Goal: Task Accomplishment & Management: Manage account settings

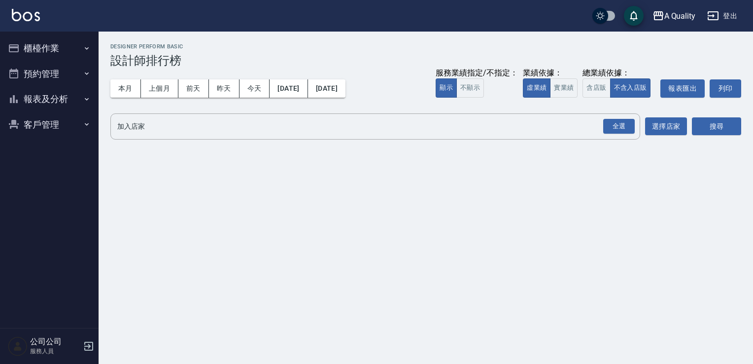
click at [55, 46] on button "櫃檯作業" at bounding box center [49, 48] width 91 height 26
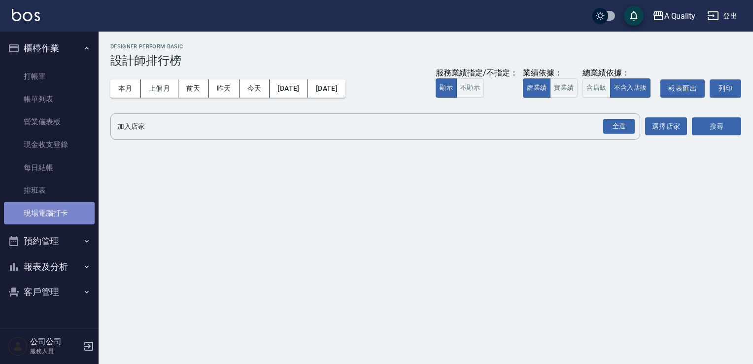
click at [51, 202] on link "現場電腦打卡" at bounding box center [49, 213] width 91 height 23
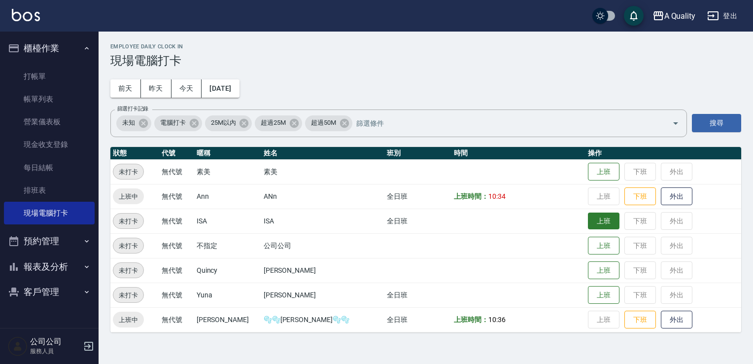
click at [588, 220] on button "上班" at bounding box center [604, 220] width 32 height 17
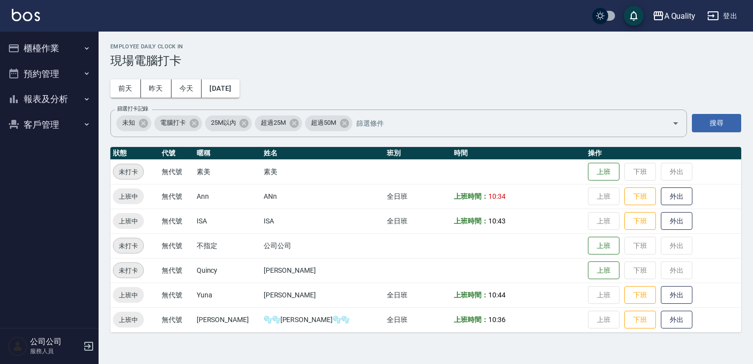
click at [22, 76] on button "預約管理" at bounding box center [49, 74] width 91 height 26
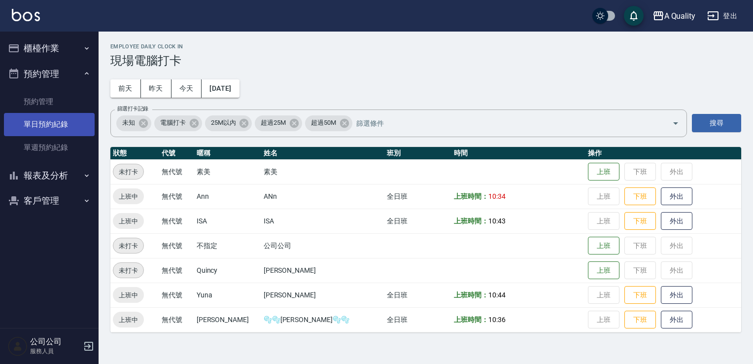
click at [53, 113] on link "單日預約紀錄" at bounding box center [49, 124] width 91 height 23
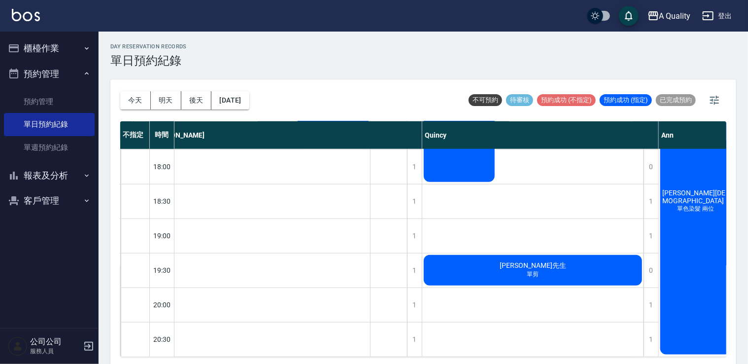
scroll to position [2, 0]
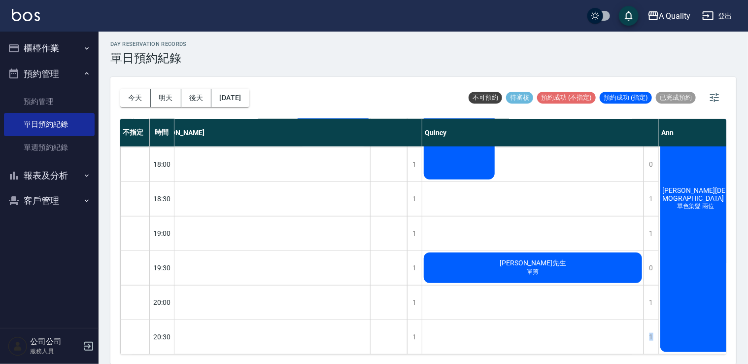
drag, startPoint x: 613, startPoint y: 365, endPoint x: 651, endPoint y: 365, distance: 38.0
click at [651, 363] on html "A Quality 登出 櫃檯作業 打帳單 帳單列表 營業儀表板 現金收支登錄 每日結帳 排班表 現場電腦打卡 預約管理 預約管理 單日預約紀錄 單週預約紀錄…" at bounding box center [374, 181] width 748 height 367
drag, startPoint x: 651, startPoint y: 365, endPoint x: 556, endPoint y: 311, distance: 109.9
click at [556, 311] on div "曼曼 單剪、學生單剪、燙髮 吳佩臻 老公P 曾智煒 洗剪 謝s 取消 林先生 單剪" at bounding box center [533, 9] width 222 height 690
drag, startPoint x: 517, startPoint y: 346, endPoint x: 574, endPoint y: 351, distance: 57.4
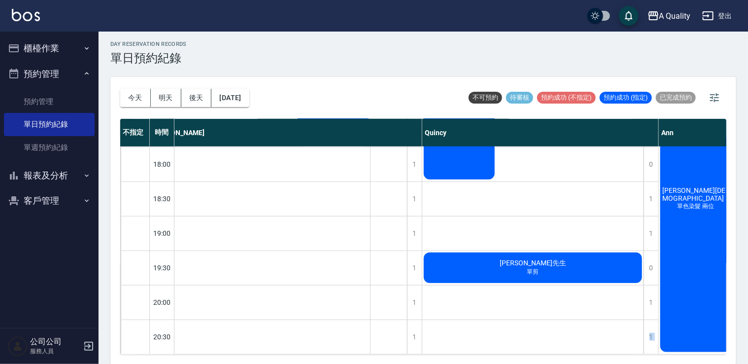
click at [574, 351] on div "不指定 時間 不指定 Taylor Quincy Ann 11:00 11:30 12:00 12:30 13:00 13:30 14:00 14:30 15…" at bounding box center [423, 237] width 606 height 236
click at [454, 332] on div "曼曼 單剪、學生單剪、燙髮 吳佩臻 老公P 曾智煒 洗剪 謝s 取消 林先生 單剪" at bounding box center [533, 9] width 222 height 690
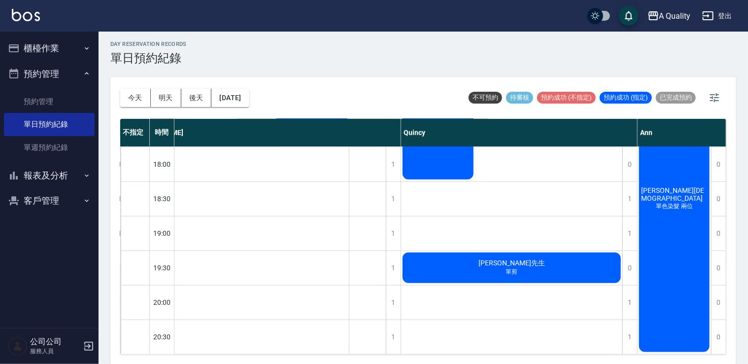
click at [609, 361] on div "今天 明天 後天 2025/10/04 不可預約 待審核 預約成功 (不指定) 預約成功 (指定) 已完成預約 不指定 時間 不指定 Taylor Quinc…" at bounding box center [423, 220] width 626 height 287
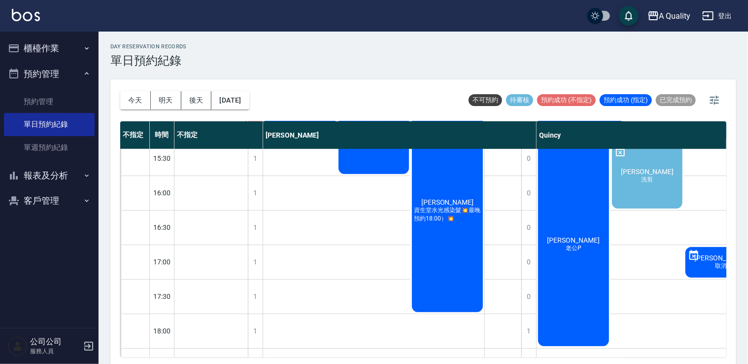
scroll to position [296, 0]
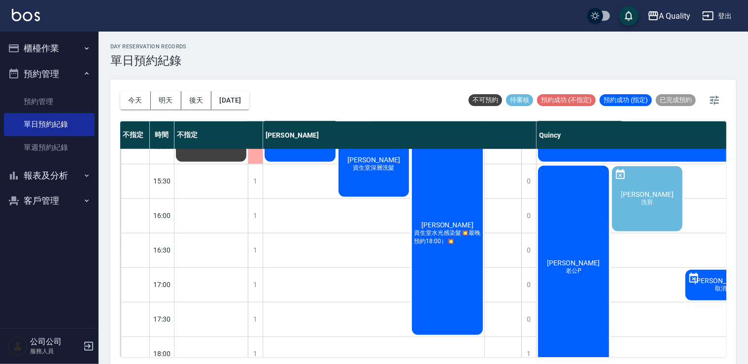
click at [87, 46] on icon "button" at bounding box center [87, 48] width 8 height 8
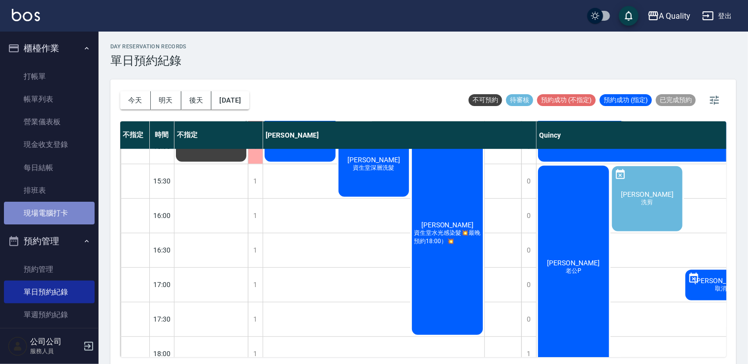
click at [71, 209] on link "現場電腦打卡" at bounding box center [49, 213] width 91 height 23
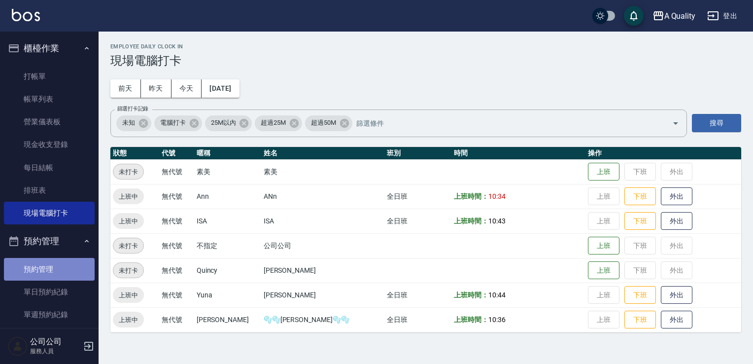
click at [59, 278] on link "預約管理" at bounding box center [49, 269] width 91 height 23
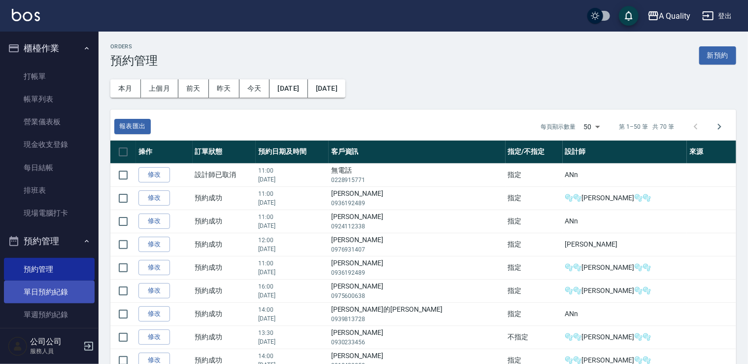
click at [53, 290] on link "單日預約紀錄" at bounding box center [49, 291] width 91 height 23
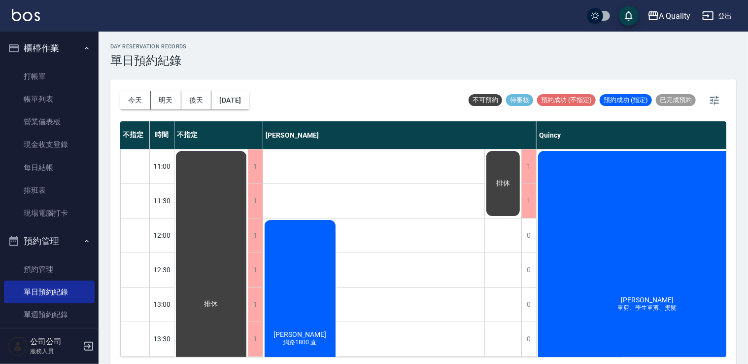
scroll to position [0, 117]
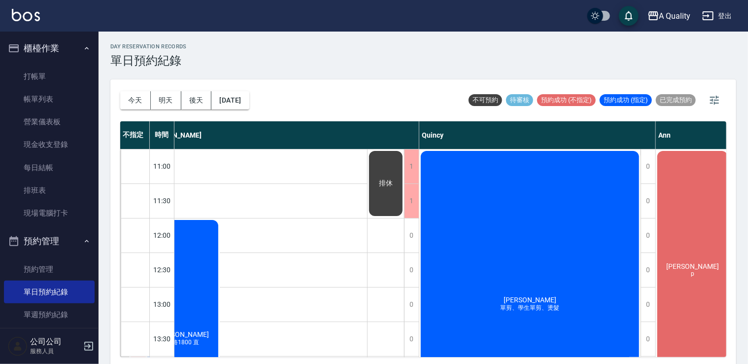
click at [495, 346] on div "曼曼 單剪、學生單剪、燙髮" at bounding box center [529, 304] width 221 height 310
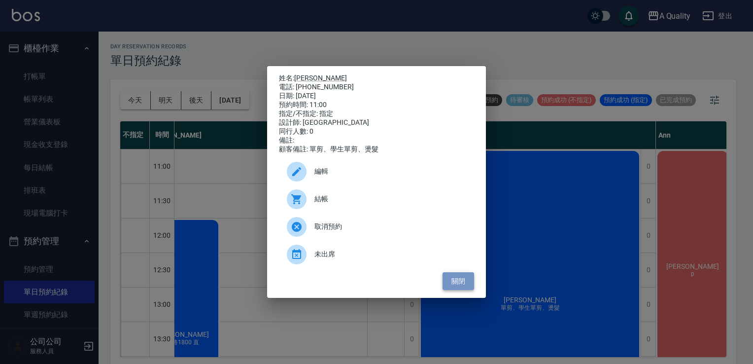
click at [456, 277] on button "關閉" at bounding box center [459, 281] width 32 height 18
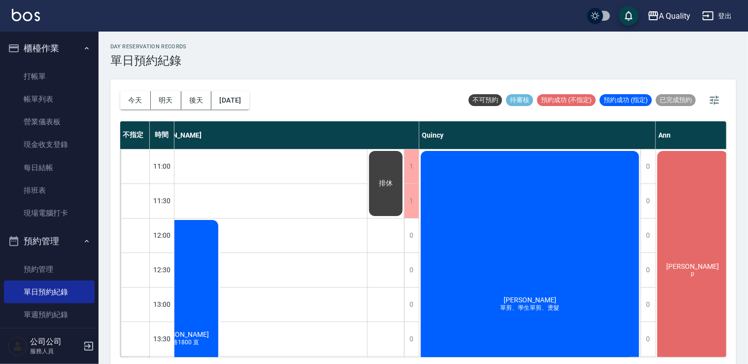
click at [520, 184] on div "曼曼 單剪、學生單剪、燙髮" at bounding box center [529, 304] width 221 height 310
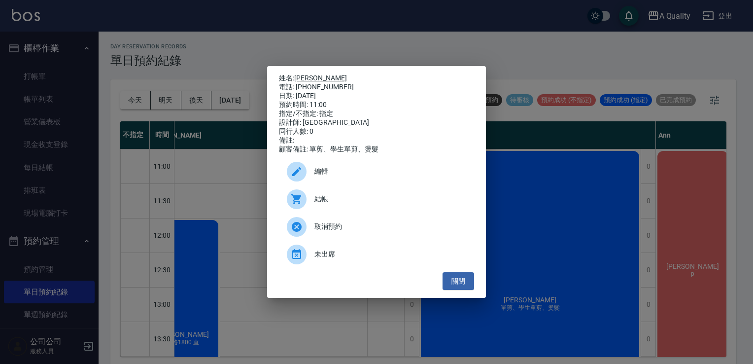
click at [304, 76] on link "曼曼" at bounding box center [320, 78] width 53 height 8
click at [458, 283] on button "關閉" at bounding box center [459, 281] width 32 height 18
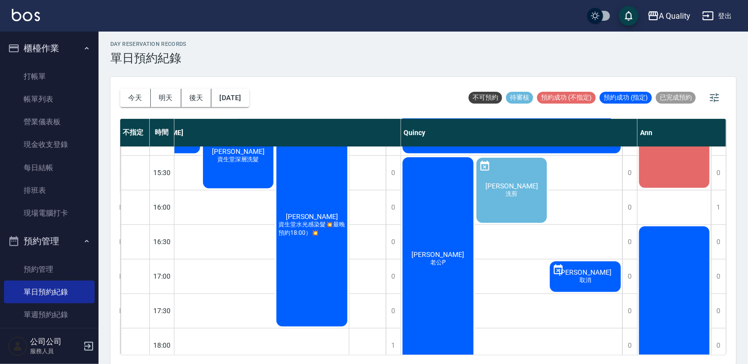
scroll to position [243, 140]
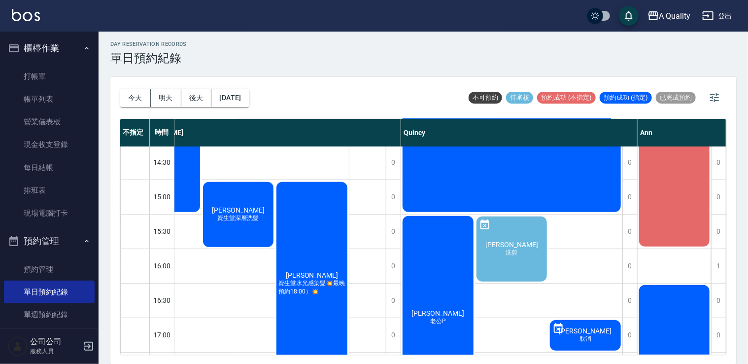
click at [321, 262] on div "吳雪娥 資生堂水光感染髮💥最晚預約18:00）💥" at bounding box center [312, 283] width 74 height 206
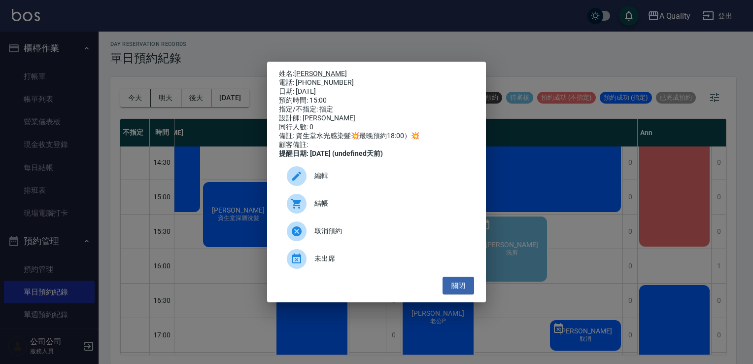
click at [355, 180] on span "編輯" at bounding box center [391, 176] width 152 height 10
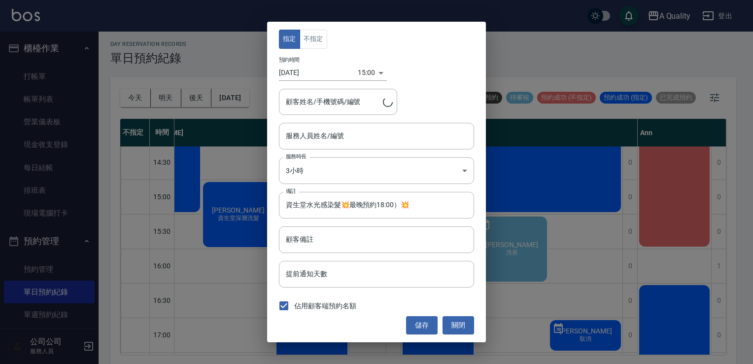
type input "Taylor(無代號)"
type input "吳雪娥/0955268898/"
drag, startPoint x: 462, startPoint y: 324, endPoint x: 441, endPoint y: 318, distance: 22.0
click at [461, 324] on button "關閉" at bounding box center [459, 325] width 32 height 18
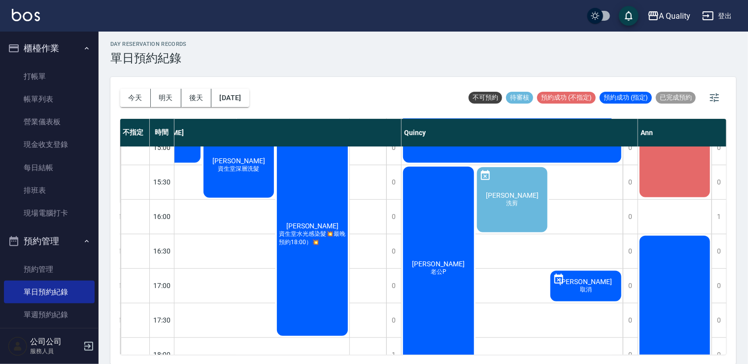
scroll to position [144, 135]
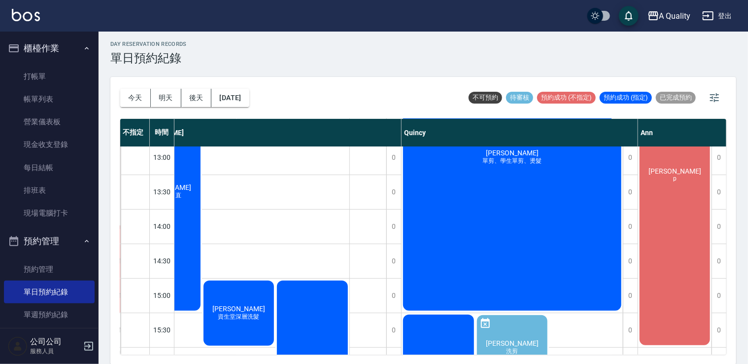
click at [531, 191] on div "曼曼 單剪、學生單剪、燙髮" at bounding box center [512, 157] width 221 height 310
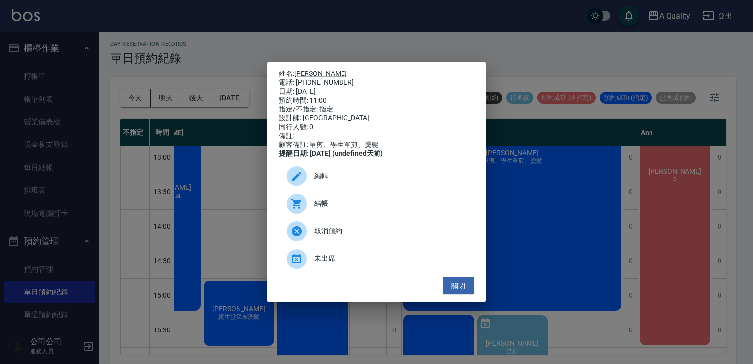
drag, startPoint x: 360, startPoint y: 184, endPoint x: 351, endPoint y: 184, distance: 8.9
click at [359, 181] on span "編輯" at bounding box center [391, 176] width 152 height 10
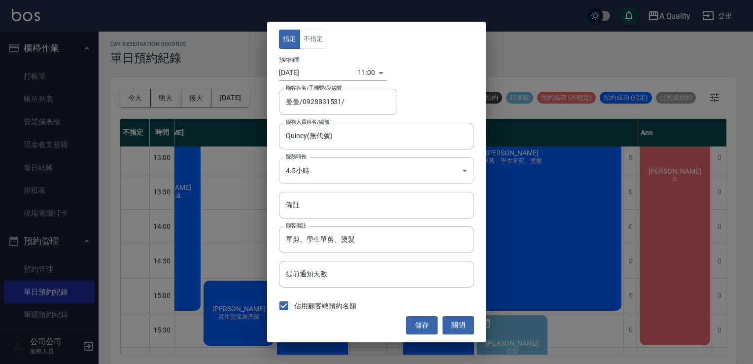
click at [326, 169] on body "A Quality 登出 櫃檯作業 打帳單 帳單列表 營業儀表板 現金收支登錄 每日結帳 排班表 現場電腦打卡 預約管理 預約管理 單日預約紀錄 單週預約紀錄…" at bounding box center [376, 181] width 753 height 367
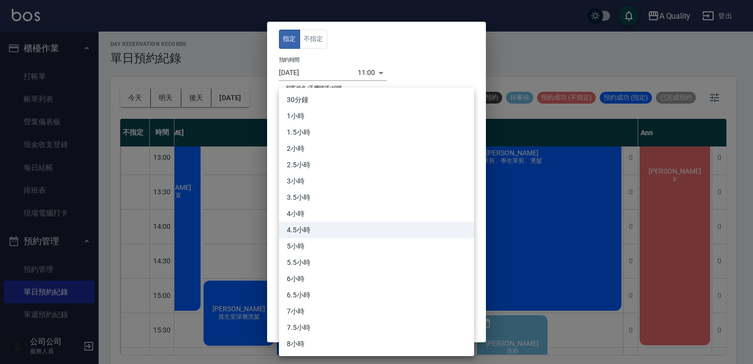
click at [308, 276] on li "6小時" at bounding box center [376, 279] width 195 height 16
type input "12"
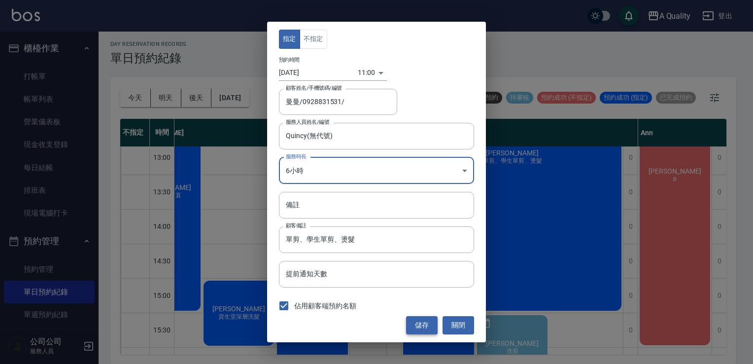
click at [419, 331] on button "儲存" at bounding box center [422, 325] width 32 height 18
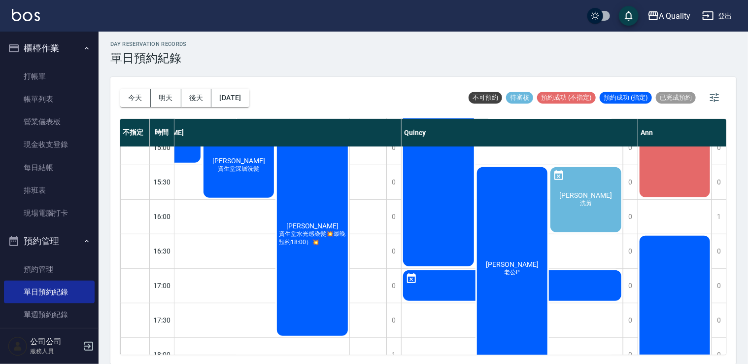
scroll to position [194, 135]
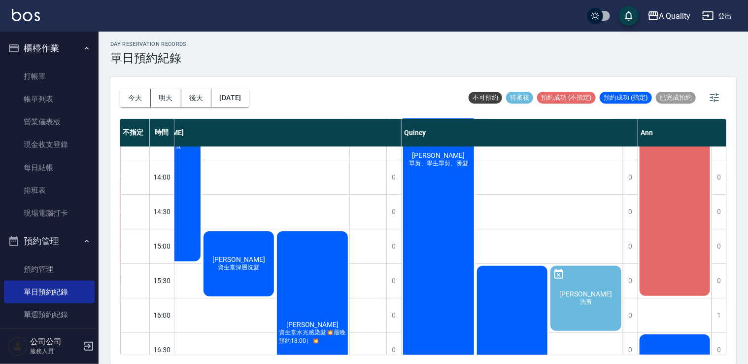
click at [435, 178] on div "曼曼 單剪、學生單剪、燙髮" at bounding box center [439, 159] width 74 height 413
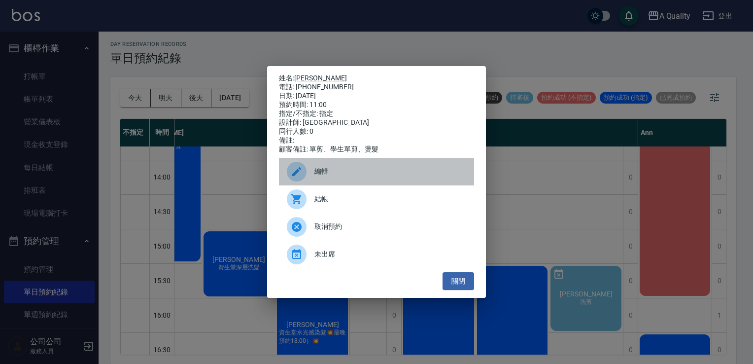
click at [325, 182] on div "編輯" at bounding box center [376, 172] width 195 height 28
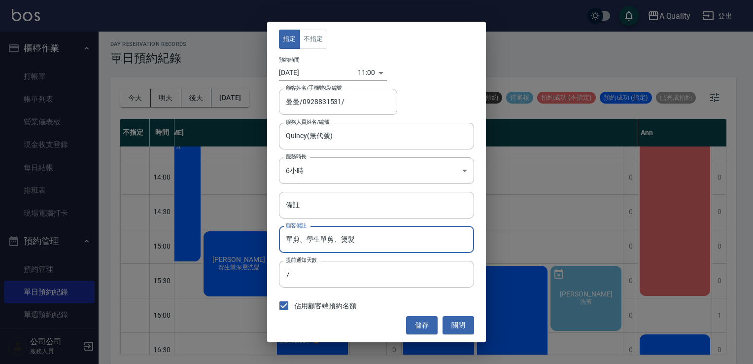
click at [324, 237] on input "單剪、學生單剪、燙髮" at bounding box center [376, 239] width 195 height 27
drag, startPoint x: 347, startPoint y: 237, endPoint x: 341, endPoint y: 238, distance: 5.9
click at [347, 238] on input "單剪、學生單剪、燙髮" at bounding box center [376, 239] width 195 height 27
click at [339, 238] on input "單剪、學生單剪、燙髮" at bounding box center [376, 239] width 195 height 27
click at [460, 319] on button "關閉" at bounding box center [459, 325] width 32 height 18
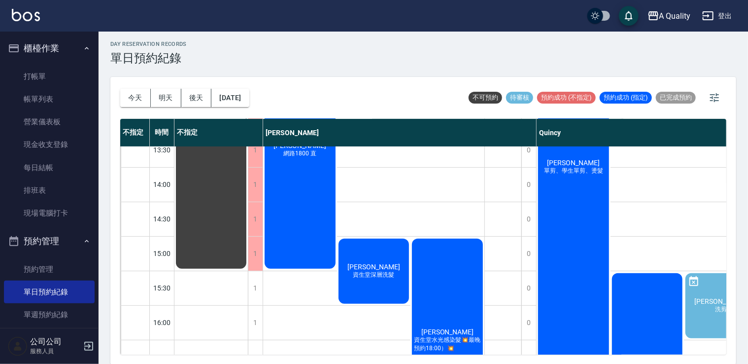
scroll to position [144, 0]
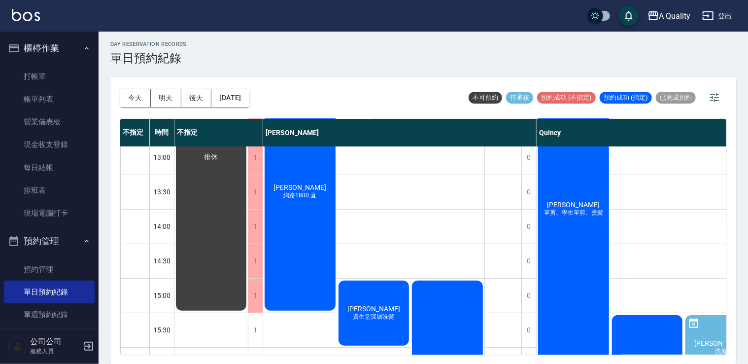
click at [558, 203] on div "曼曼 單剪、學生單剪、燙髮" at bounding box center [574, 208] width 74 height 413
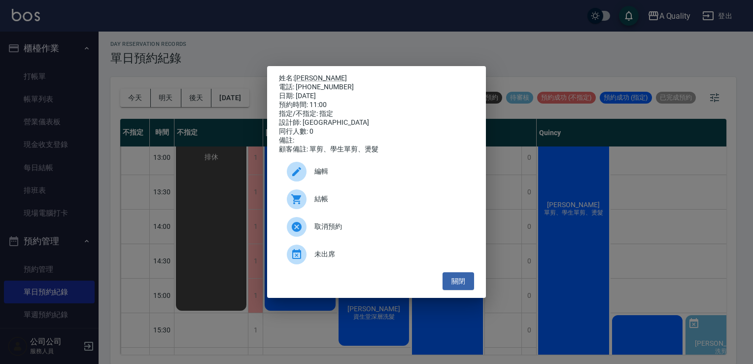
click at [327, 204] on span "結帳" at bounding box center [391, 199] width 152 height 10
click at [298, 74] on link "[PERSON_NAME]" at bounding box center [320, 78] width 53 height 8
click at [349, 201] on span "結帳" at bounding box center [391, 199] width 152 height 10
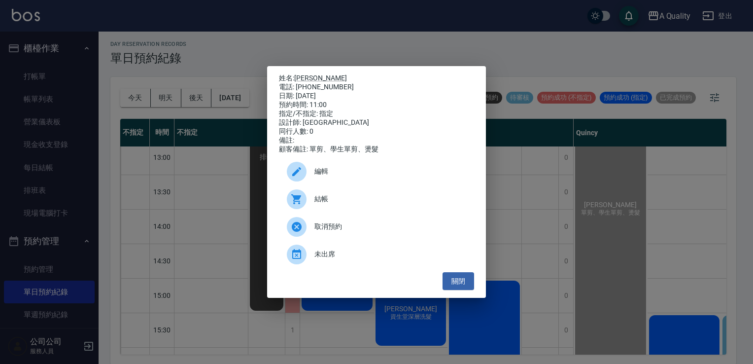
drag, startPoint x: 454, startPoint y: 281, endPoint x: 448, endPoint y: 275, distance: 8.4
click at [454, 281] on button "關閉" at bounding box center [459, 281] width 32 height 18
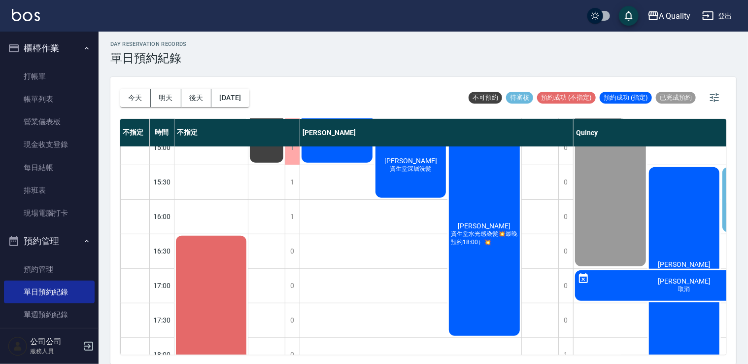
scroll to position [292, 177]
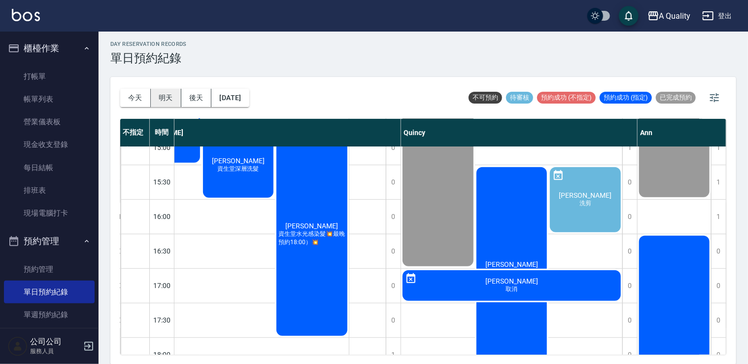
click at [172, 92] on button "明天" at bounding box center [166, 98] width 31 height 18
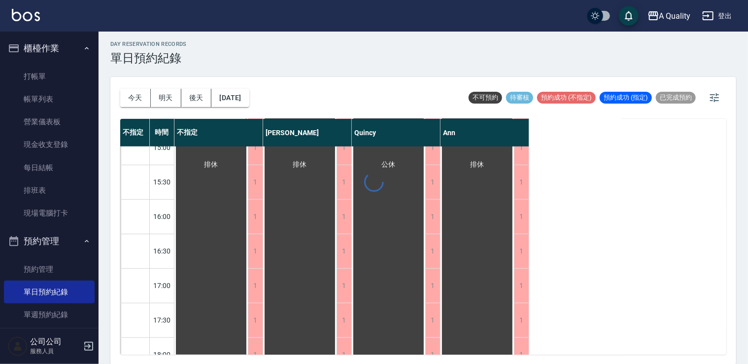
scroll to position [292, 0]
click at [205, 97] on button "後天" at bounding box center [196, 98] width 31 height 18
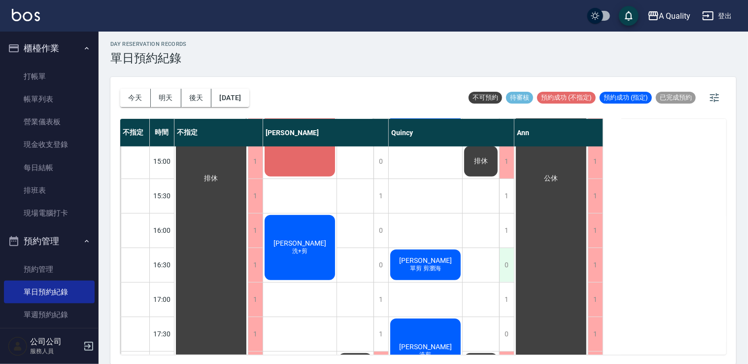
scroll to position [296, 0]
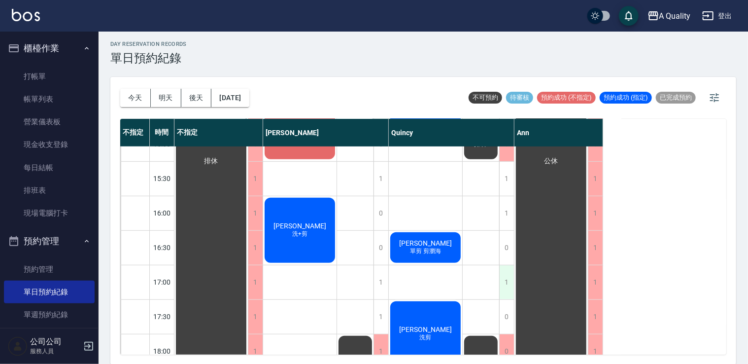
click at [503, 279] on div "1" at bounding box center [506, 282] width 15 height 34
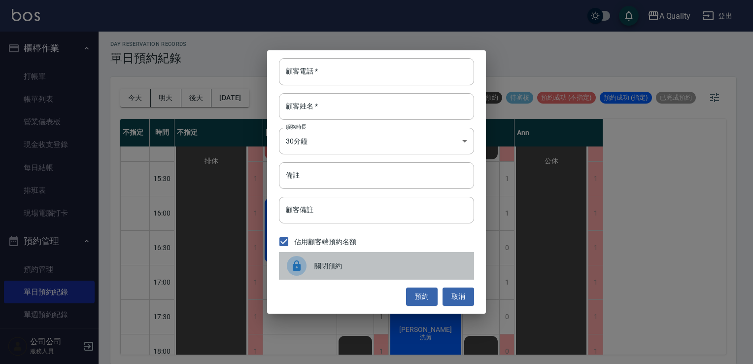
click at [362, 263] on span "關閉預約" at bounding box center [391, 266] width 152 height 10
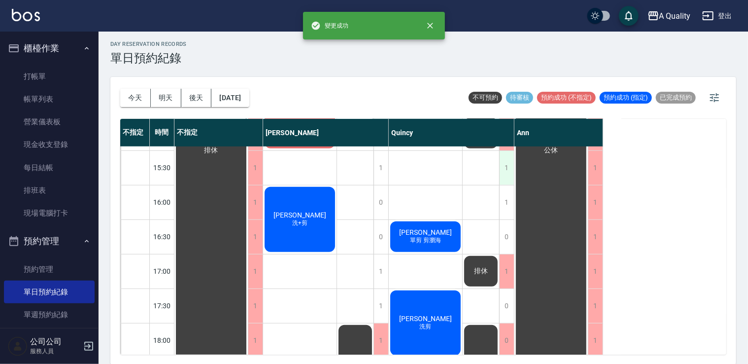
scroll to position [273, 0]
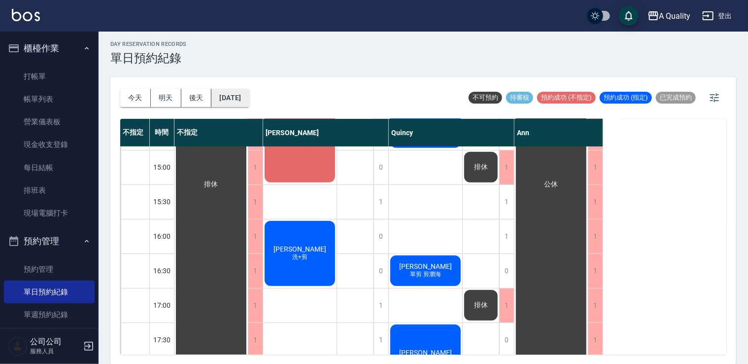
click at [243, 97] on button "2025/10/06" at bounding box center [229, 98] width 37 height 18
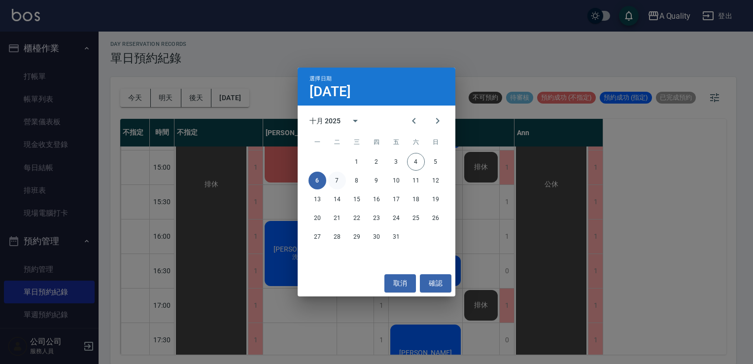
click at [341, 180] on button "7" at bounding box center [337, 181] width 18 height 18
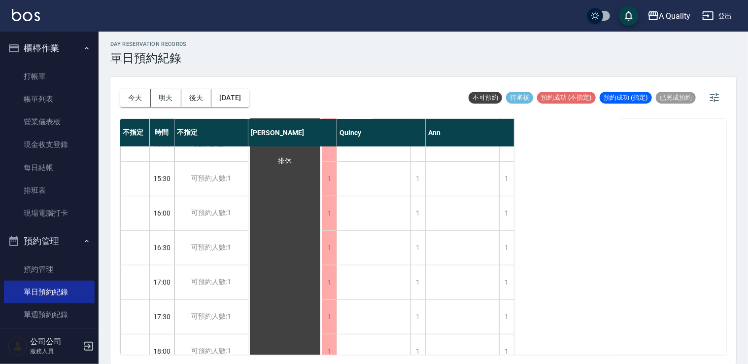
scroll to position [455, 0]
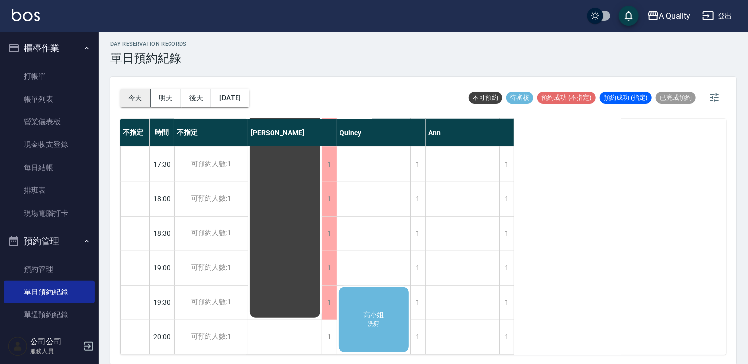
click at [148, 97] on button "今天" at bounding box center [135, 98] width 31 height 18
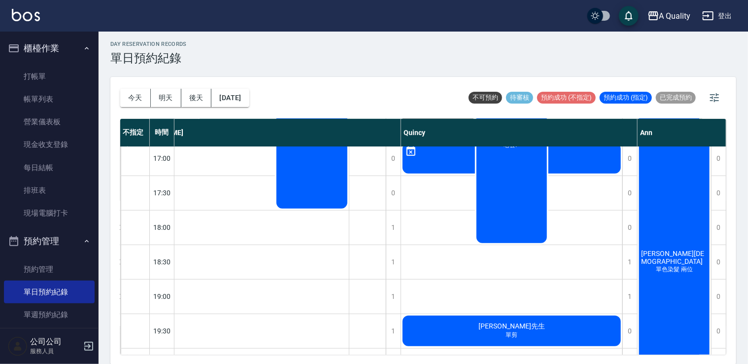
scroll to position [292, 177]
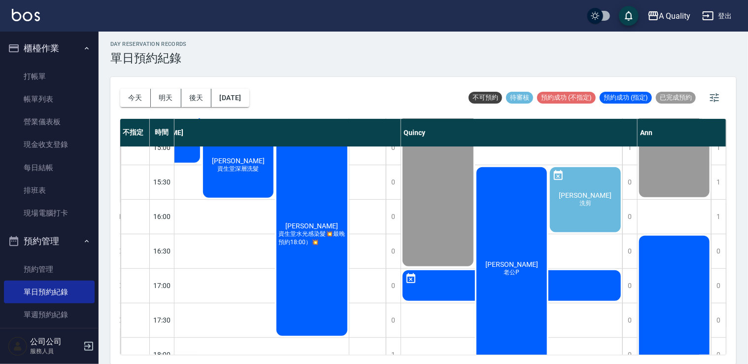
click at [521, 253] on div "吳佩臻 老公P" at bounding box center [512, 269] width 74 height 206
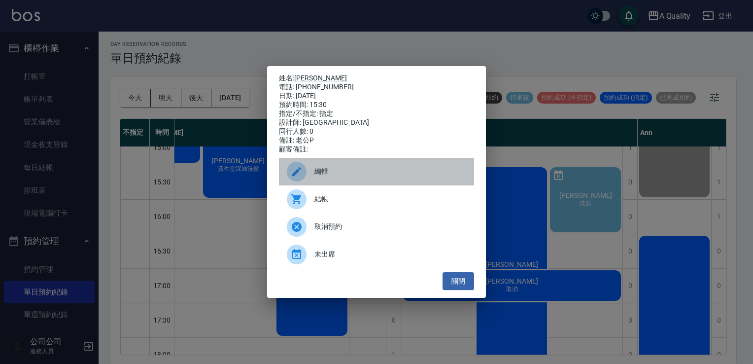
click at [384, 176] on span "編輯" at bounding box center [391, 171] width 152 height 10
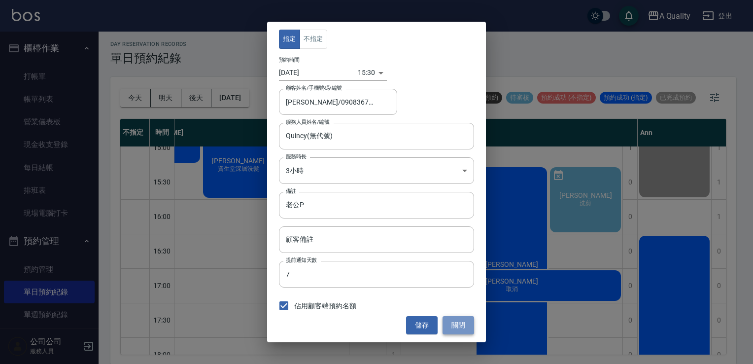
click at [463, 322] on button "關閉" at bounding box center [459, 325] width 32 height 18
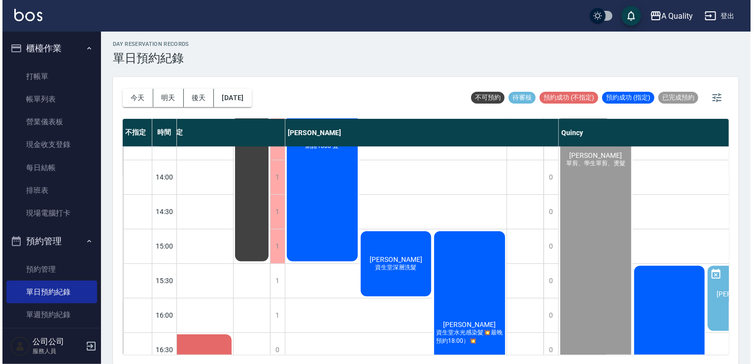
scroll to position [194, 7]
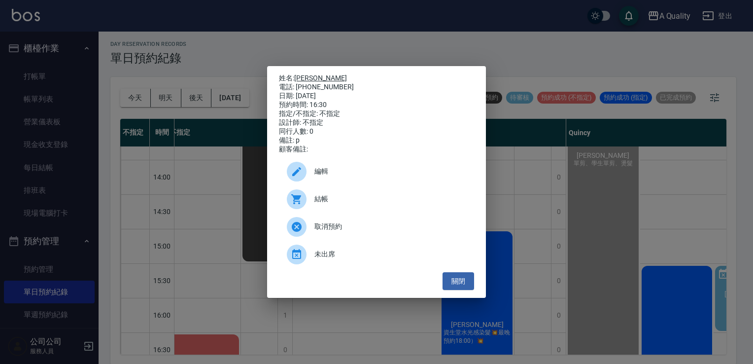
click at [299, 74] on link "梁s" at bounding box center [320, 78] width 53 height 8
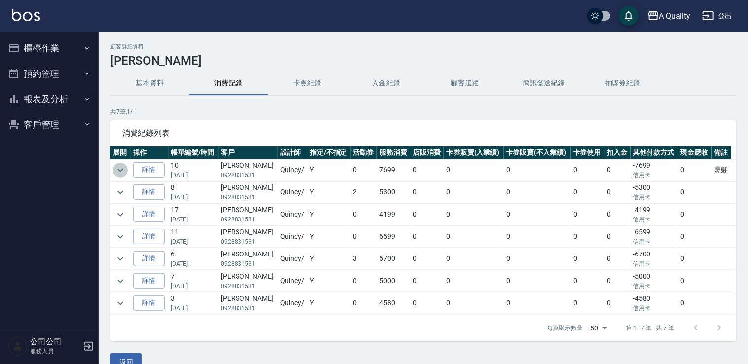
click at [116, 170] on icon "expand row" at bounding box center [120, 170] width 12 height 12
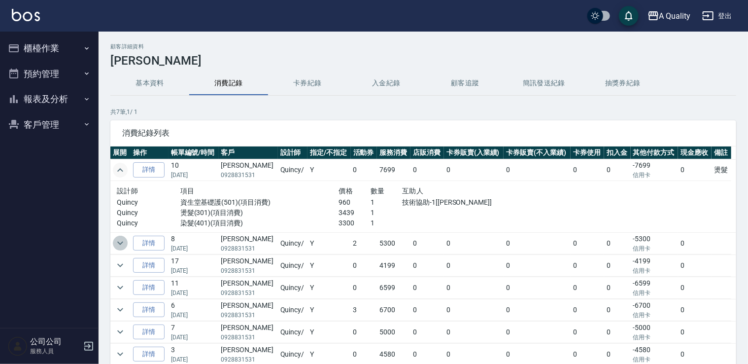
click at [116, 243] on icon "expand row" at bounding box center [120, 243] width 12 height 12
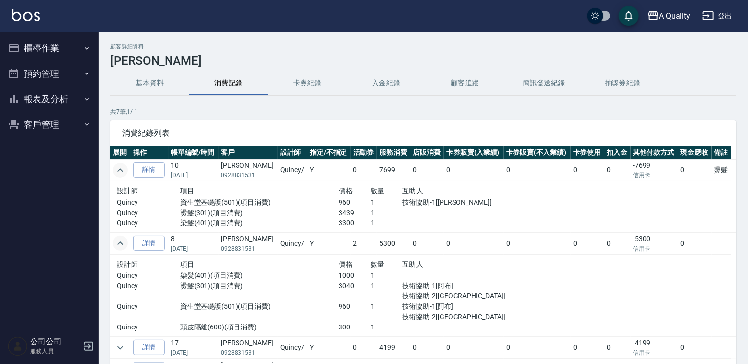
click at [118, 241] on icon "expand row" at bounding box center [120, 243] width 12 height 12
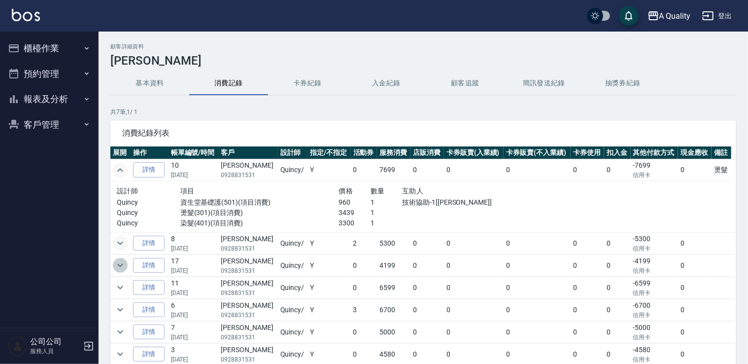
click at [120, 264] on icon "expand row" at bounding box center [120, 265] width 12 height 12
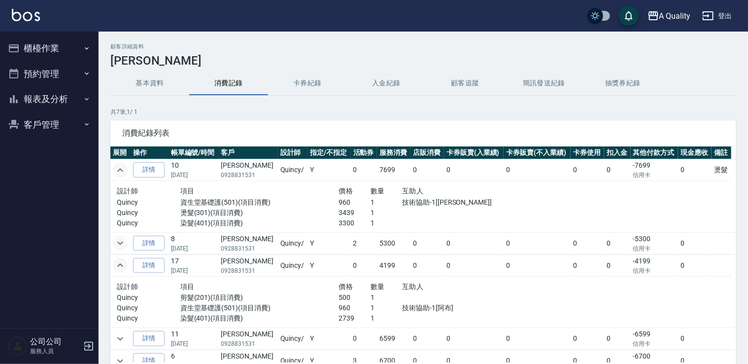
click at [120, 264] on icon "expand row" at bounding box center [120, 265] width 12 height 12
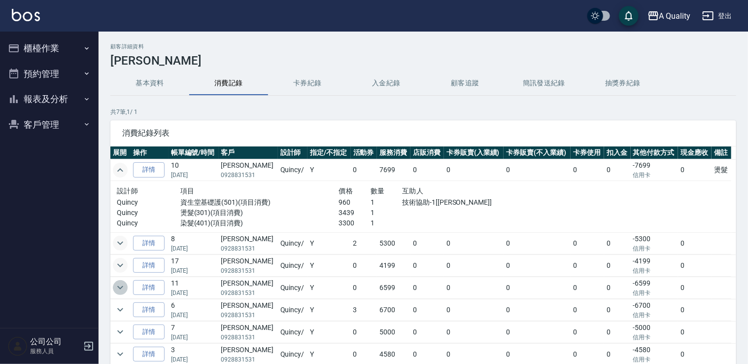
click at [120, 290] on icon "expand row" at bounding box center [120, 287] width 12 height 12
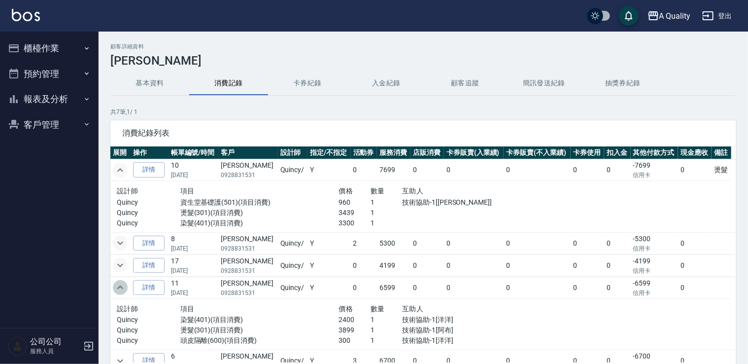
click at [120, 290] on icon "expand row" at bounding box center [120, 287] width 12 height 12
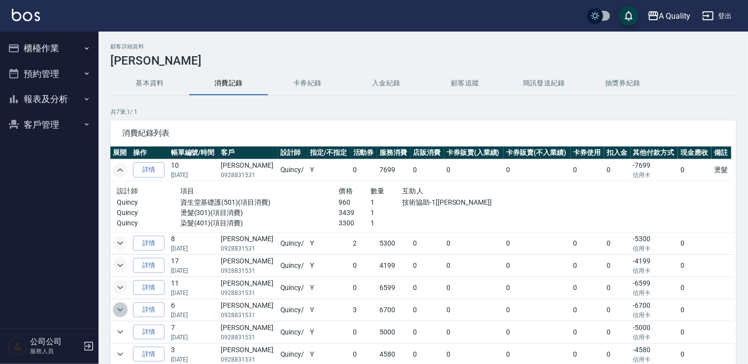
click at [117, 310] on icon "expand row" at bounding box center [120, 310] width 12 height 12
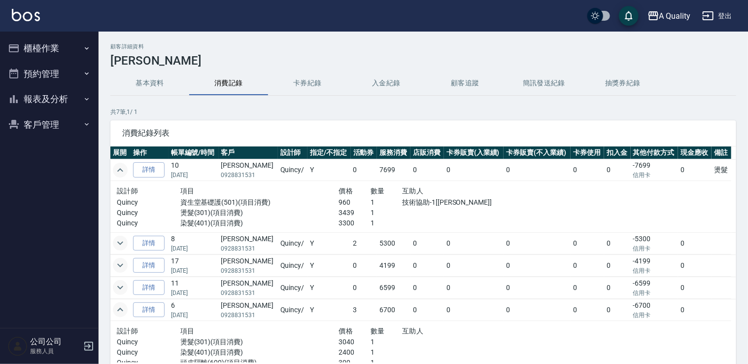
click at [117, 311] on icon "expand row" at bounding box center [120, 310] width 12 height 12
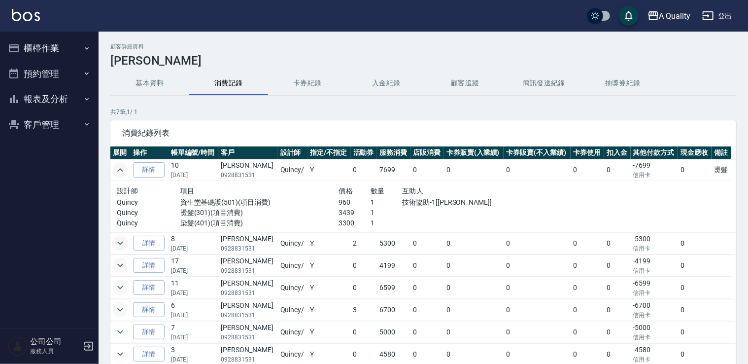
click at [58, 73] on button "預約管理" at bounding box center [49, 74] width 91 height 26
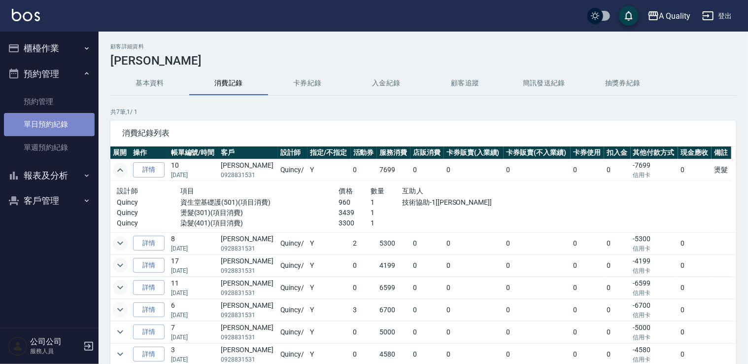
click at [44, 121] on link "單日預約紀錄" at bounding box center [49, 124] width 91 height 23
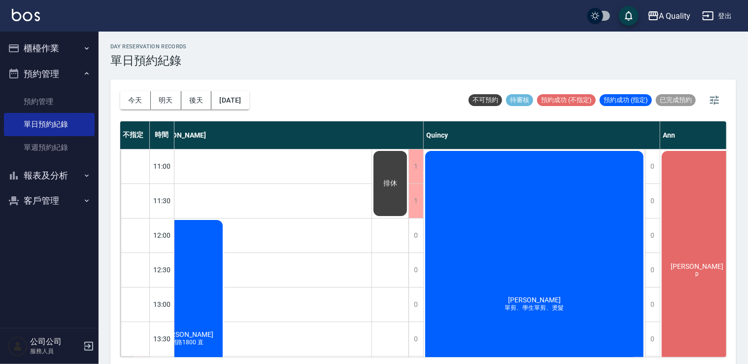
scroll to position [0, 138]
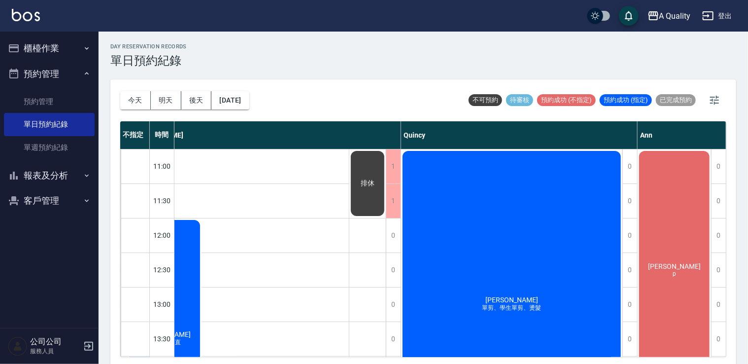
click at [681, 247] on div "賴暐晴 p" at bounding box center [674, 269] width 73 height 241
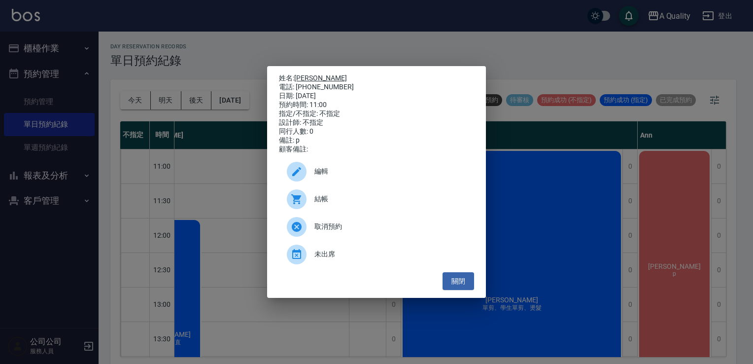
click at [309, 74] on link "[PERSON_NAME]" at bounding box center [320, 78] width 53 height 8
click at [459, 281] on button "關閉" at bounding box center [459, 281] width 32 height 18
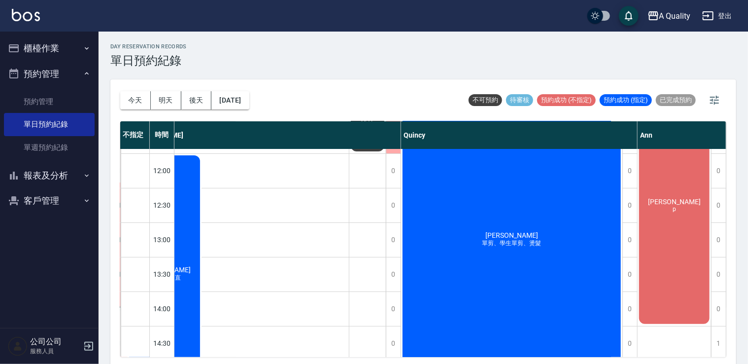
scroll to position [99, 140]
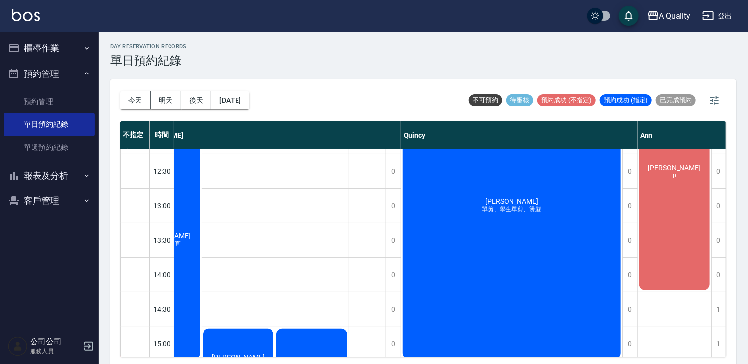
click at [70, 180] on button "報表及分析" at bounding box center [49, 176] width 91 height 26
click at [638, 225] on div "賴暐晴 p" at bounding box center [674, 171] width 73 height 241
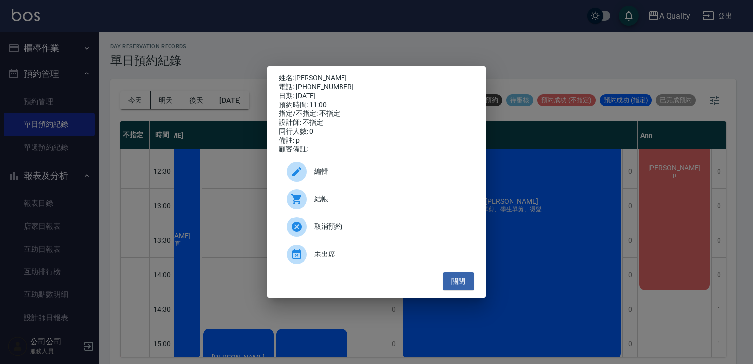
click at [310, 74] on link "[PERSON_NAME]" at bounding box center [320, 78] width 53 height 8
click at [465, 284] on button "關閉" at bounding box center [459, 281] width 32 height 18
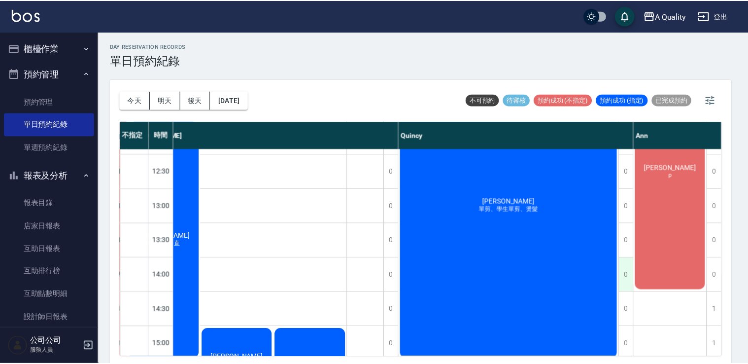
scroll to position [99, 135]
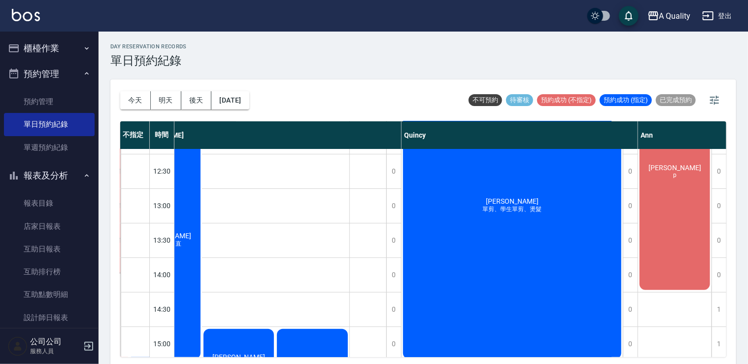
click at [680, 262] on div "賴暐晴 p" at bounding box center [674, 171] width 73 height 241
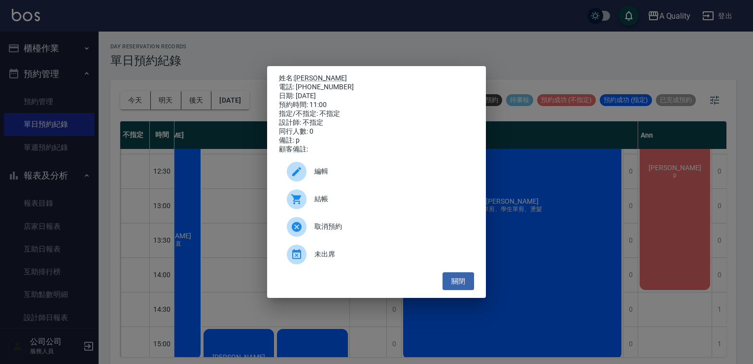
click at [326, 176] on span "編輯" at bounding box center [391, 171] width 152 height 10
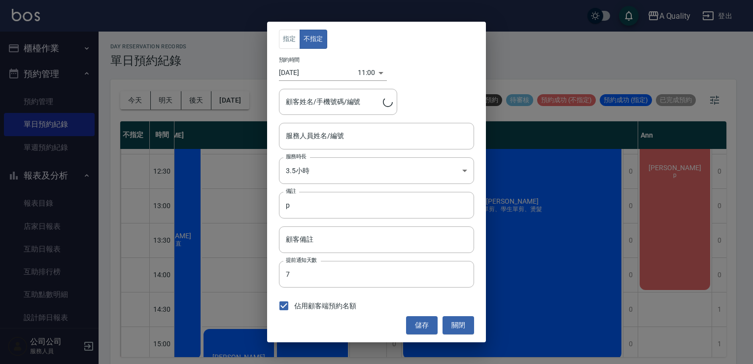
type input "Ann(無代號)"
type input "賴暐晴/0919206797/"
click at [363, 179] on body "A Quality 登出 櫃檯作業 打帳單 帳單列表 營業儀表板 現金收支登錄 每日結帳 排班表 現場電腦打卡 預約管理 預約管理 單日預約紀錄 單週預約紀錄…" at bounding box center [376, 183] width 753 height 367
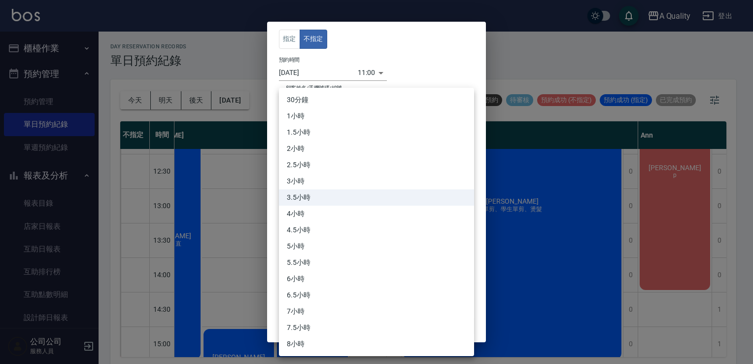
click at [298, 243] on li "5小時" at bounding box center [376, 246] width 195 height 16
type input "10"
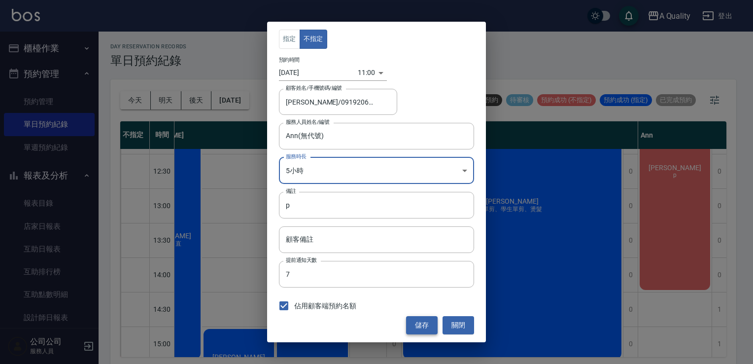
click at [419, 319] on button "儲存" at bounding box center [422, 325] width 32 height 18
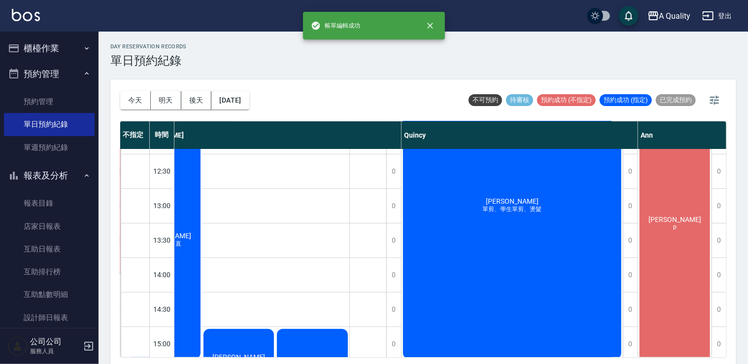
click at [680, 242] on div "賴暐晴 p" at bounding box center [674, 223] width 73 height 344
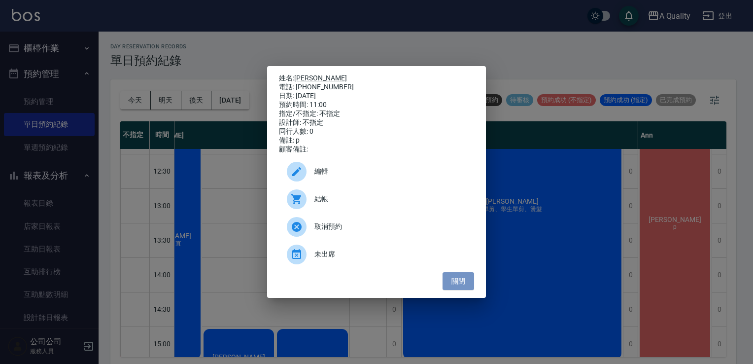
drag, startPoint x: 454, startPoint y: 283, endPoint x: 604, endPoint y: 294, distance: 149.8
click at [454, 283] on button "關閉" at bounding box center [459, 281] width 32 height 18
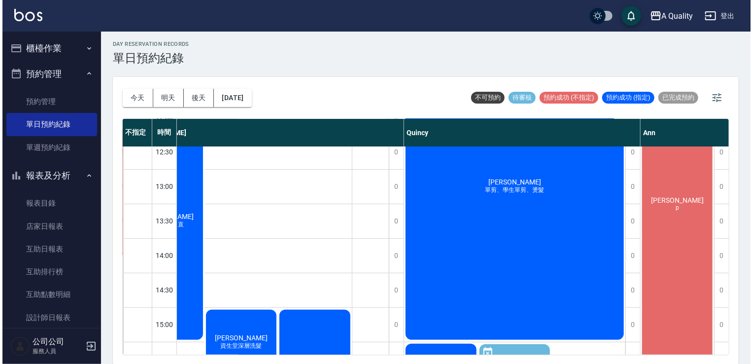
scroll to position [46, 135]
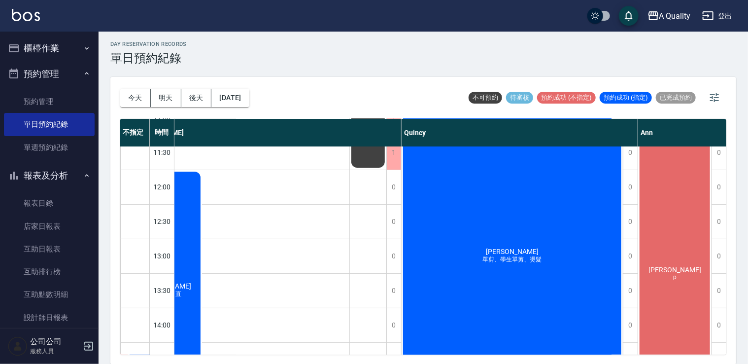
click at [511, 249] on span "[PERSON_NAME]" at bounding box center [512, 251] width 57 height 8
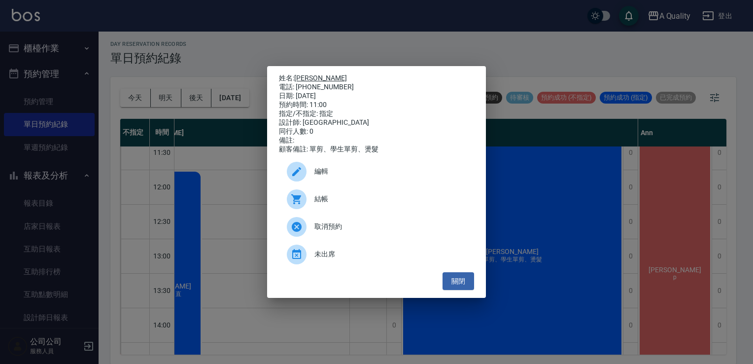
click at [306, 76] on link "[PERSON_NAME]" at bounding box center [320, 78] width 53 height 8
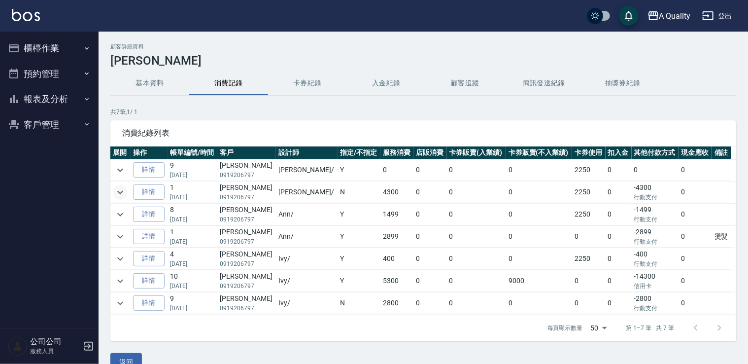
click at [120, 193] on icon "expand row" at bounding box center [120, 191] width 6 height 3
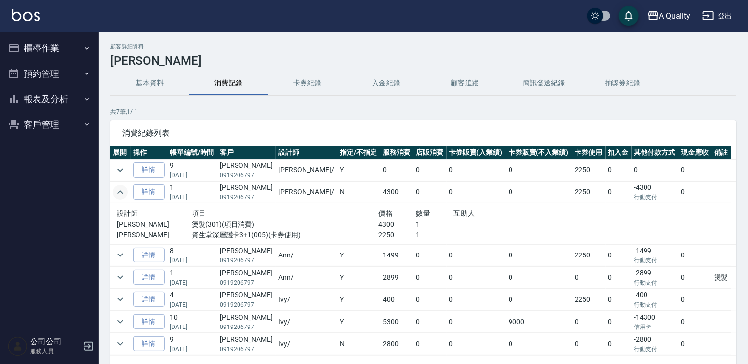
click at [120, 193] on icon "expand row" at bounding box center [120, 192] width 12 height 12
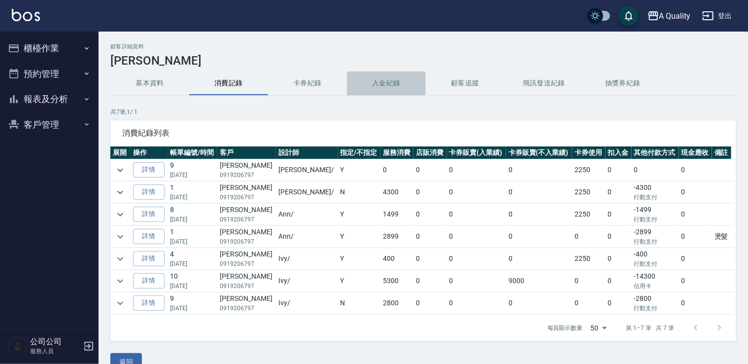
click at [377, 87] on button "入金紀錄" at bounding box center [386, 83] width 79 height 24
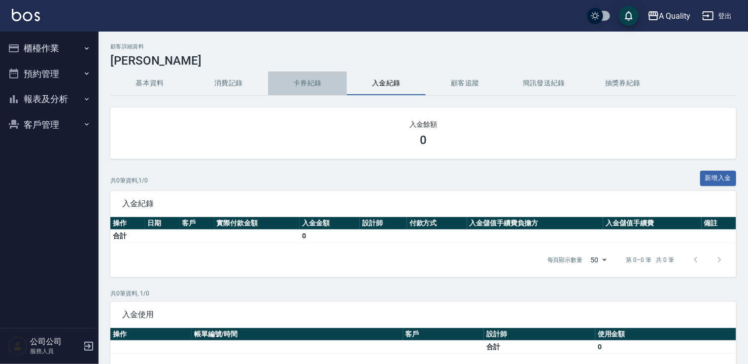
click at [322, 84] on button "卡券紀錄" at bounding box center [307, 83] width 79 height 24
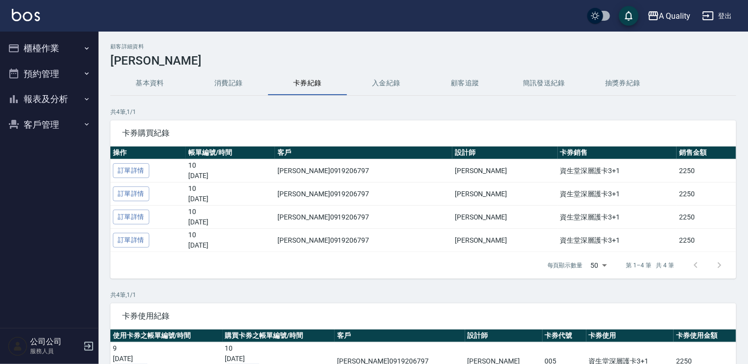
click at [23, 48] on button "櫃檯作業" at bounding box center [49, 48] width 91 height 26
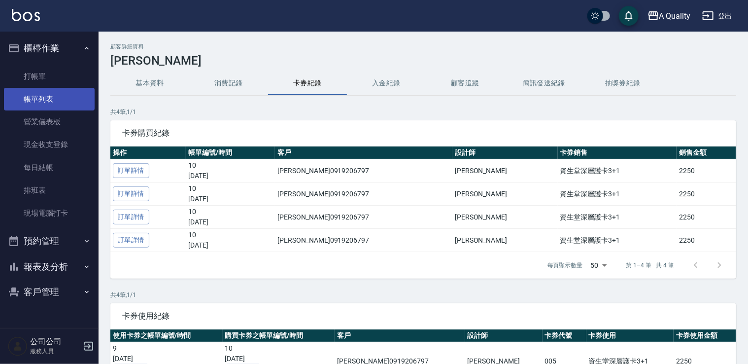
click at [57, 107] on link "帳單列表" at bounding box center [49, 99] width 91 height 23
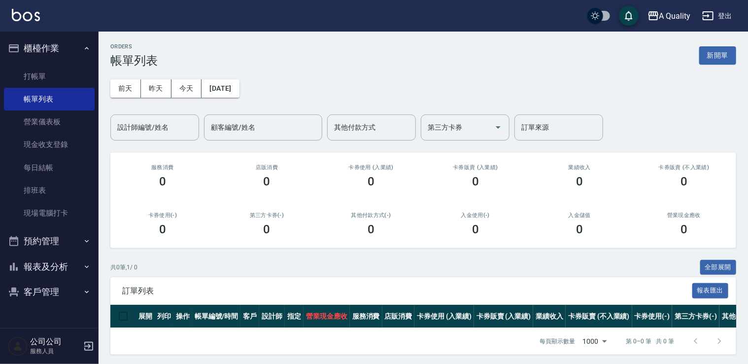
scroll to position [10, 0]
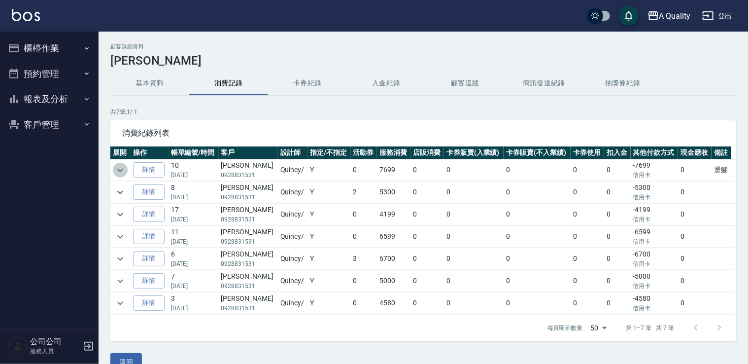
click at [121, 169] on icon "expand row" at bounding box center [120, 170] width 12 height 12
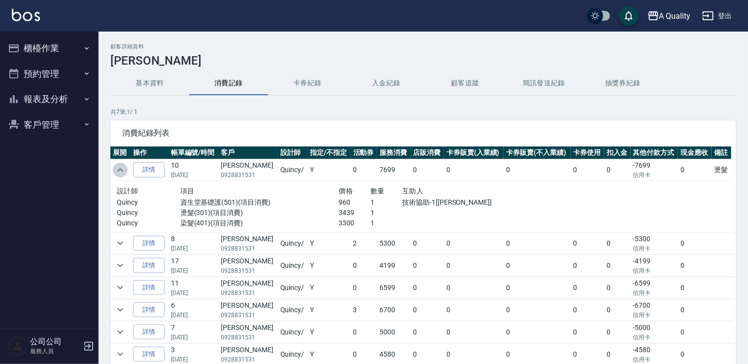
drag, startPoint x: 123, startPoint y: 167, endPoint x: 132, endPoint y: 171, distance: 9.7
click at [123, 167] on icon "expand row" at bounding box center [120, 170] width 12 height 12
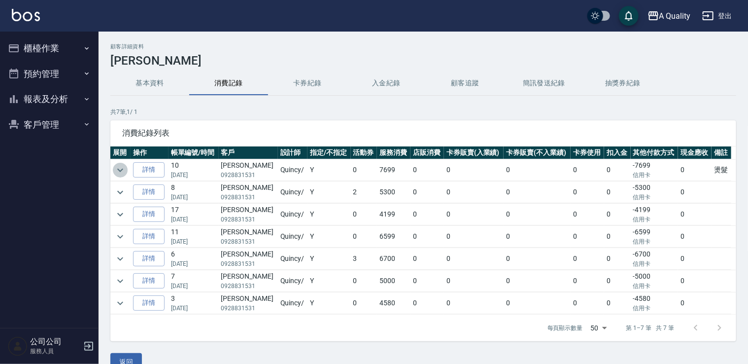
click at [120, 166] on icon "expand row" at bounding box center [120, 170] width 12 height 12
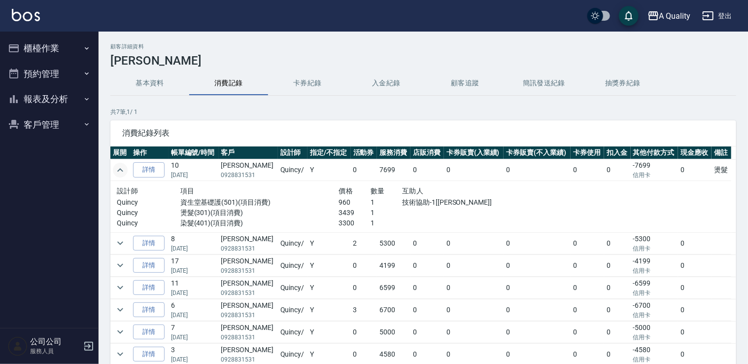
click at [302, 213] on p "燙髮(301)(項目消費)" at bounding box center [259, 213] width 159 height 10
click at [123, 241] on icon "expand row" at bounding box center [120, 243] width 12 height 12
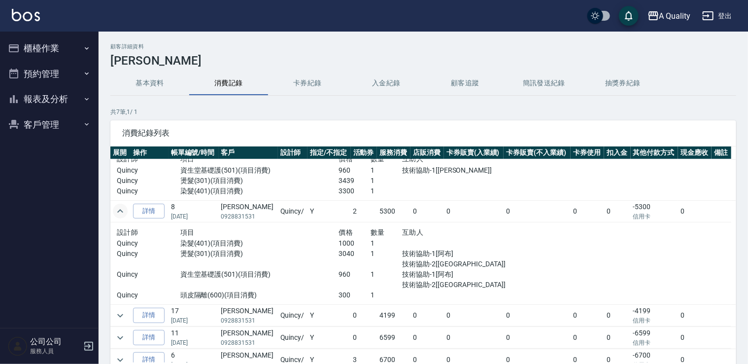
scroll to position [49, 0]
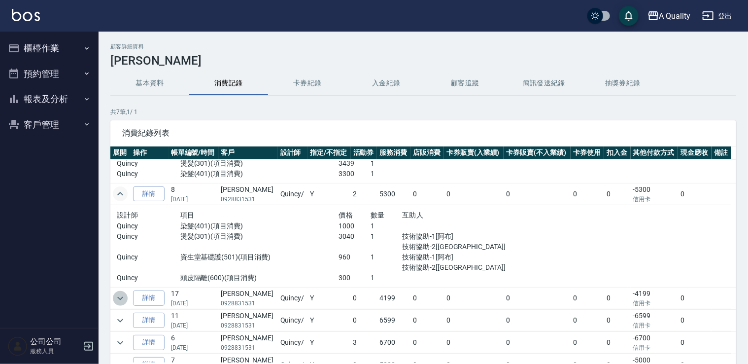
click at [117, 301] on icon "expand row" at bounding box center [120, 298] width 12 height 12
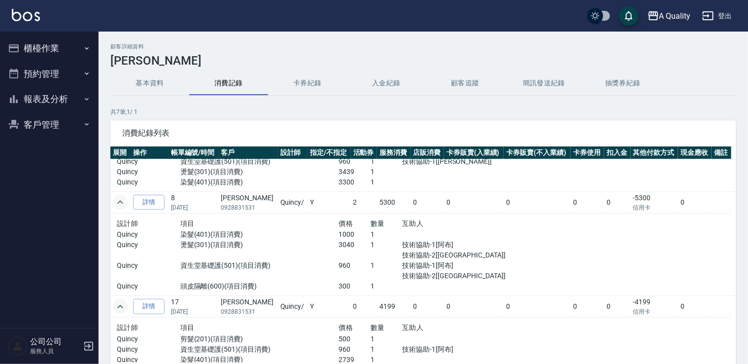
scroll to position [0, 0]
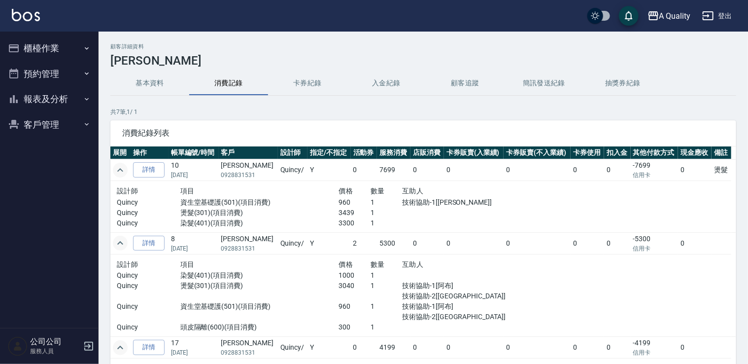
drag, startPoint x: 61, startPoint y: 74, endPoint x: 67, endPoint y: 88, distance: 14.8
click at [61, 74] on button "預約管理" at bounding box center [49, 74] width 91 height 26
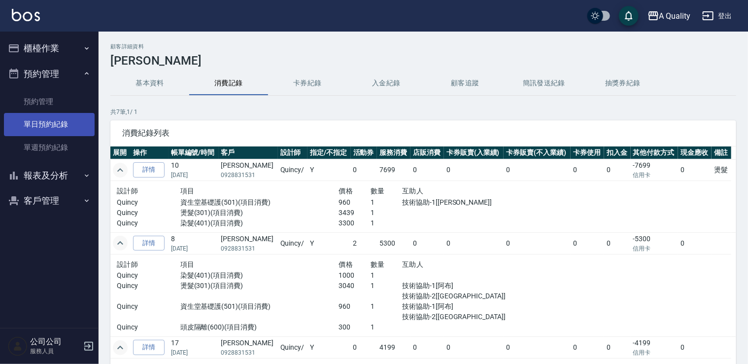
click at [57, 119] on link "單日預約紀錄" at bounding box center [49, 124] width 91 height 23
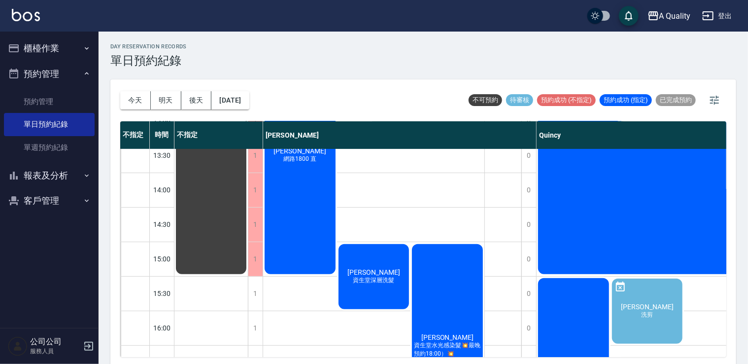
drag, startPoint x: 489, startPoint y: 349, endPoint x: 591, endPoint y: 344, distance: 102.1
click at [591, 344] on div "11:00 11:30 12:00 12:30 13:00 13:30 14:00 14:30 15:00 15:30 16:00 16:30 17:00 1…" at bounding box center [491, 310] width 742 height 691
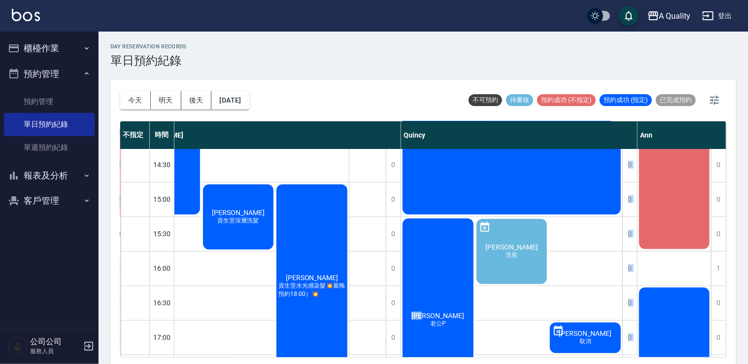
scroll to position [292, 140]
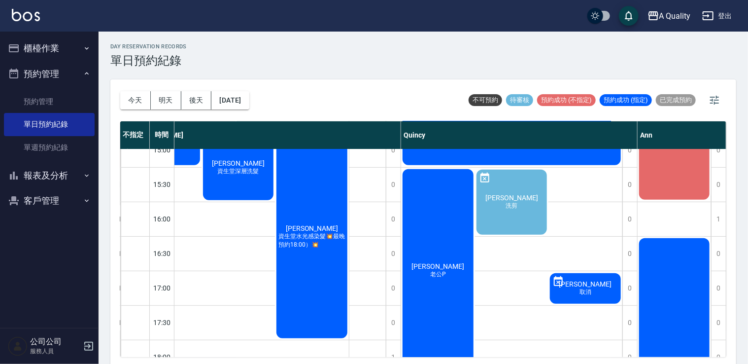
click at [210, 261] on div "林鎂茹 網路1800 直 黃馨儀 資生堂深層洗髮 吳雪娥 資生堂水光感染髮💥最晚預約18:00）💥" at bounding box center [238, 133] width 221 height 414
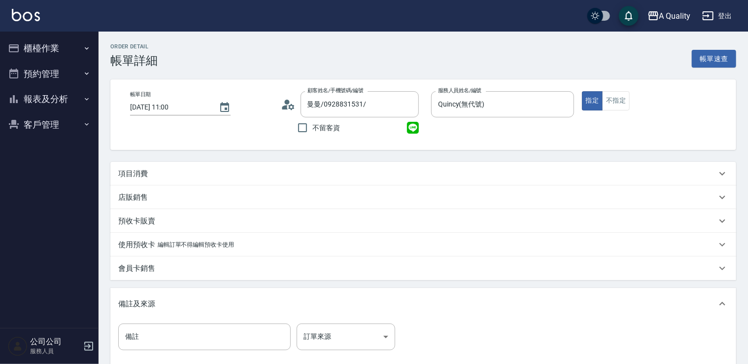
click at [150, 168] on div "項目消費" at bounding box center [423, 174] width 626 height 24
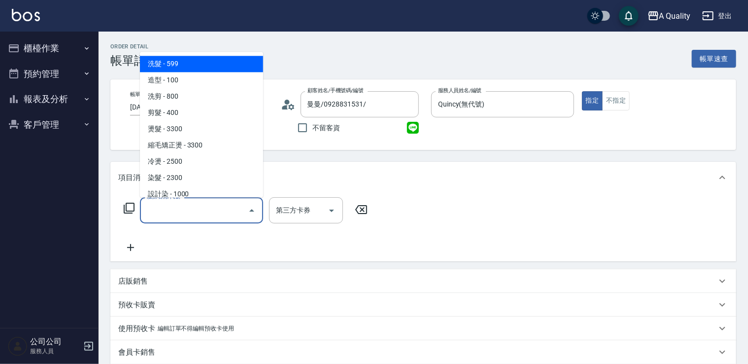
drag, startPoint x: 171, startPoint y: 217, endPoint x: 169, endPoint y: 212, distance: 5.1
click at [170, 217] on input "服務名稱/代號" at bounding box center [194, 210] width 100 height 17
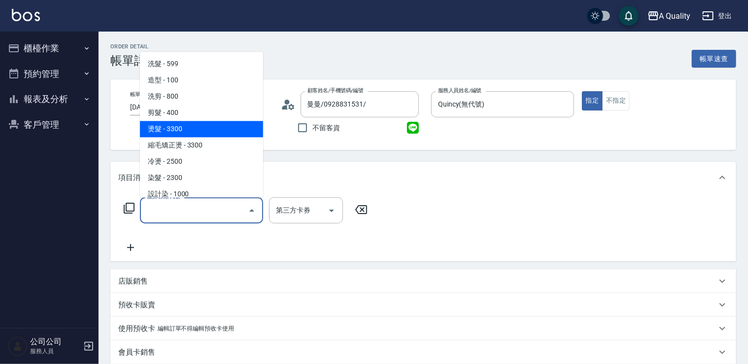
click at [187, 129] on span "燙髮 - 3300" at bounding box center [201, 129] width 123 height 16
type input "燙髮(301)"
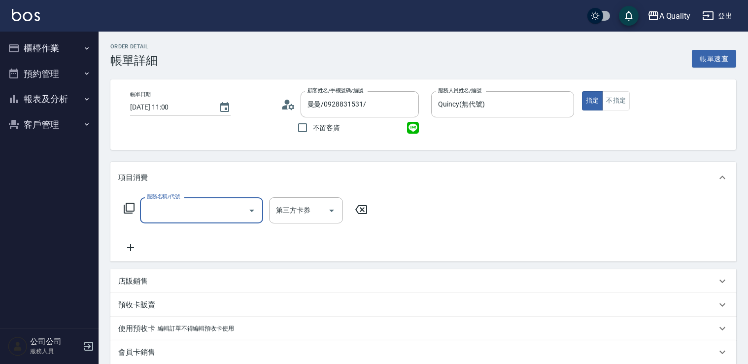
drag, startPoint x: 0, startPoint y: 0, endPoint x: 161, endPoint y: 200, distance: 257.0
click at [163, 205] on input "服務名稱/代號" at bounding box center [194, 210] width 100 height 17
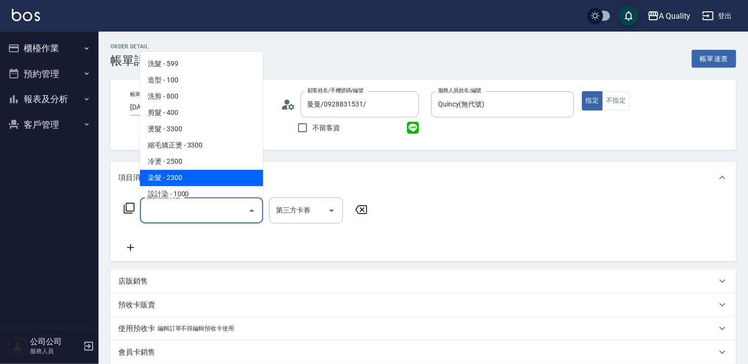
drag, startPoint x: 172, startPoint y: 178, endPoint x: 204, endPoint y: 176, distance: 32.1
click at [175, 177] on span "染髮 - 2300" at bounding box center [201, 178] width 123 height 16
type input "染髮(401)"
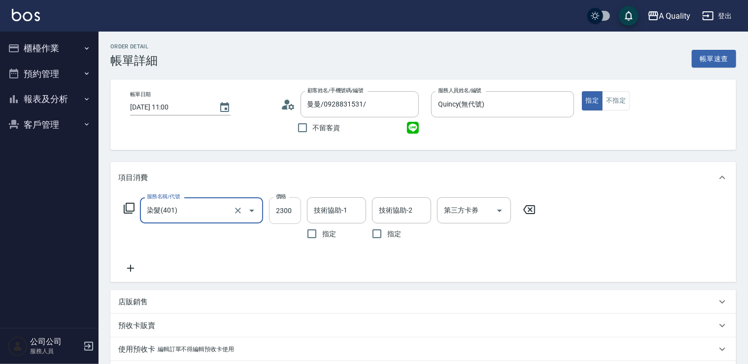
click at [292, 211] on input "2300" at bounding box center [285, 210] width 32 height 27
type input "2640"
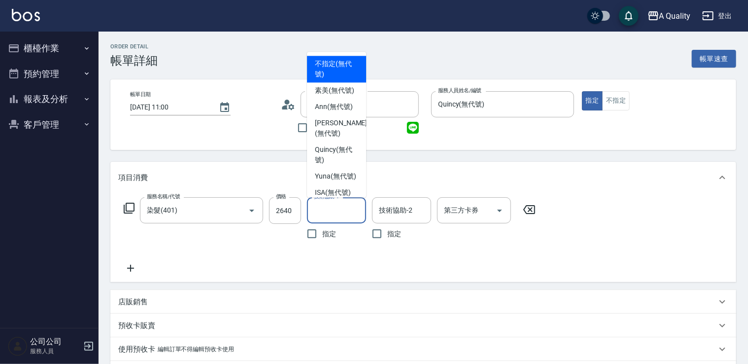
click at [333, 212] on input "技術協助-1" at bounding box center [337, 210] width 50 height 17
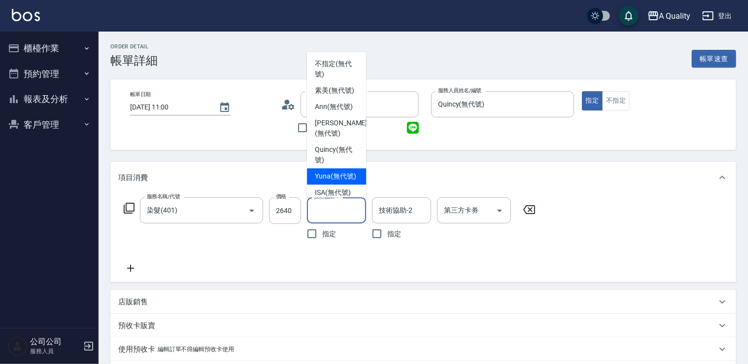
click at [337, 179] on div "Yuna (無代號)" at bounding box center [336, 176] width 59 height 16
type input "Yuna(無代號)"
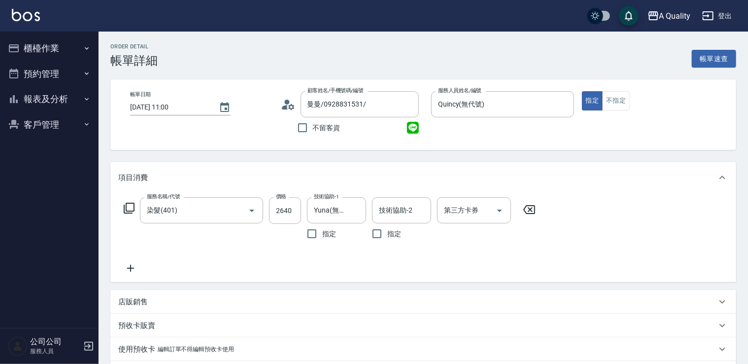
click at [137, 270] on icon at bounding box center [130, 268] width 25 height 12
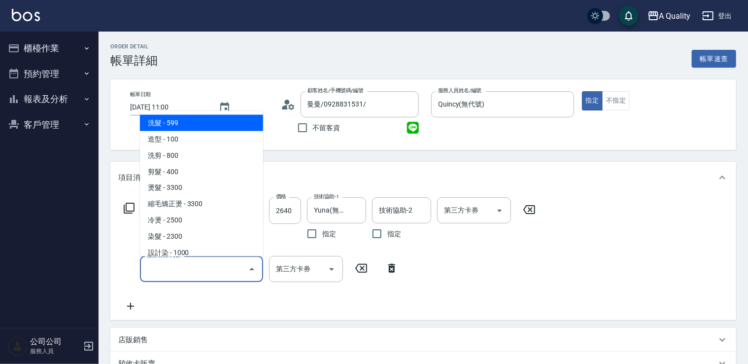
click at [159, 268] on input "服務名稱/代號" at bounding box center [194, 268] width 100 height 17
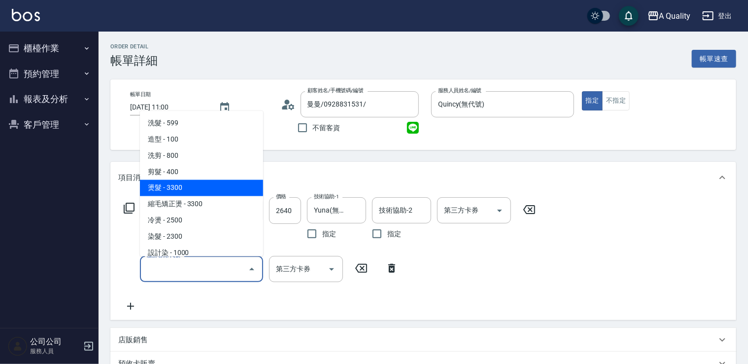
click at [175, 187] on span "燙髮 - 3300" at bounding box center [201, 187] width 123 height 16
type input "燙髮(301)"
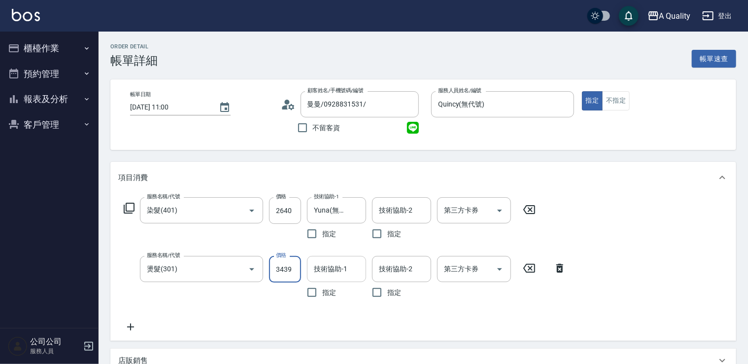
type input "3439"
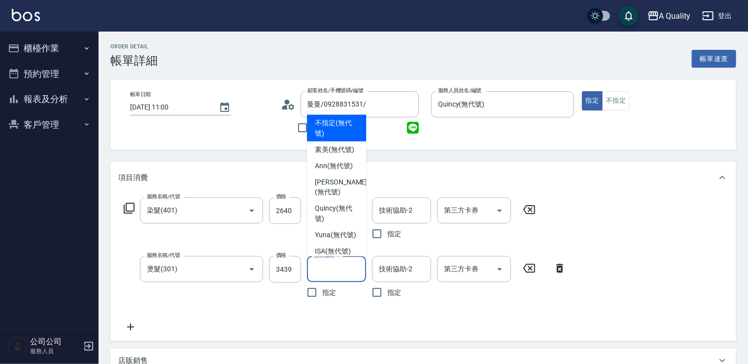
drag, startPoint x: 333, startPoint y: 268, endPoint x: 329, endPoint y: 232, distance: 36.6
click at [328, 259] on div "技術協助-1 技術協助-1" at bounding box center [336, 269] width 59 height 26
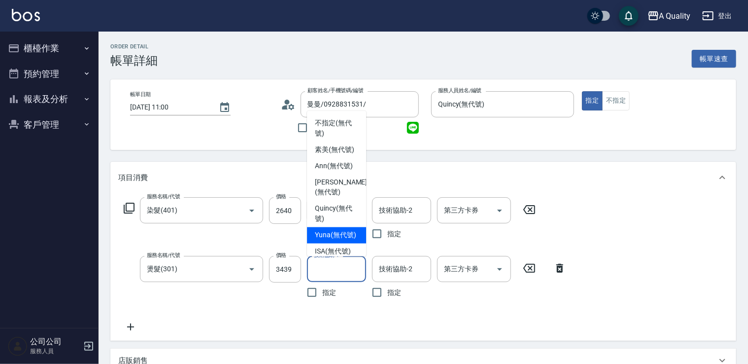
click at [327, 240] on span "Yuna (無代號)" at bounding box center [335, 235] width 41 height 10
type input "Yuna(無代號)"
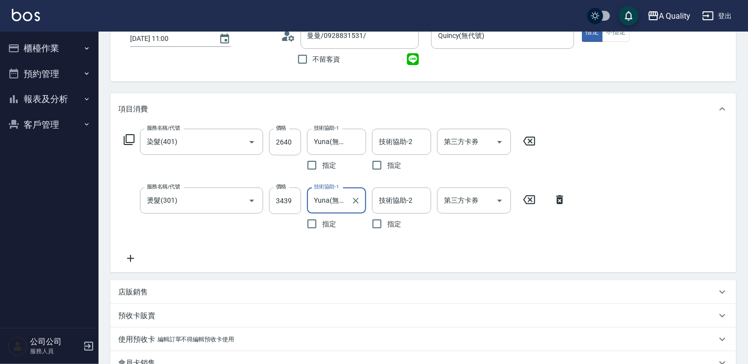
scroll to position [148, 0]
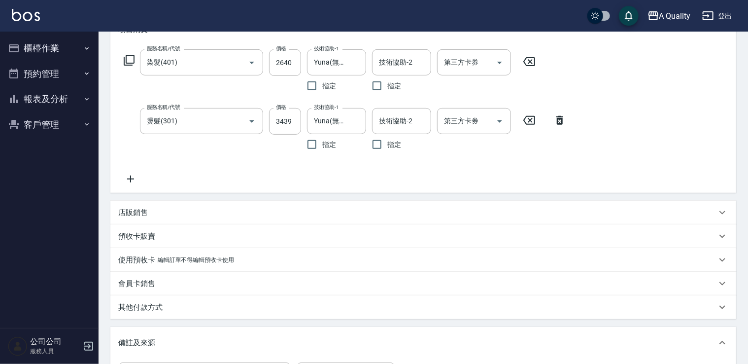
drag, startPoint x: 128, startPoint y: 176, endPoint x: 171, endPoint y: 194, distance: 45.8
click at [129, 177] on icon at bounding box center [130, 179] width 25 height 12
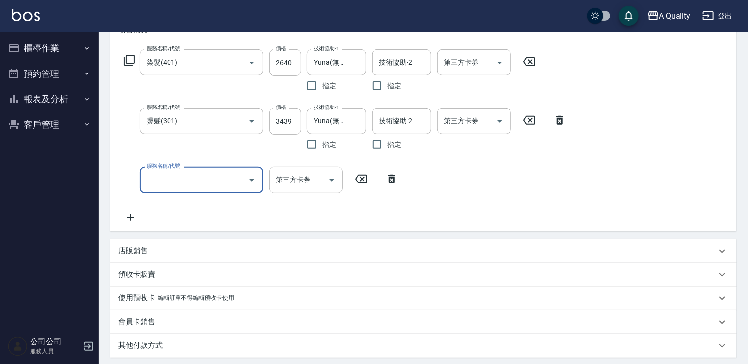
click at [183, 181] on input "服務名稱/代號" at bounding box center [194, 179] width 100 height 17
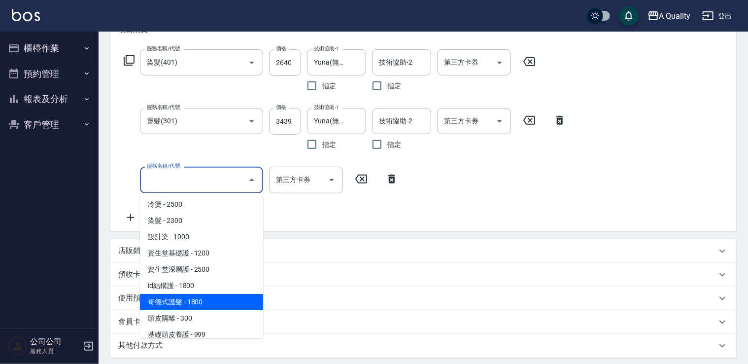
scroll to position [99, 0]
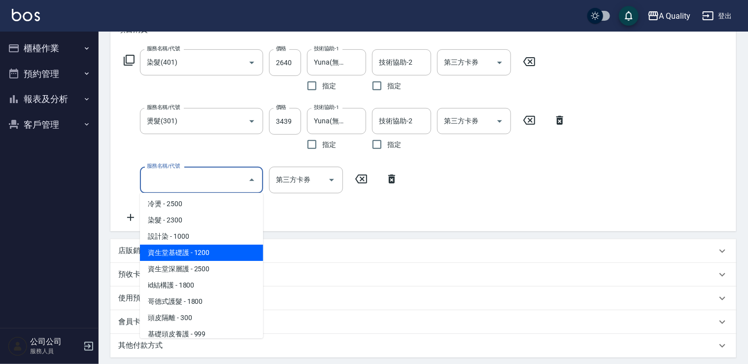
click at [210, 253] on span "資生堂基礎護 - 1200" at bounding box center [201, 253] width 123 height 16
type input "資生堂基礎護(501)"
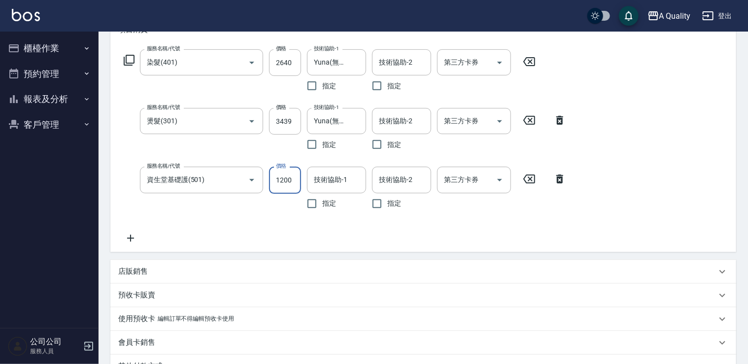
click at [293, 178] on input "1200" at bounding box center [285, 180] width 32 height 27
type input "960"
click at [326, 186] on input "技術協助-1" at bounding box center [337, 179] width 50 height 17
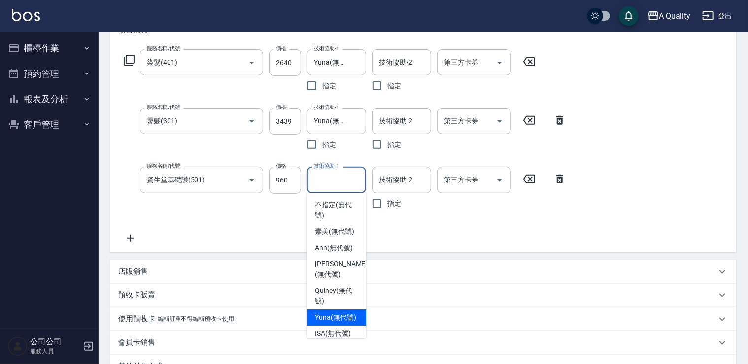
drag, startPoint x: 330, startPoint y: 330, endPoint x: 373, endPoint y: 243, distance: 97.9
click at [330, 322] on span "Yuna (無代號)" at bounding box center [335, 317] width 41 height 10
type input "Yuna(無代號)"
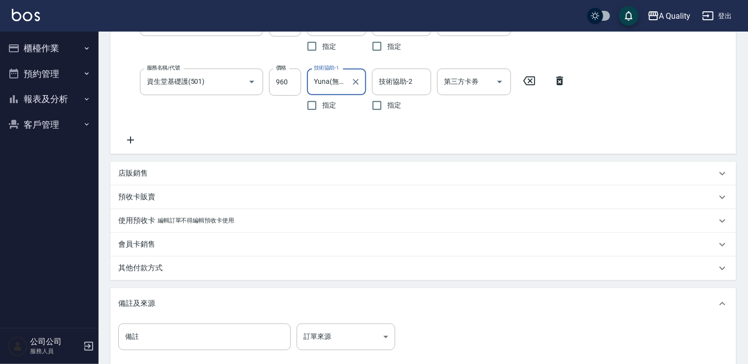
scroll to position [357, 0]
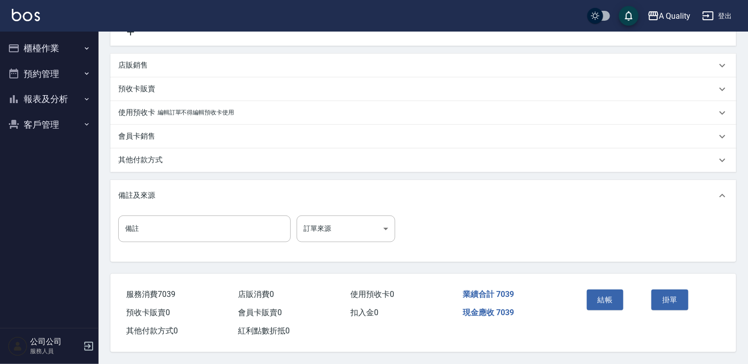
click at [152, 155] on p "其他付款方式" at bounding box center [140, 160] width 44 height 10
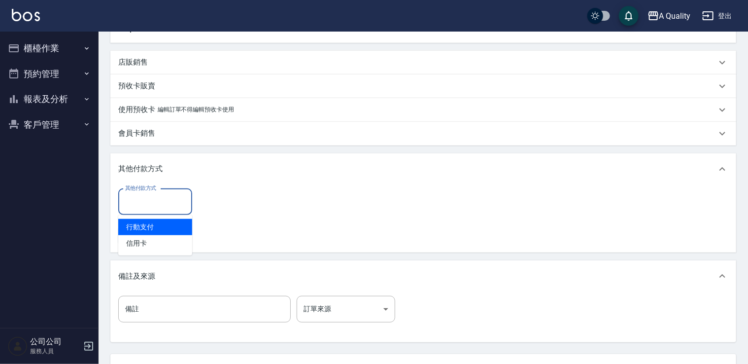
click at [154, 207] on input "其他付款方式" at bounding box center [155, 201] width 65 height 17
drag, startPoint x: 161, startPoint y: 229, endPoint x: 166, endPoint y: 224, distance: 6.6
click at [160, 228] on span "行動支付" at bounding box center [155, 227] width 74 height 16
click at [227, 203] on input "0" at bounding box center [235, 202] width 74 height 27
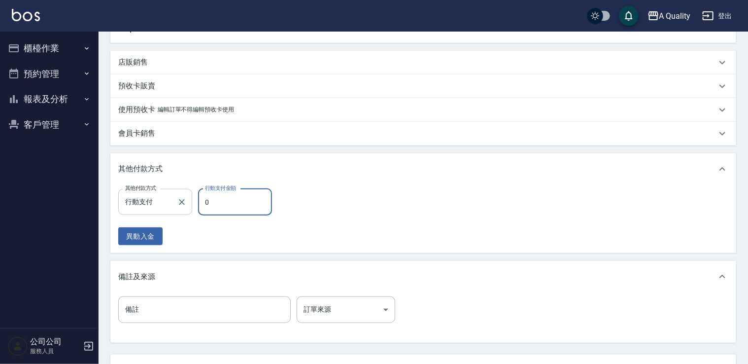
click at [153, 203] on input "行動支付" at bounding box center [148, 201] width 50 height 17
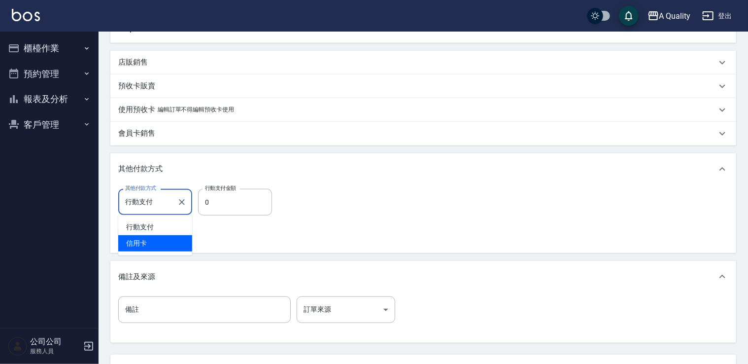
click at [145, 243] on span "信用卡" at bounding box center [155, 243] width 74 height 16
type input "信用卡"
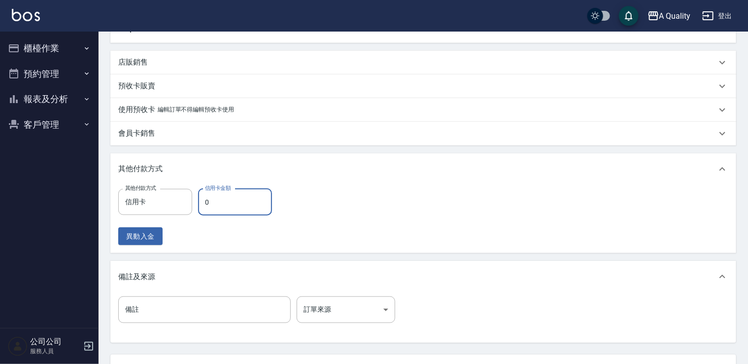
click at [204, 202] on input "0" at bounding box center [235, 202] width 74 height 27
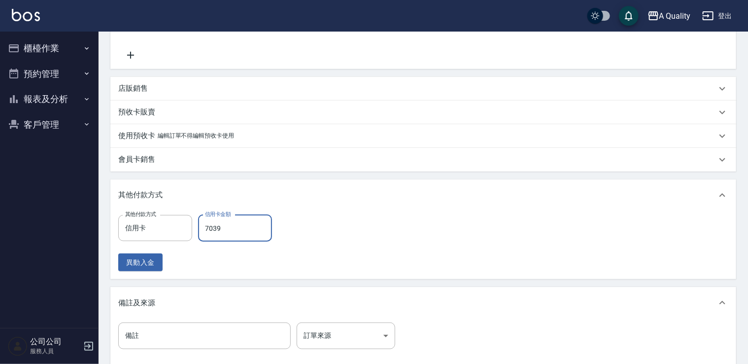
scroll to position [441, 0]
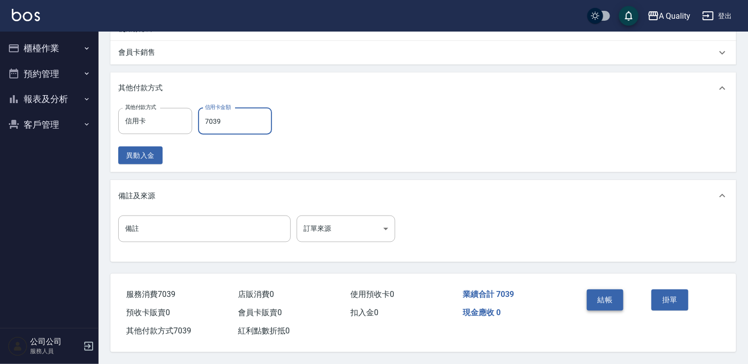
type input "7039"
click at [602, 297] on button "結帳" at bounding box center [605, 299] width 37 height 21
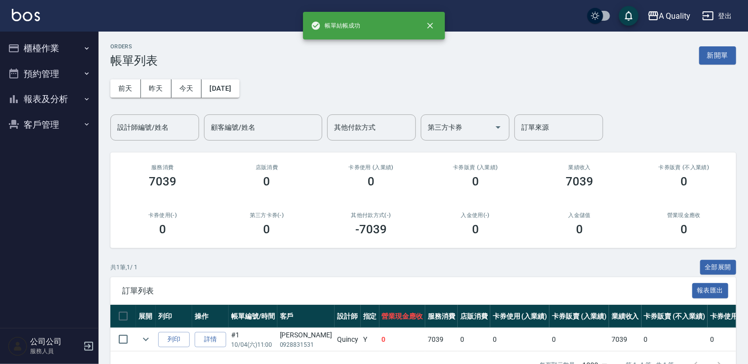
click at [42, 70] on button "預約管理" at bounding box center [49, 74] width 91 height 26
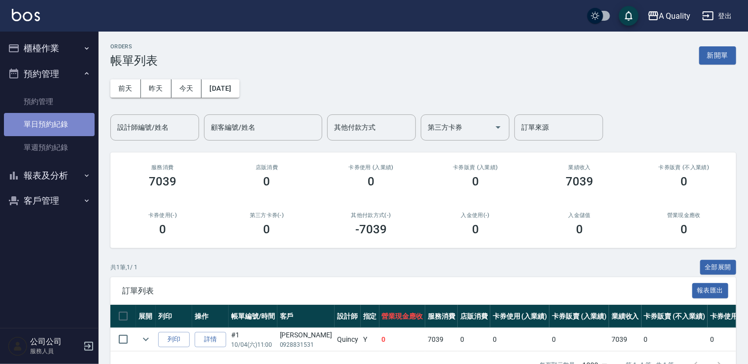
click at [55, 119] on link "單日預約紀錄" at bounding box center [49, 124] width 91 height 23
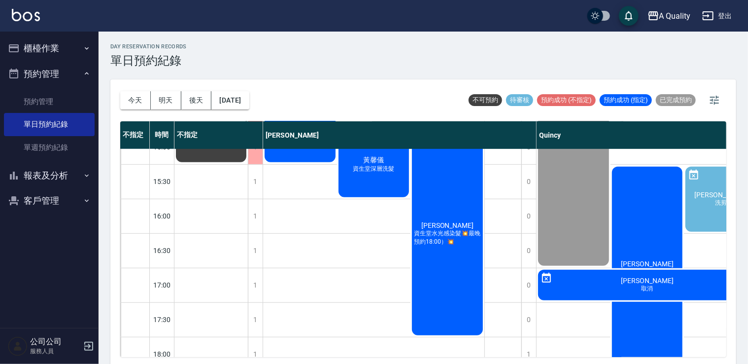
scroll to position [296, 0]
click at [387, 249] on div "林鎂茹 網路1800 直 黃馨儀 資生堂深層洗髮 吳雪娥 資生堂水光感染髮💥最晚預約18:00）💥" at bounding box center [373, 130] width 221 height 414
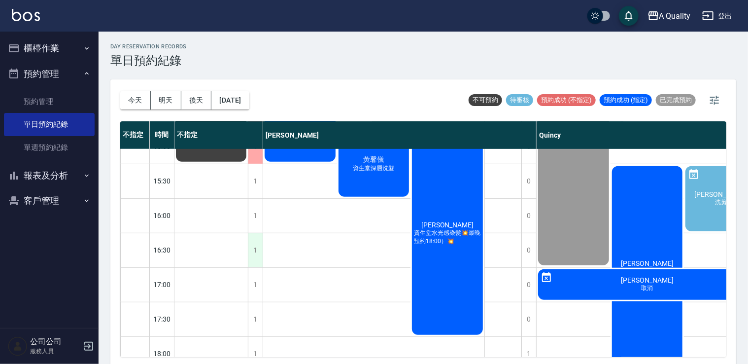
click at [250, 253] on div "1" at bounding box center [255, 250] width 15 height 34
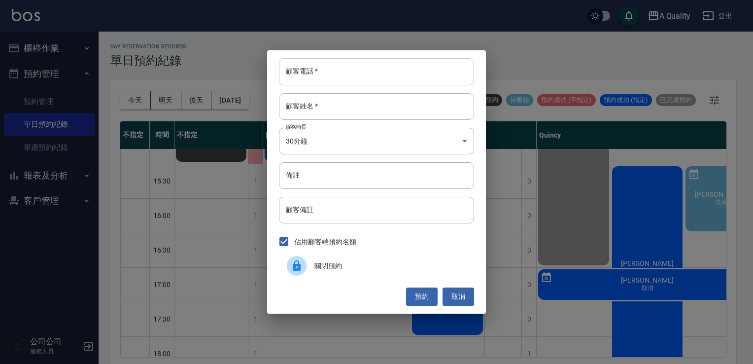
click at [318, 74] on input "顧客電話   *" at bounding box center [376, 71] width 195 height 27
type input "0975333182"
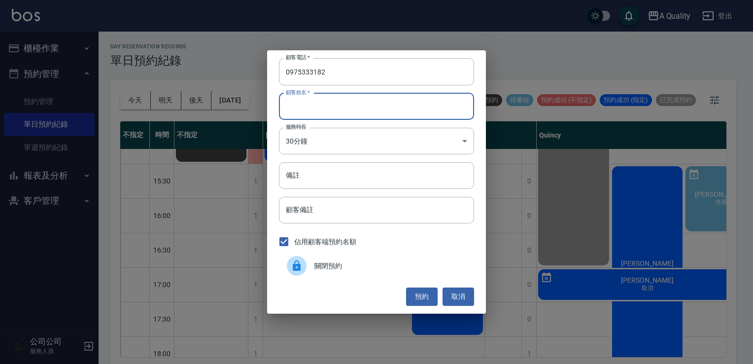
click at [292, 103] on input "顧客姓名   *" at bounding box center [376, 106] width 195 height 27
type input "x"
type input "梁"
click at [293, 135] on body "A Quality 登出 櫃檯作業 打帳單 帳單列表 營業儀表板 現金收支登錄 每日結帳 排班表 現場電腦打卡 預約管理 預約管理 單日預約紀錄 單週預約紀錄…" at bounding box center [376, 183] width 753 height 367
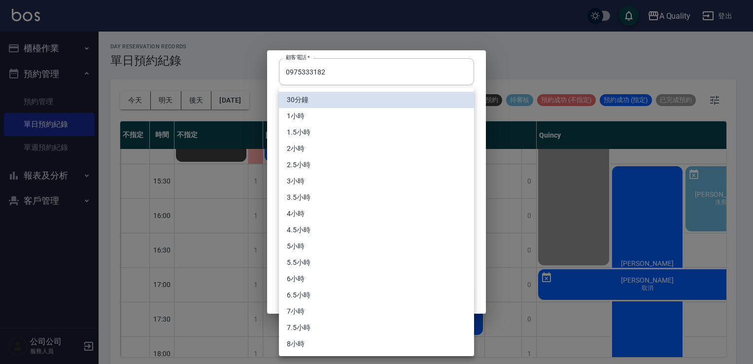
click at [358, 220] on li "4小時" at bounding box center [376, 214] width 195 height 16
type input "8"
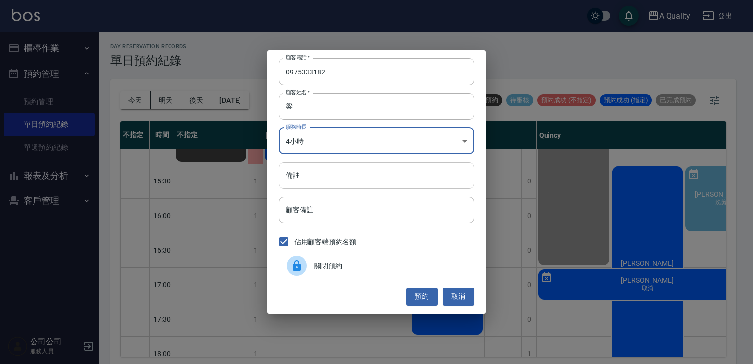
click at [348, 181] on input "備註" at bounding box center [376, 175] width 195 height 27
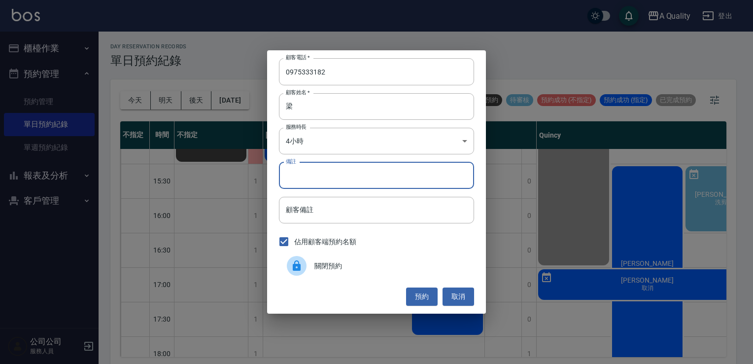
type input "p"
click at [412, 296] on button "預約" at bounding box center [422, 296] width 32 height 18
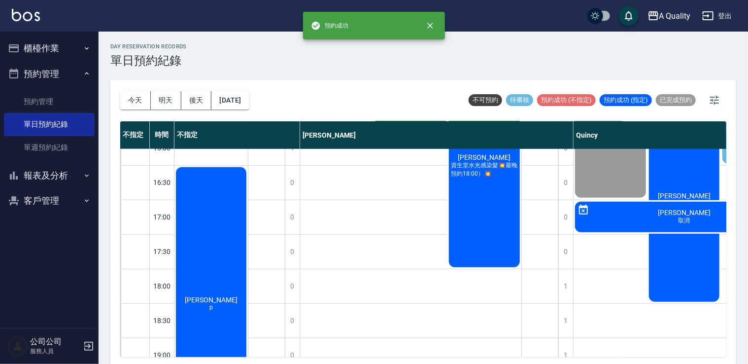
scroll to position [444, 0]
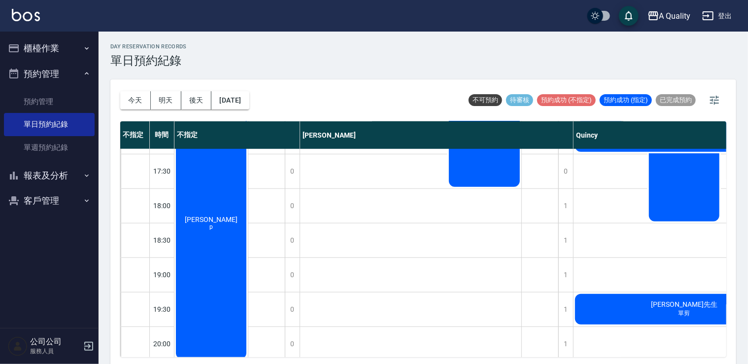
click at [199, 250] on div "[PERSON_NAME]s p" at bounding box center [211, 222] width 73 height 275
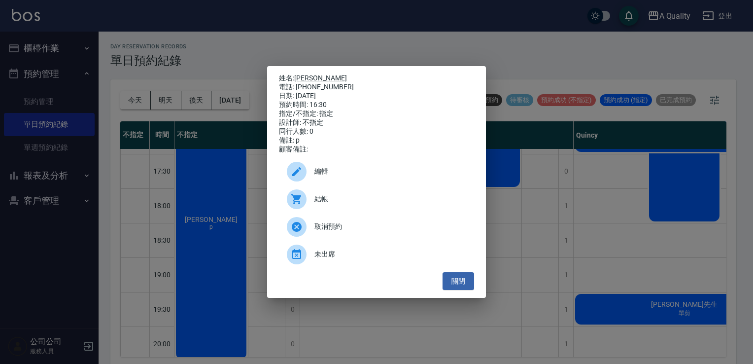
click at [316, 172] on span "編輯" at bounding box center [391, 171] width 152 height 10
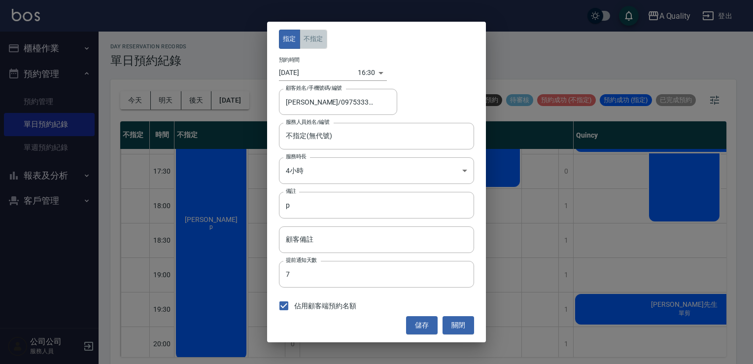
click at [307, 40] on button "不指定" at bounding box center [314, 39] width 28 height 19
click at [419, 327] on button "儲存" at bounding box center [422, 325] width 32 height 18
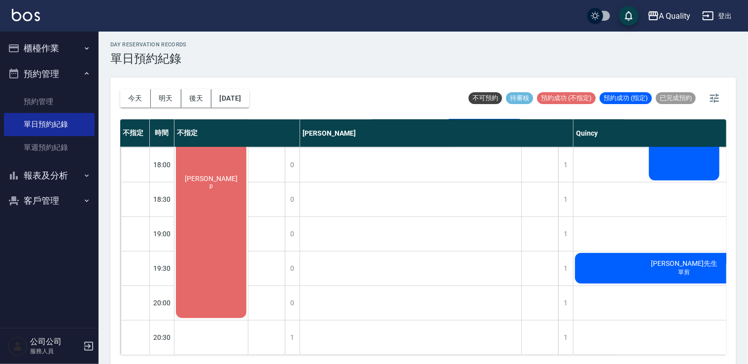
scroll to position [2, 0]
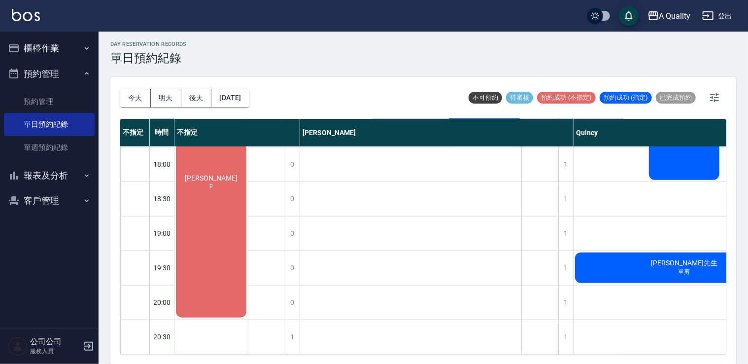
click at [215, 257] on div "[PERSON_NAME]s p" at bounding box center [211, 181] width 73 height 275
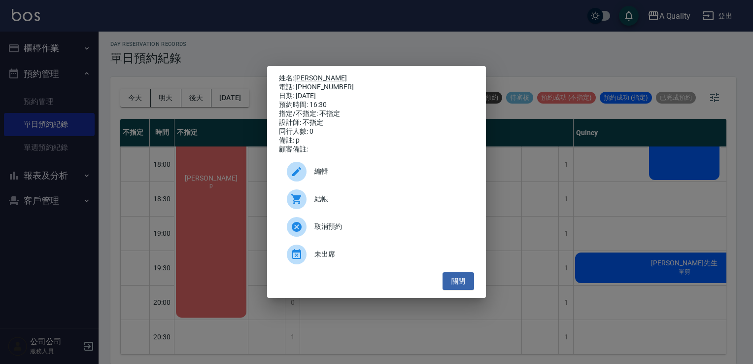
click at [294, 74] on p "姓名: 梁s" at bounding box center [376, 78] width 195 height 9
click at [300, 74] on link "[PERSON_NAME]" at bounding box center [320, 78] width 53 height 8
drag, startPoint x: 453, startPoint y: 279, endPoint x: 393, endPoint y: 246, distance: 68.4
click at [453, 279] on button "關閉" at bounding box center [459, 281] width 32 height 18
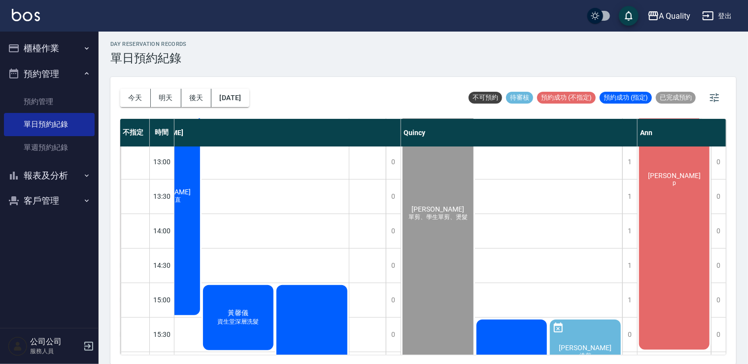
scroll to position [46, 177]
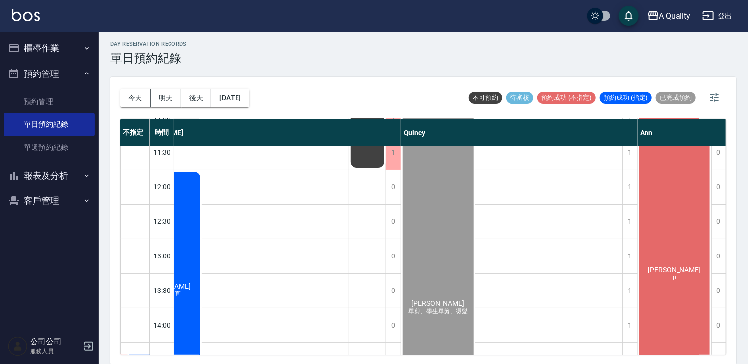
click at [659, 219] on div "賴暐晴 p" at bounding box center [674, 273] width 73 height 344
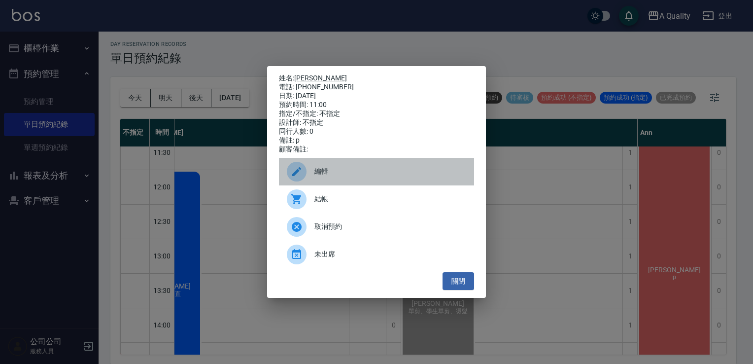
click at [377, 171] on span "編輯" at bounding box center [391, 171] width 152 height 10
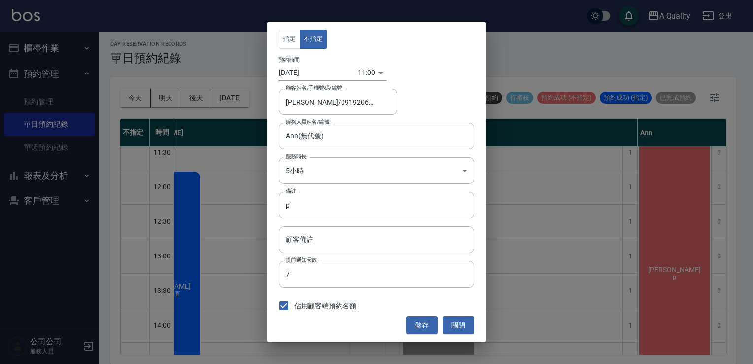
click at [442, 309] on div "指定 不指定 預約時間 2025/10/04 11:00 1759546800000 顧客姓名/手機號碼/編號 賴暐晴/0919206797/ 顧客姓名/手機…" at bounding box center [376, 182] width 219 height 320
click at [454, 323] on button "關閉" at bounding box center [459, 325] width 32 height 18
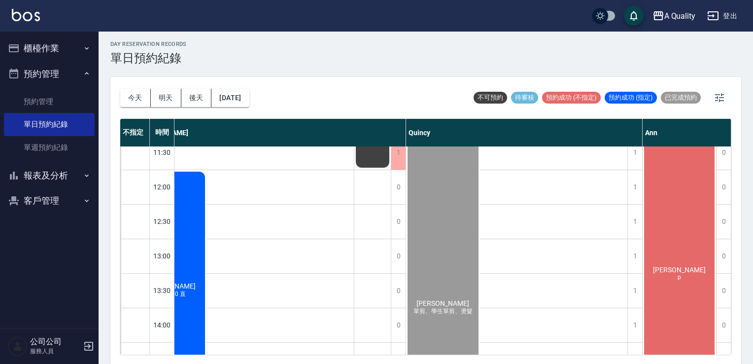
scroll to position [46, 172]
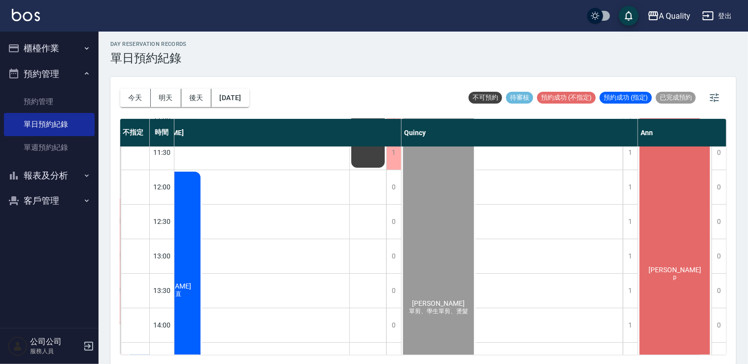
click at [692, 235] on div "賴暐晴 p" at bounding box center [674, 273] width 73 height 344
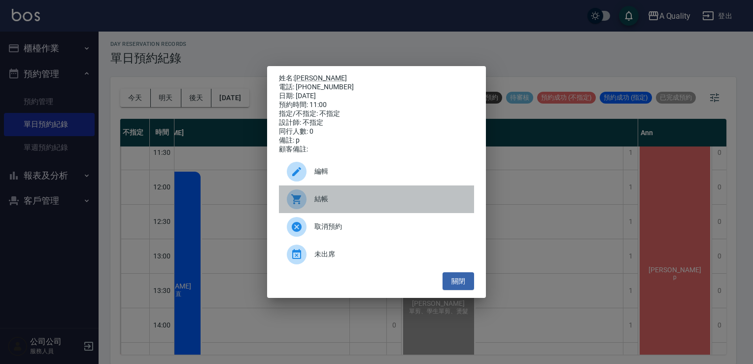
click at [365, 197] on div "結帳" at bounding box center [376, 199] width 195 height 28
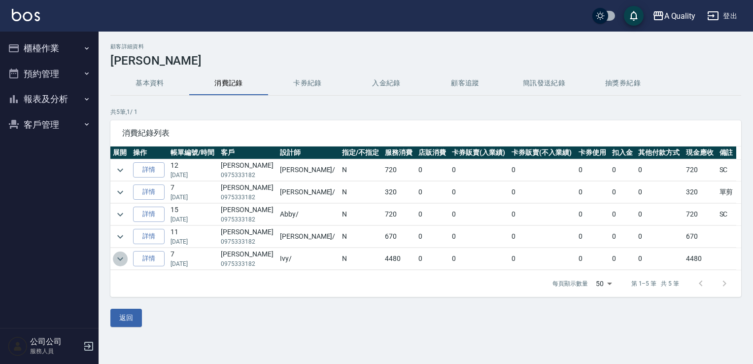
click at [121, 255] on icon "expand row" at bounding box center [120, 259] width 12 height 12
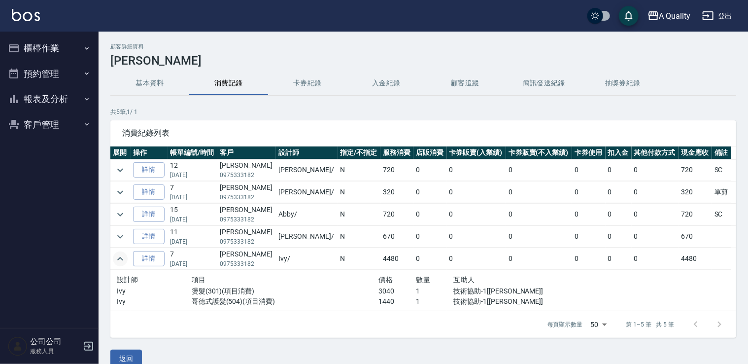
click at [121, 256] on icon "expand row" at bounding box center [120, 259] width 12 height 12
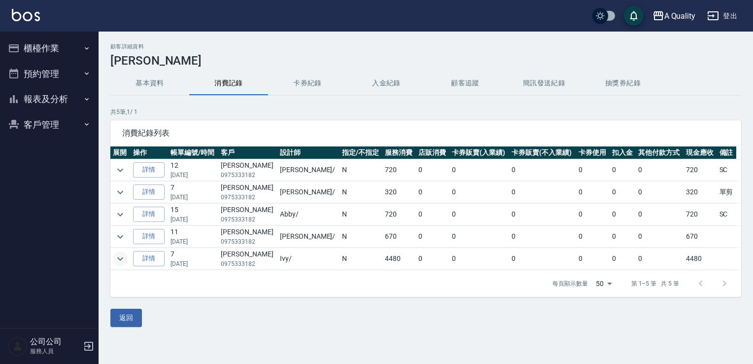
drag, startPoint x: 43, startPoint y: 78, endPoint x: 51, endPoint y: 86, distance: 11.5
click at [45, 78] on button "預約管理" at bounding box center [49, 74] width 91 height 26
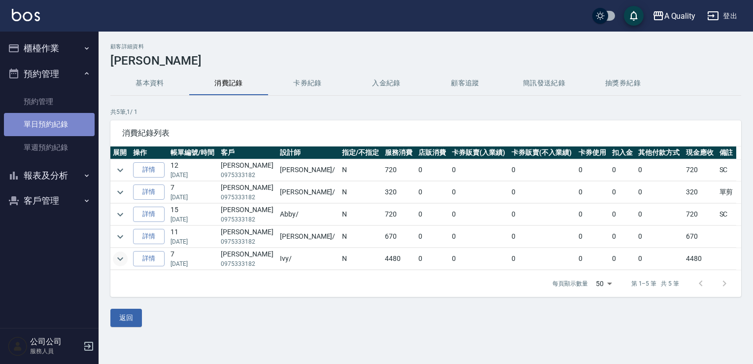
click at [61, 125] on link "單日預約紀錄" at bounding box center [49, 124] width 91 height 23
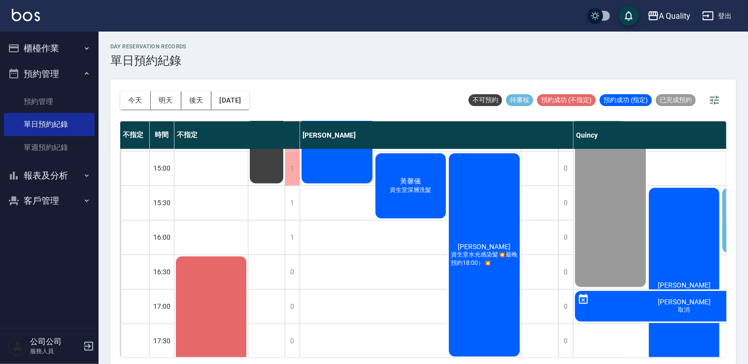
scroll to position [444, 0]
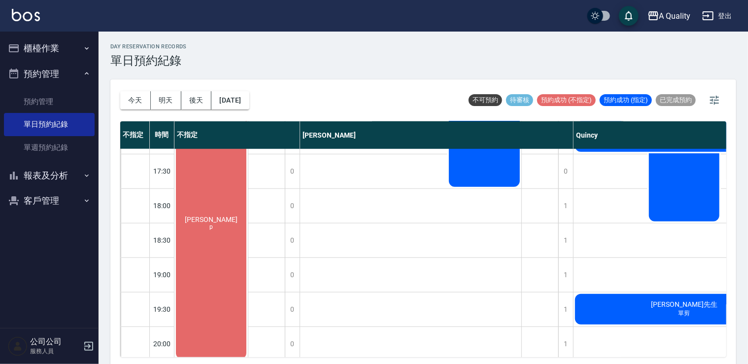
click at [204, 191] on div "[PERSON_NAME]s p" at bounding box center [211, 222] width 73 height 275
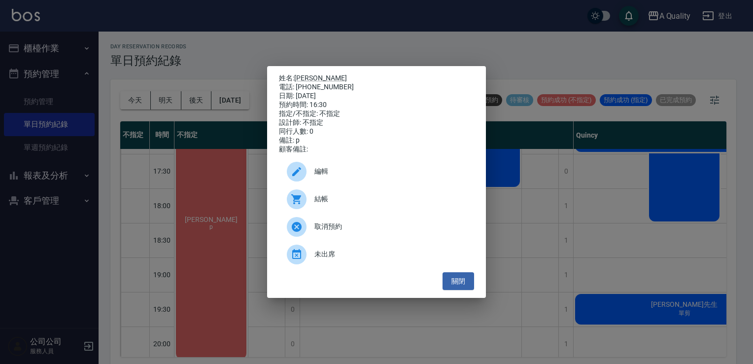
click at [322, 174] on span "編輯" at bounding box center [391, 171] width 152 height 10
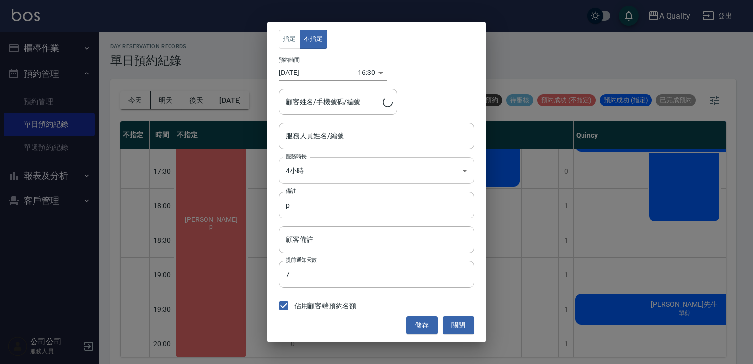
type input "不指定(無代號)"
type input "[PERSON_NAME]/0975333182/"
click at [460, 328] on button "關閉" at bounding box center [459, 325] width 32 height 18
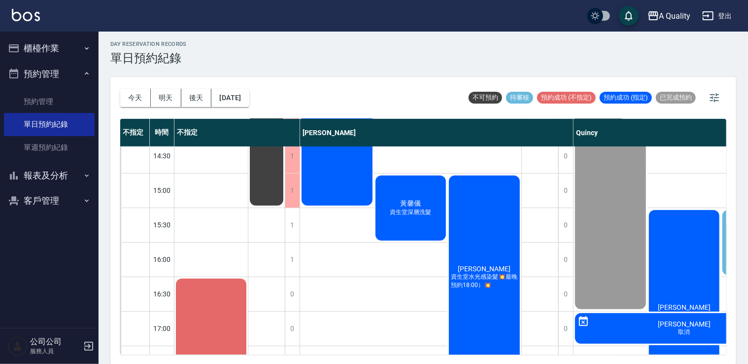
scroll to position [246, 0]
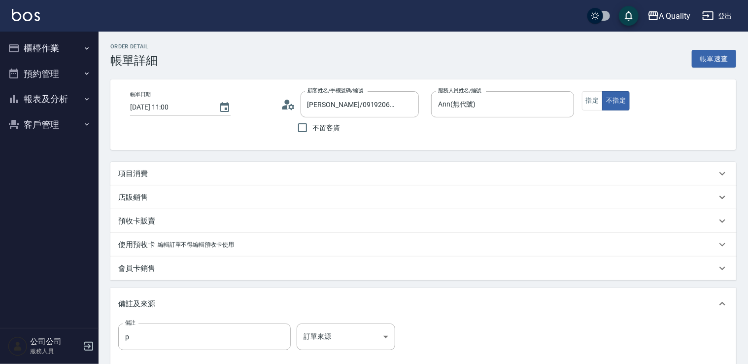
click at [133, 174] on p "項目消費" at bounding box center [133, 174] width 30 height 10
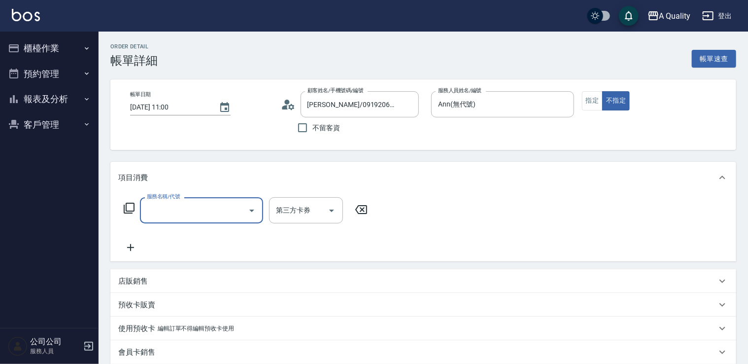
click at [211, 210] on input "服務名稱/代號" at bounding box center [194, 210] width 100 height 17
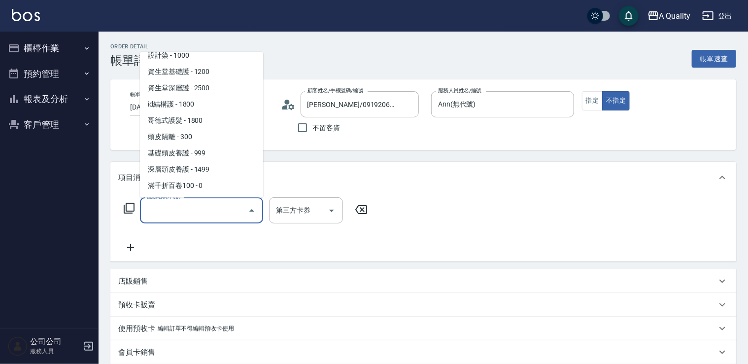
scroll to position [40, 0]
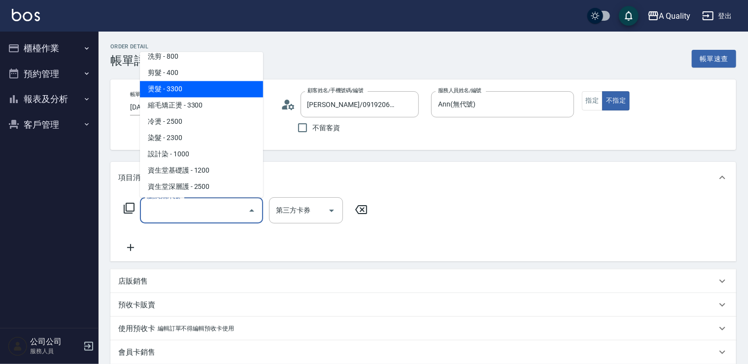
click at [172, 87] on span "燙髮 - 3300" at bounding box center [201, 89] width 123 height 16
type input "燙髮(301)"
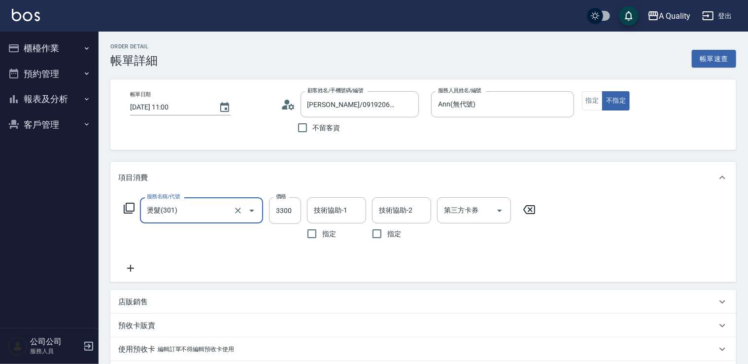
click at [295, 226] on div "價格 3300 價格" at bounding box center [285, 220] width 32 height 47
click at [285, 212] on input "3300" at bounding box center [285, 210] width 32 height 27
type input "4300"
click at [336, 211] on input "技術協助-1" at bounding box center [337, 210] width 50 height 17
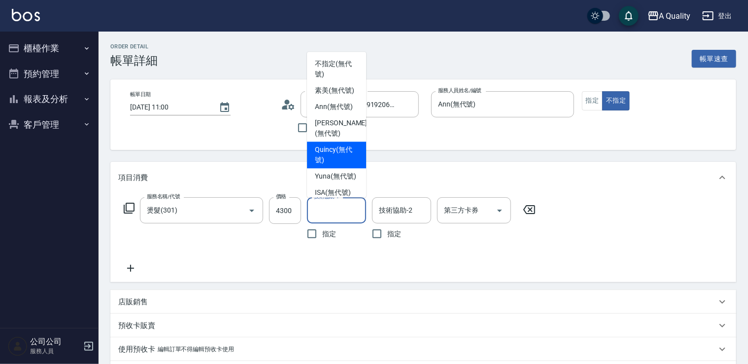
scroll to position [28, 0]
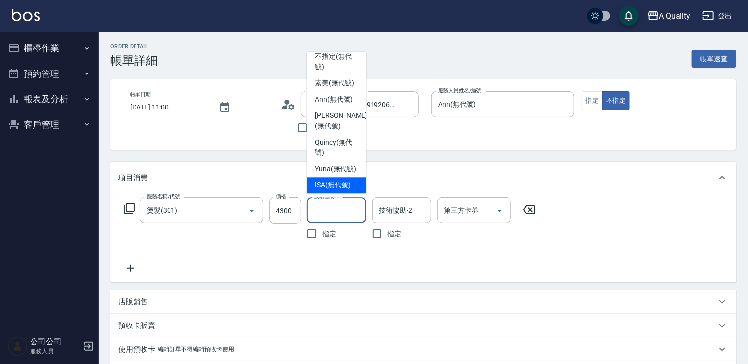
click at [333, 180] on span "ISA (無代號)" at bounding box center [333, 185] width 36 height 10
type input "ISA(無代號)"
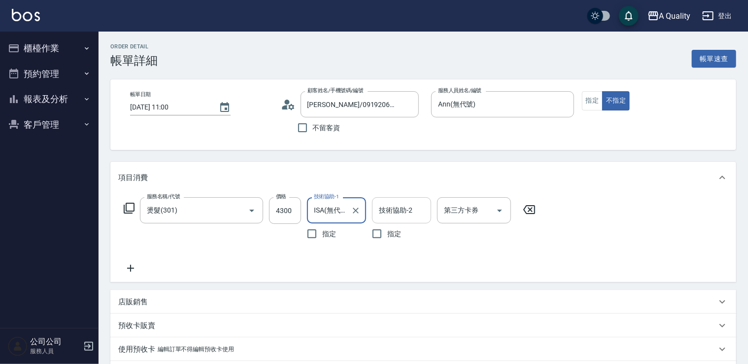
click at [390, 206] on input "技術協助-2" at bounding box center [402, 210] width 50 height 17
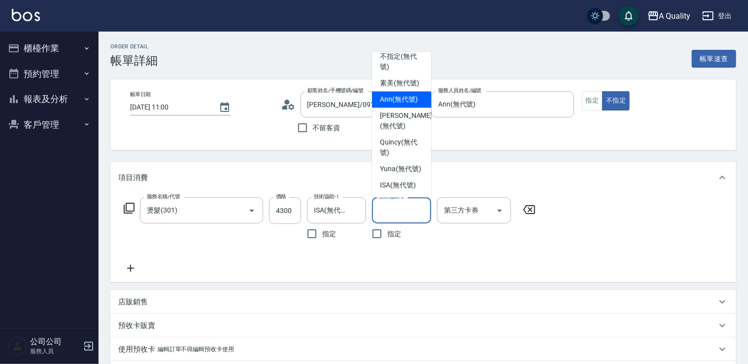
click at [390, 94] on span "Ann (無代號)" at bounding box center [399, 99] width 38 height 10
type input "Ann(無代號)"
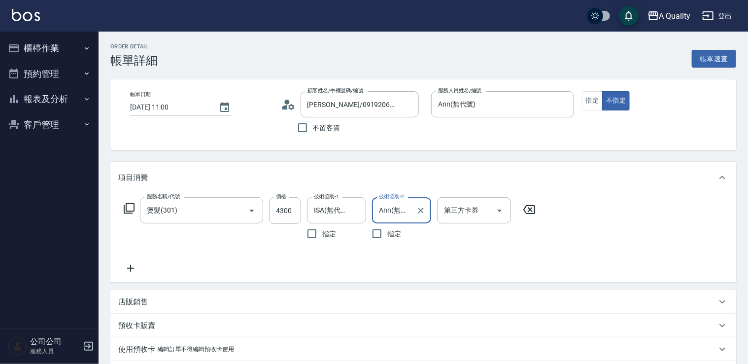
click at [139, 265] on icon at bounding box center [130, 268] width 25 height 12
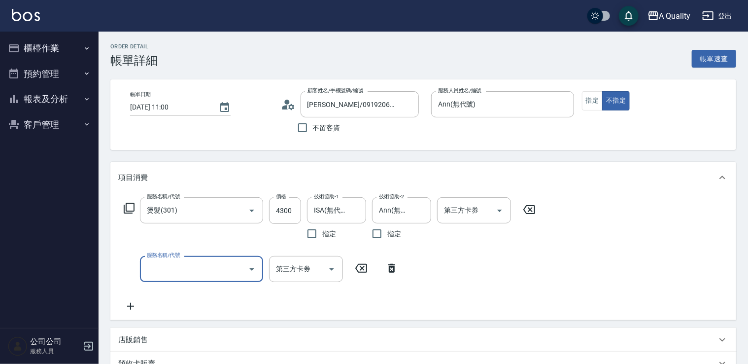
click at [157, 269] on input "服務名稱/代號" at bounding box center [194, 268] width 100 height 17
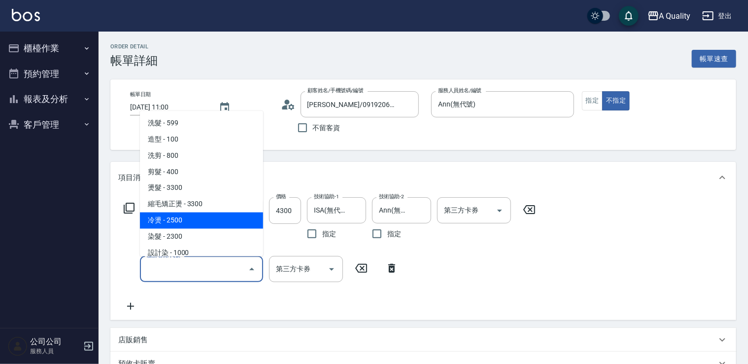
scroll to position [139, 0]
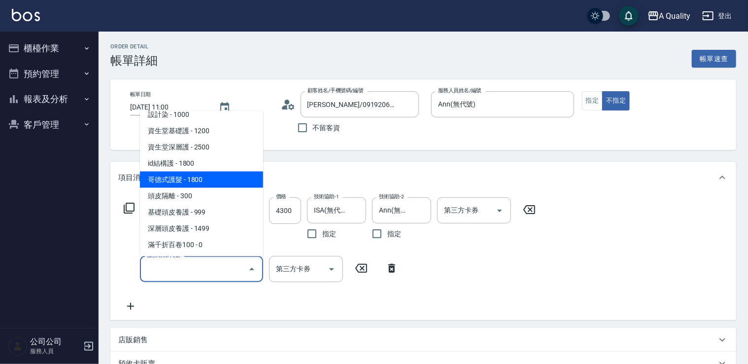
click at [195, 176] on span "哥德式護髮 - 1800" at bounding box center [201, 179] width 123 height 16
type input "哥德式護髮(504)"
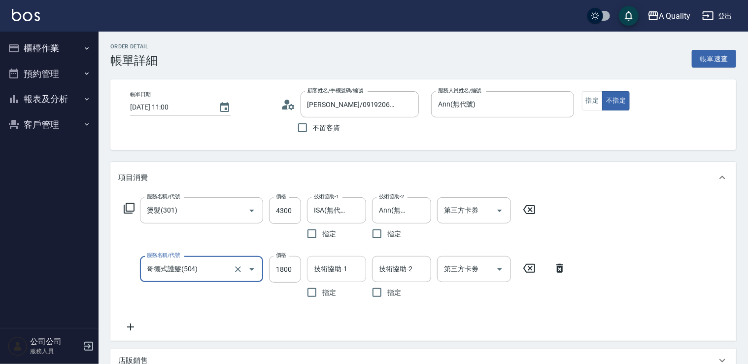
click at [339, 279] on div "技術協助-1" at bounding box center [336, 269] width 59 height 26
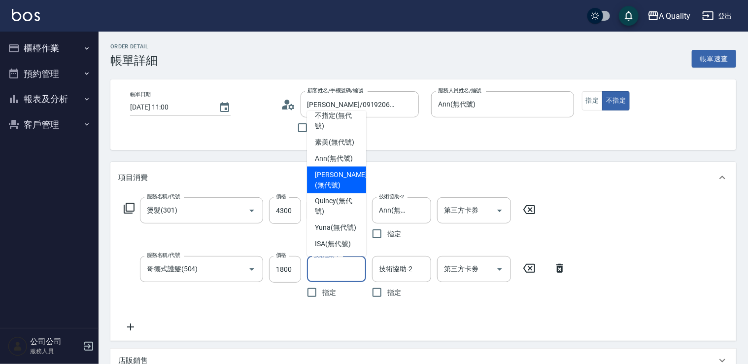
scroll to position [28, 0]
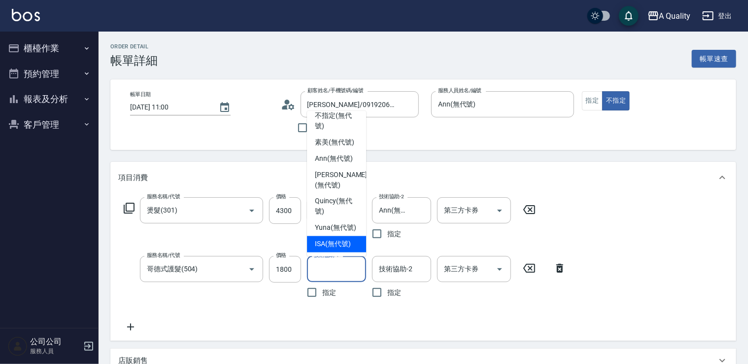
click at [336, 242] on span "ISA (無代號)" at bounding box center [333, 244] width 36 height 10
type input "ISA(無代號)"
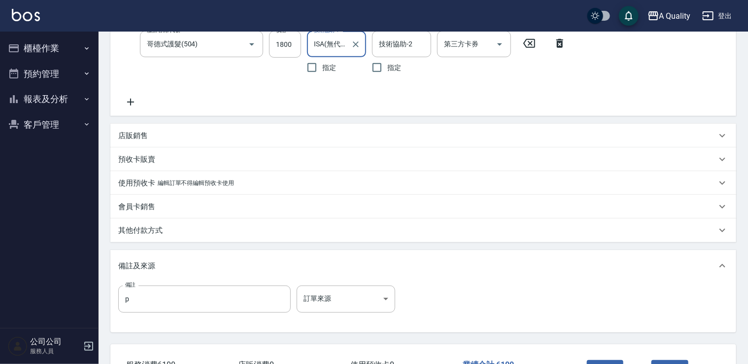
scroll to position [296, 0]
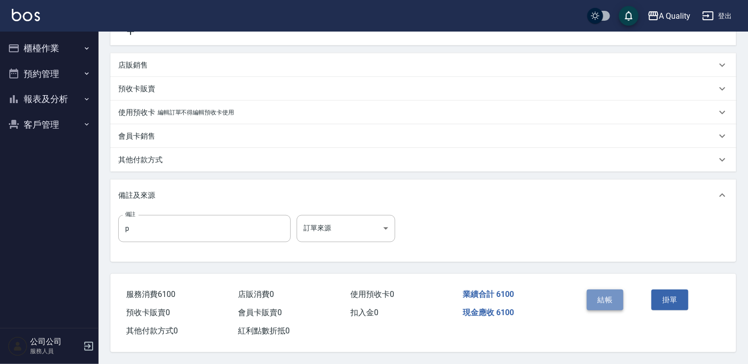
click at [602, 299] on button "結帳" at bounding box center [605, 299] width 37 height 21
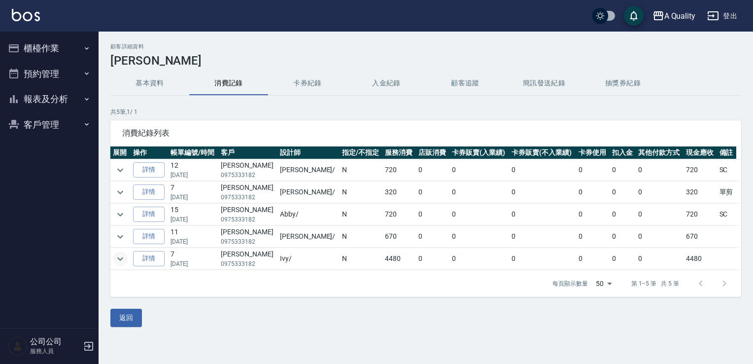
click at [120, 257] on icon "expand row" at bounding box center [120, 259] width 12 height 12
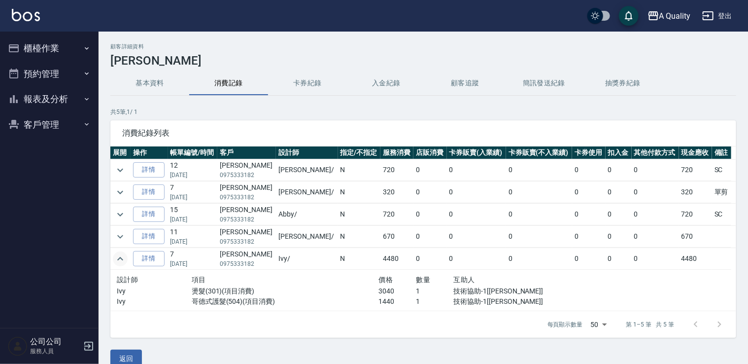
click at [120, 257] on icon "expand row" at bounding box center [120, 259] width 12 height 12
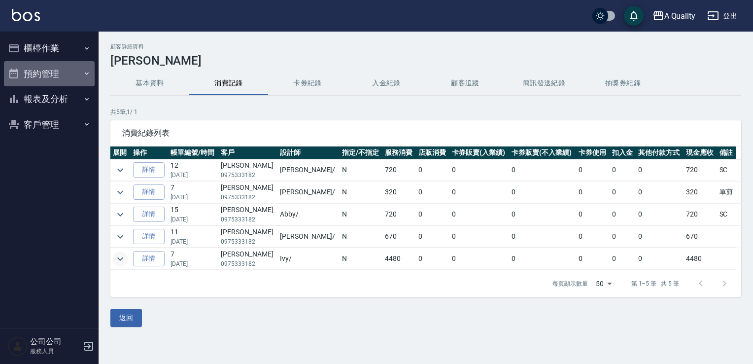
click at [52, 63] on button "預約管理" at bounding box center [49, 74] width 91 height 26
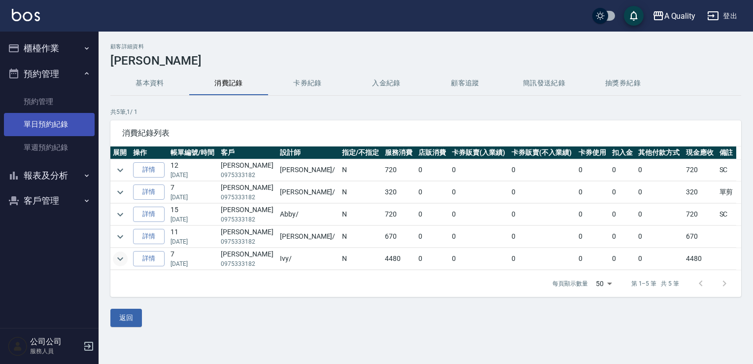
click at [37, 126] on link "單日預約紀錄" at bounding box center [49, 124] width 91 height 23
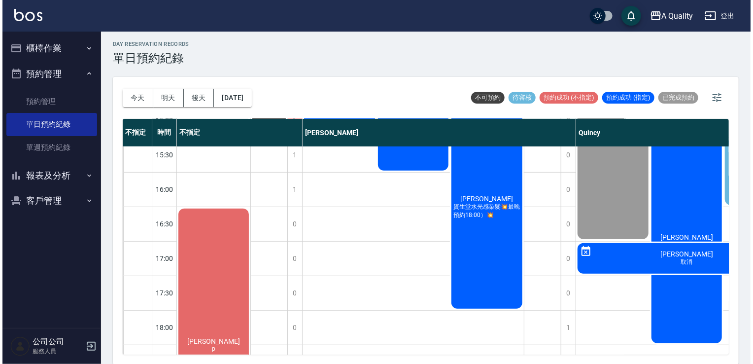
scroll to position [292, 0]
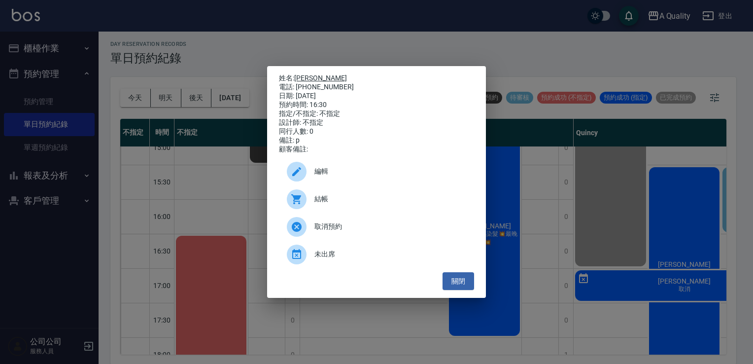
click at [305, 74] on link "[PERSON_NAME]" at bounding box center [320, 78] width 53 height 8
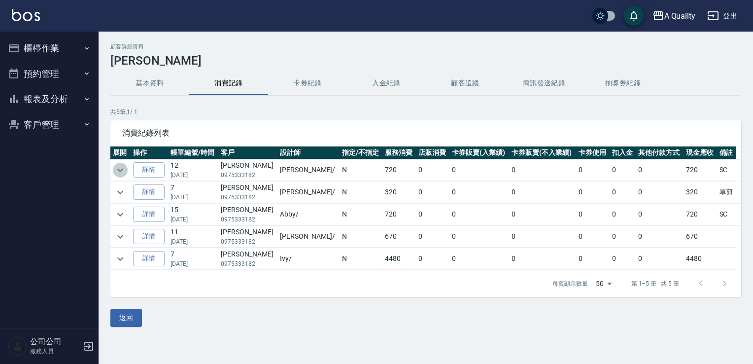
click at [116, 165] on icon "expand row" at bounding box center [120, 170] width 12 height 12
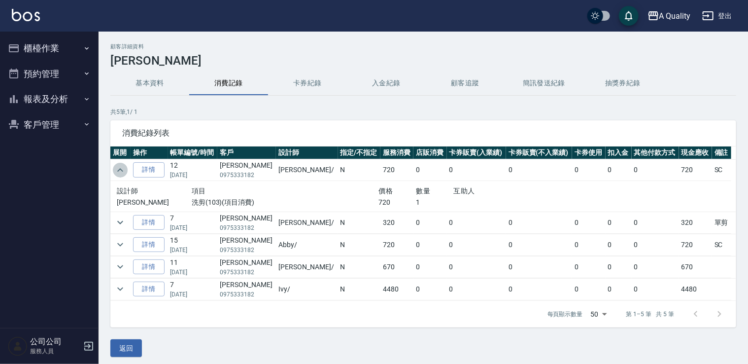
click at [116, 165] on icon "expand row" at bounding box center [120, 170] width 12 height 12
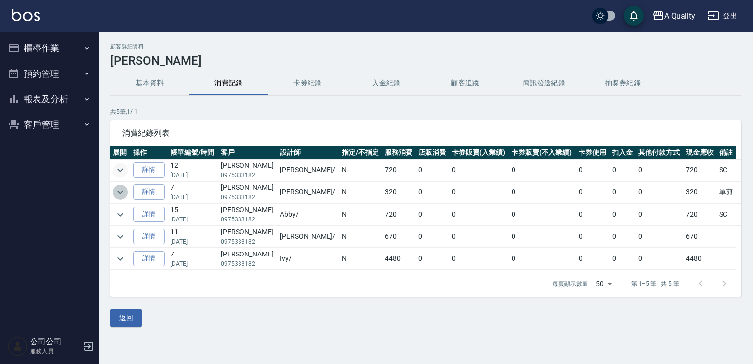
click at [122, 186] on icon "expand row" at bounding box center [120, 192] width 12 height 12
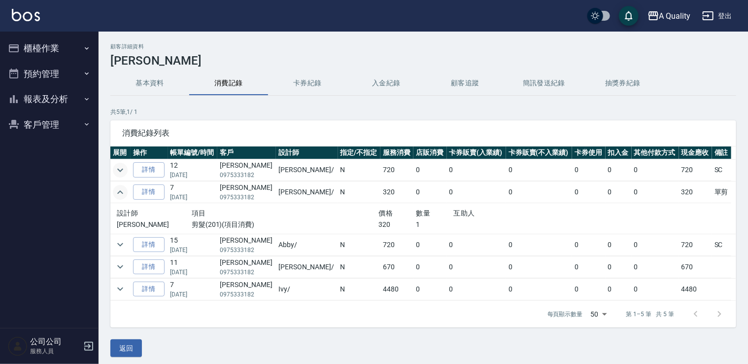
click at [122, 186] on icon "expand row" at bounding box center [120, 192] width 12 height 12
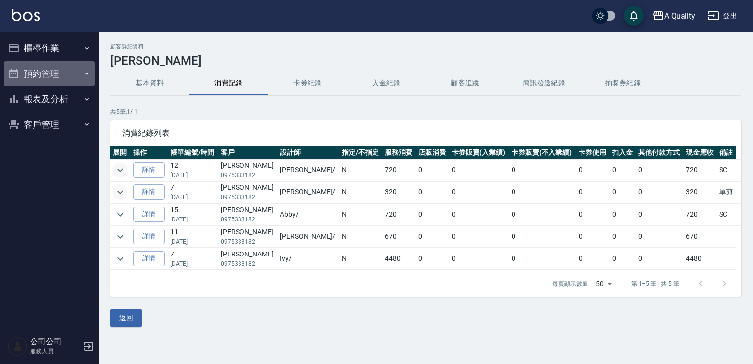
click at [52, 75] on button "預約管理" at bounding box center [49, 74] width 91 height 26
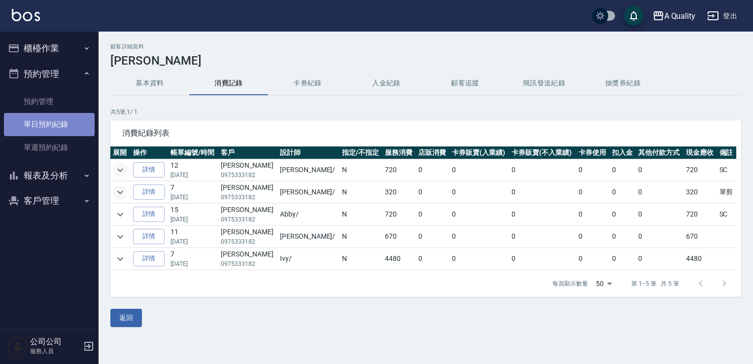
click at [42, 123] on link "單日預約紀錄" at bounding box center [49, 124] width 91 height 23
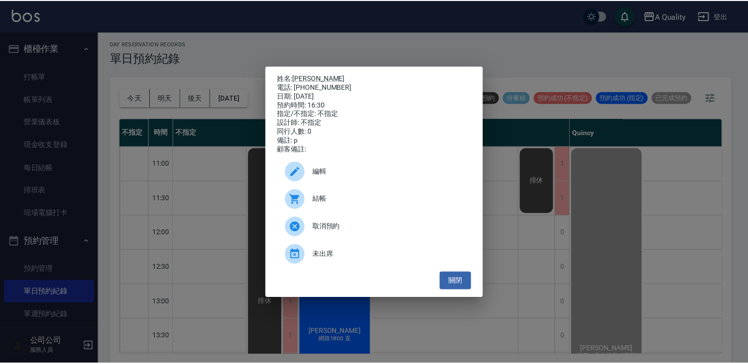
scroll to position [194, 7]
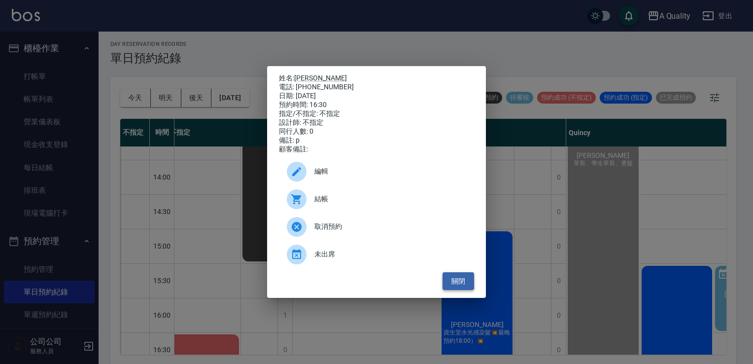
click at [459, 283] on button "關閉" at bounding box center [459, 281] width 32 height 18
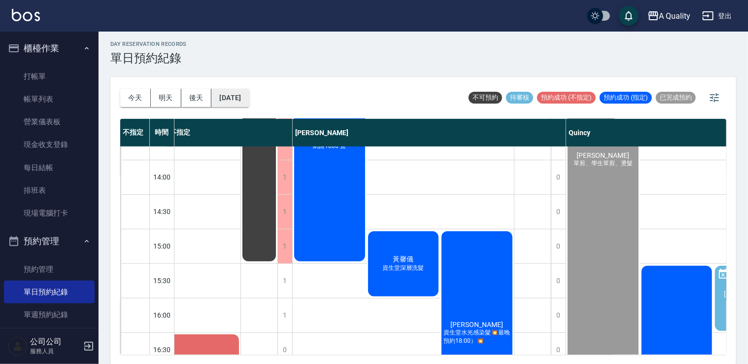
click at [249, 101] on button "[DATE]" at bounding box center [229, 98] width 37 height 18
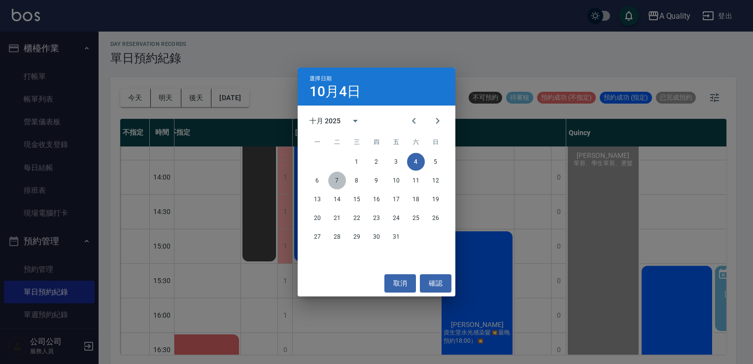
click at [337, 181] on button "7" at bounding box center [337, 181] width 18 height 18
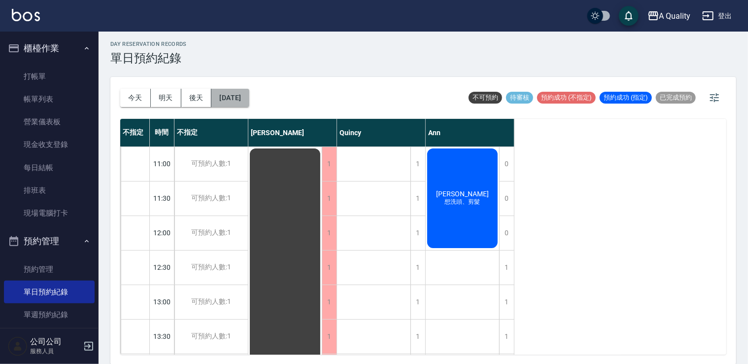
click at [239, 102] on button "[DATE]" at bounding box center [229, 98] width 37 height 18
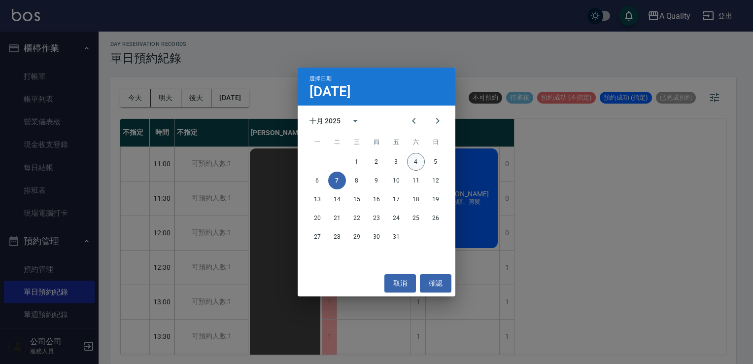
click at [411, 161] on button "4" at bounding box center [416, 162] width 18 height 18
click at [411, 161] on div at bounding box center [376, 182] width 753 height 364
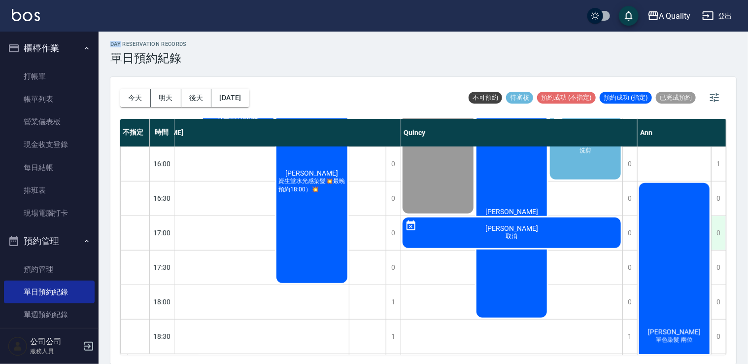
scroll to position [197, 177]
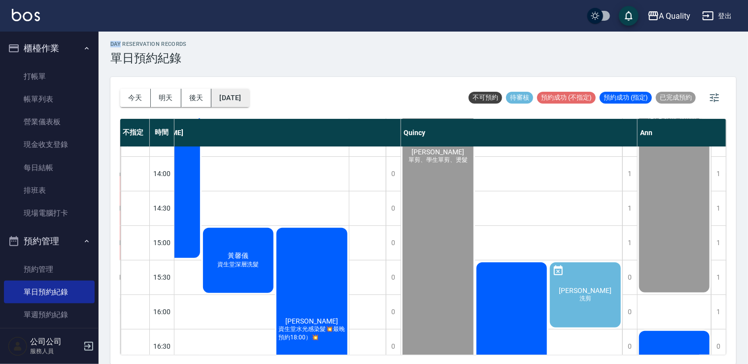
click at [245, 102] on button "[DATE]" at bounding box center [229, 98] width 37 height 18
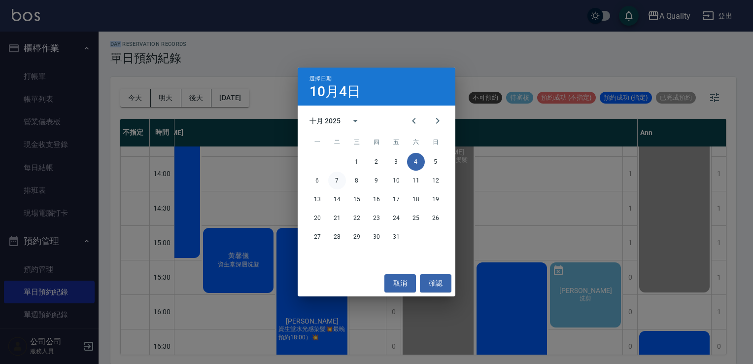
click at [340, 181] on button "7" at bounding box center [337, 181] width 18 height 18
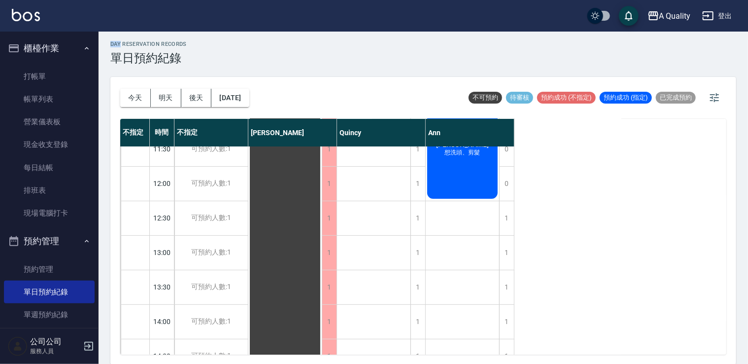
scroll to position [49, 0]
click at [242, 99] on button "2025/10/07" at bounding box center [229, 98] width 37 height 18
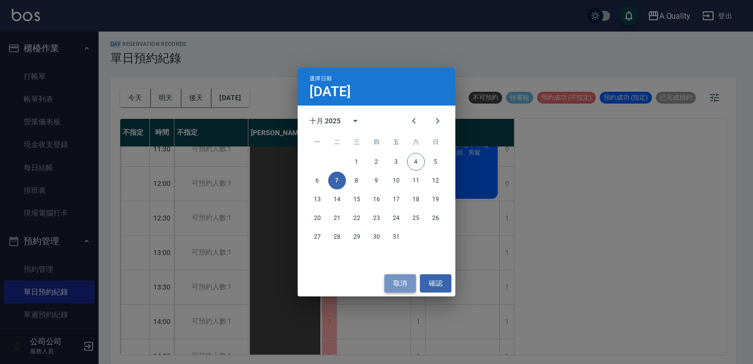
click at [399, 283] on button "取消" at bounding box center [400, 283] width 32 height 18
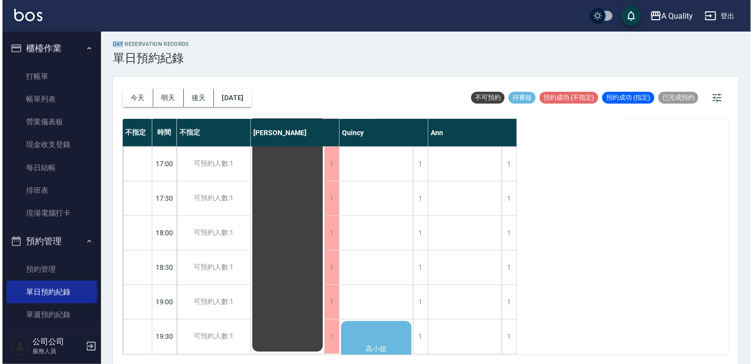
scroll to position [455, 0]
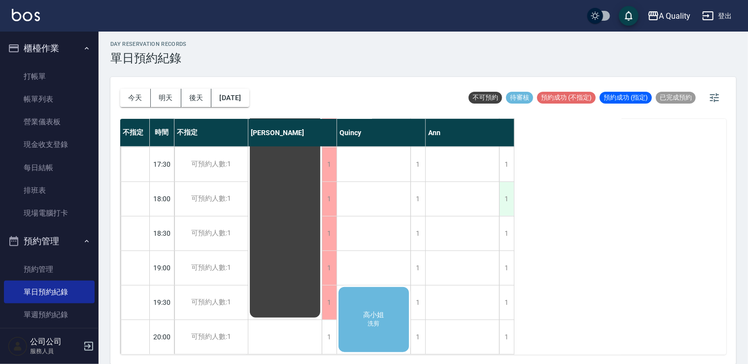
click at [507, 201] on div "1" at bounding box center [506, 199] width 15 height 34
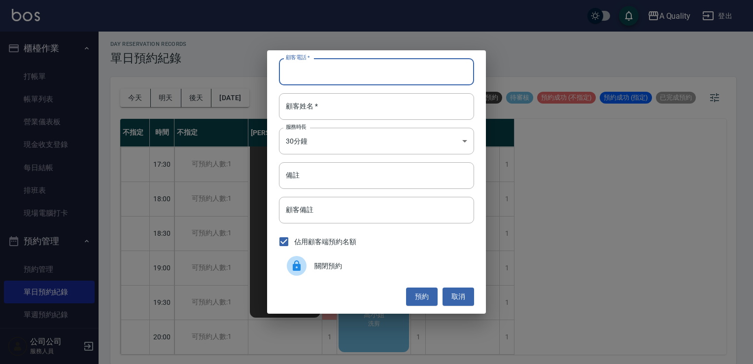
click at [332, 68] on input "顧客電話   *" at bounding box center [376, 71] width 195 height 27
type input "0963637552"
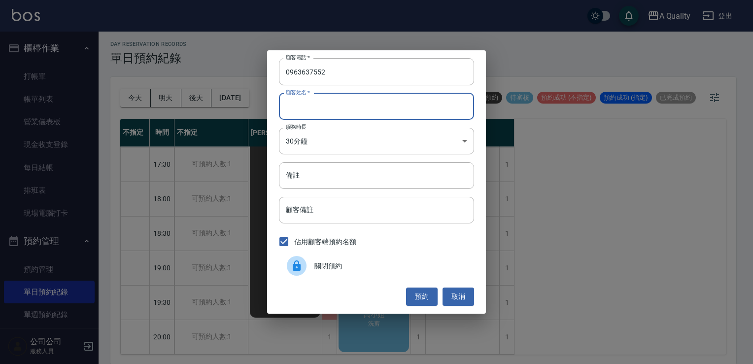
click at [298, 109] on input "顧客姓名   *" at bounding box center [376, 106] width 195 height 27
click at [315, 138] on body "A Quality 登出 櫃檯作業 打帳單 帳單列表 營業儀表板 現金收支登錄 每日結帳 排班表 現場電腦打卡 預約管理 預約管理 單日預約紀錄 單週預約紀錄…" at bounding box center [376, 181] width 753 height 367
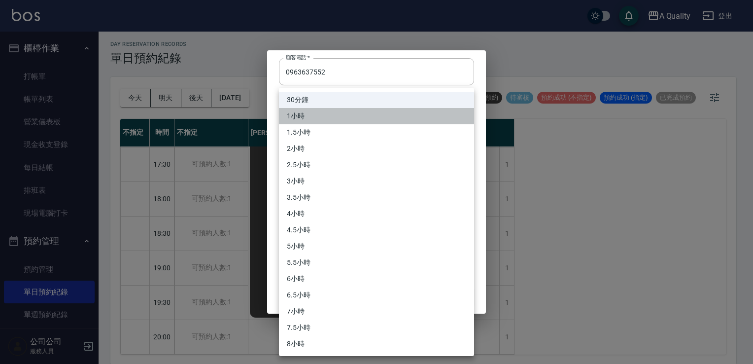
click at [316, 117] on li "1小時" at bounding box center [376, 116] width 195 height 16
type input "2"
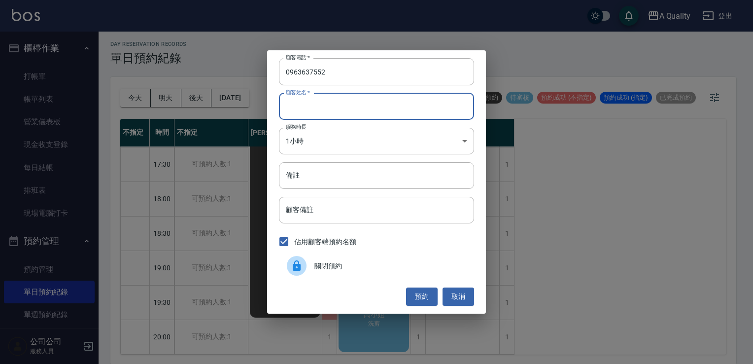
click at [300, 109] on input "顧客姓名   *" at bounding box center [376, 106] width 195 height 27
type input "v"
type input "續"
type input "謝S"
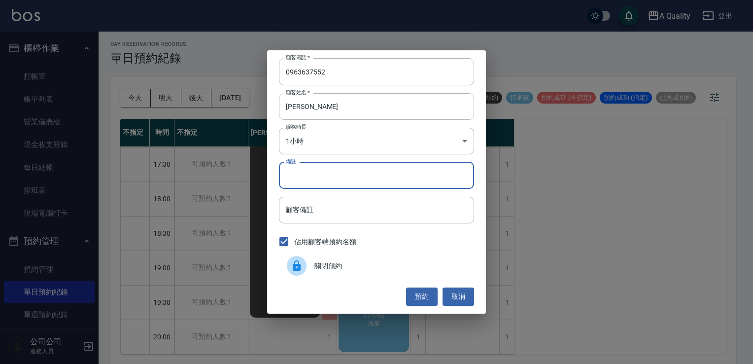
drag, startPoint x: 314, startPoint y: 170, endPoint x: 311, endPoint y: 165, distance: 5.7
click at [314, 170] on input "備註" at bounding box center [376, 175] width 195 height 27
type input "雄"
type input "學生剪"
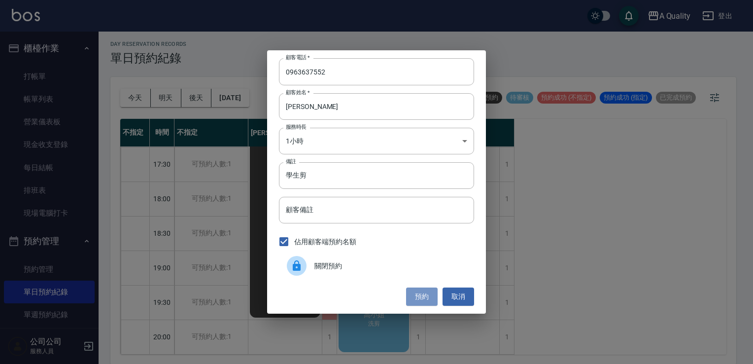
click at [424, 297] on button "預約" at bounding box center [422, 296] width 32 height 18
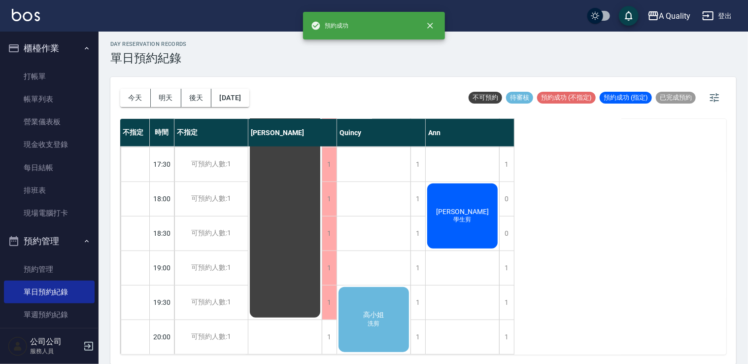
click at [461, 215] on span "學生剪" at bounding box center [463, 219] width 22 height 8
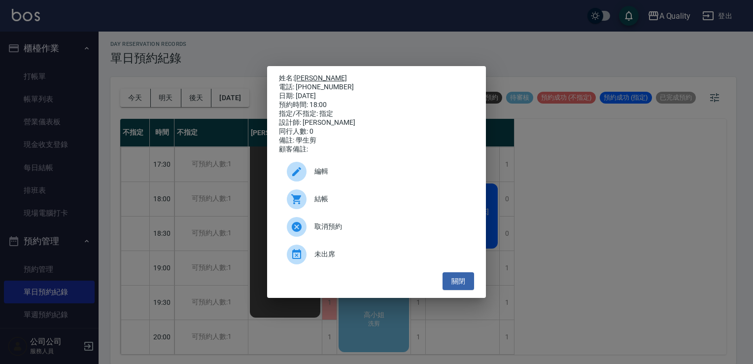
click at [297, 74] on link "[PERSON_NAME]" at bounding box center [320, 78] width 53 height 8
drag, startPoint x: 450, startPoint y: 279, endPoint x: 367, endPoint y: 250, distance: 87.8
click at [444, 279] on button "關閉" at bounding box center [459, 281] width 32 height 18
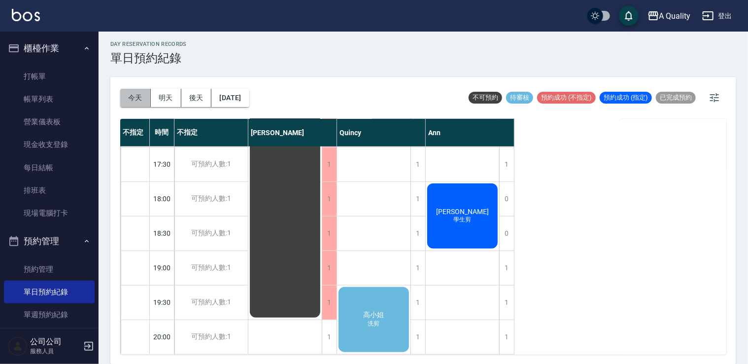
click at [142, 96] on button "今天" at bounding box center [135, 98] width 31 height 18
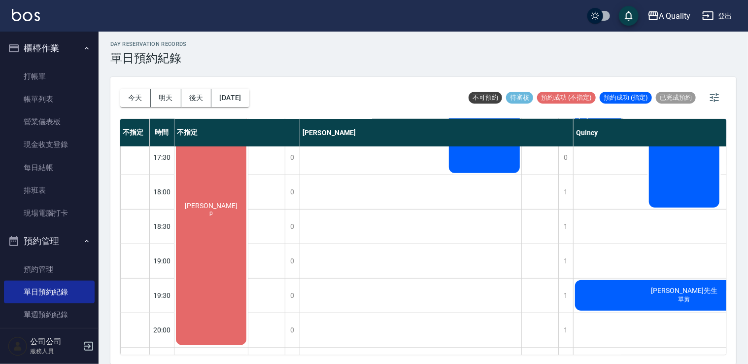
click at [217, 254] on div "梁s p" at bounding box center [211, 208] width 73 height 275
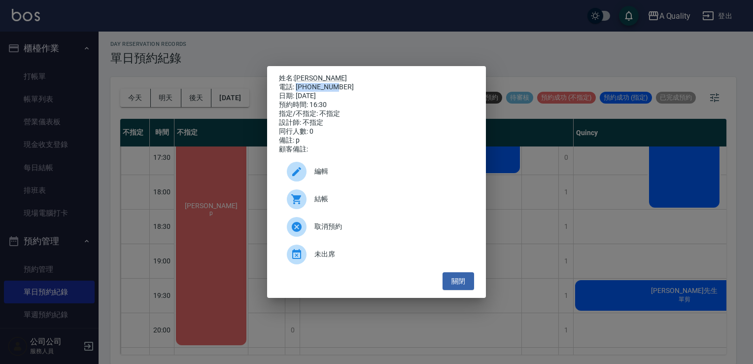
drag, startPoint x: 335, startPoint y: 86, endPoint x: 296, endPoint y: 86, distance: 38.9
click at [296, 86] on div "電話: 0975333182" at bounding box center [376, 87] width 195 height 9
drag, startPoint x: 296, startPoint y: 86, endPoint x: 339, endPoint y: 68, distance: 46.6
click at [339, 66] on div "姓名: 梁s 電話: 0975333182 日期: 2025/10/04 預約時間: 16:30 指定/不指定: 不指定 設計師: 不指定 同行人數: 0 備…" at bounding box center [376, 182] width 219 height 232
drag, startPoint x: 295, startPoint y: 86, endPoint x: 338, endPoint y: 86, distance: 42.9
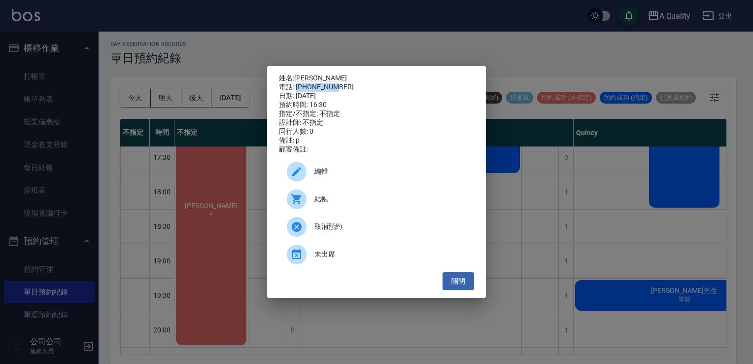
click at [338, 86] on div "電話: 0975333182" at bounding box center [376, 87] width 195 height 9
drag, startPoint x: 338, startPoint y: 86, endPoint x: 328, endPoint y: 87, distance: 10.5
copy div "0975333182"
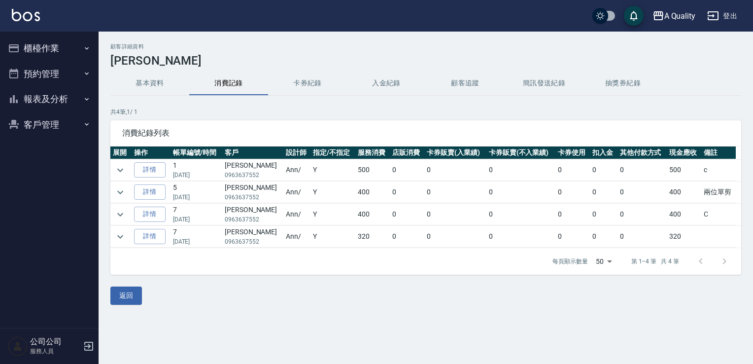
drag, startPoint x: 52, startPoint y: 71, endPoint x: 54, endPoint y: 90, distance: 19.3
click at [52, 72] on button "預約管理" at bounding box center [49, 74] width 91 height 26
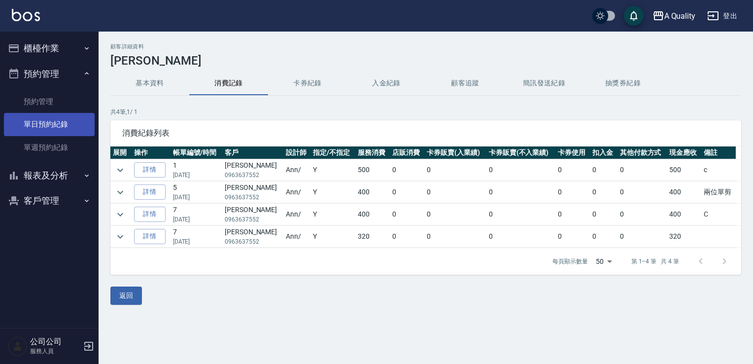
click at [56, 129] on link "單日預約紀錄" at bounding box center [49, 124] width 91 height 23
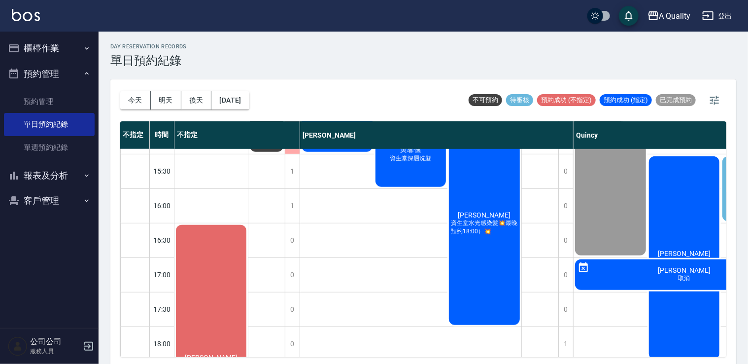
scroll to position [345, 0]
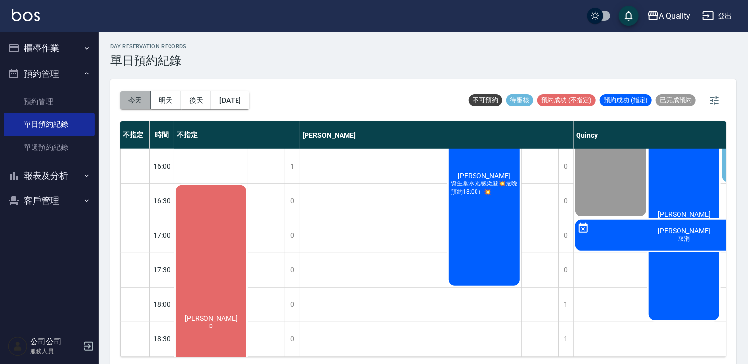
click at [127, 99] on button "今天" at bounding box center [135, 100] width 31 height 18
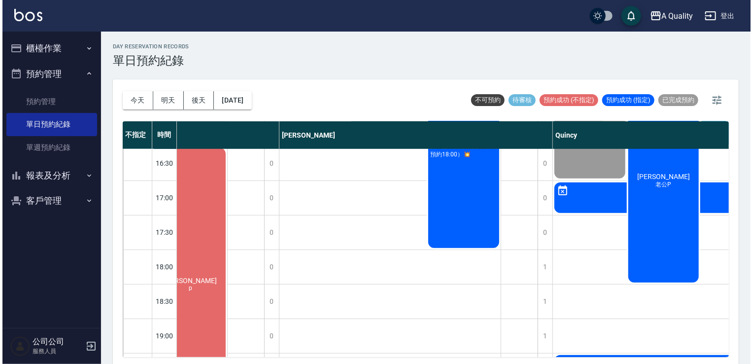
scroll to position [444, 23]
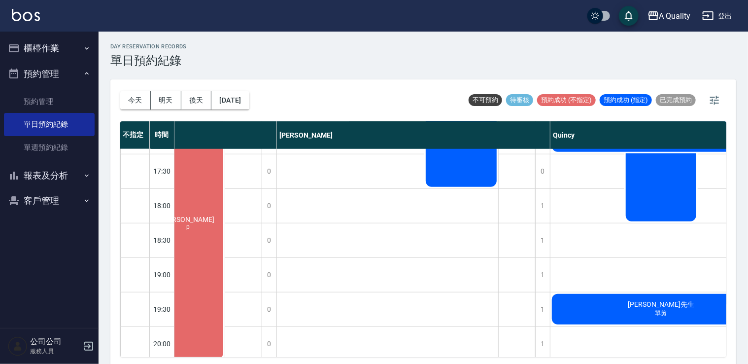
click at [180, 179] on div "[PERSON_NAME]s p" at bounding box center [187, 222] width 73 height 275
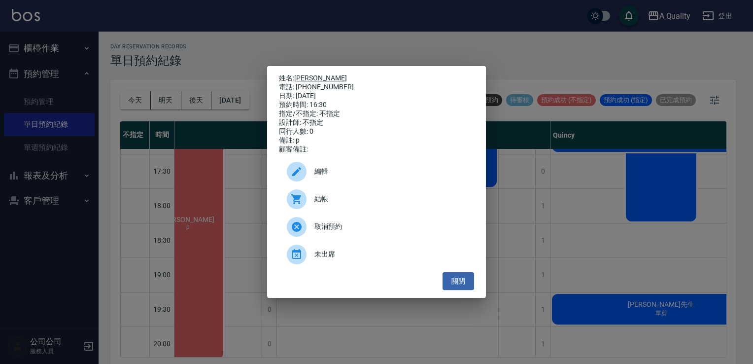
click at [305, 74] on link "[PERSON_NAME]" at bounding box center [320, 78] width 53 height 8
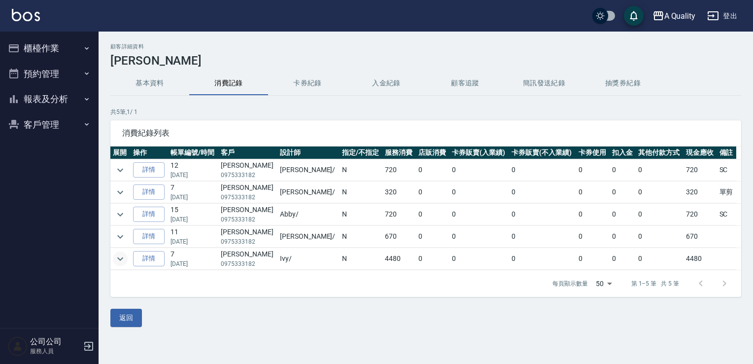
click at [123, 255] on icon "expand row" at bounding box center [120, 259] width 12 height 12
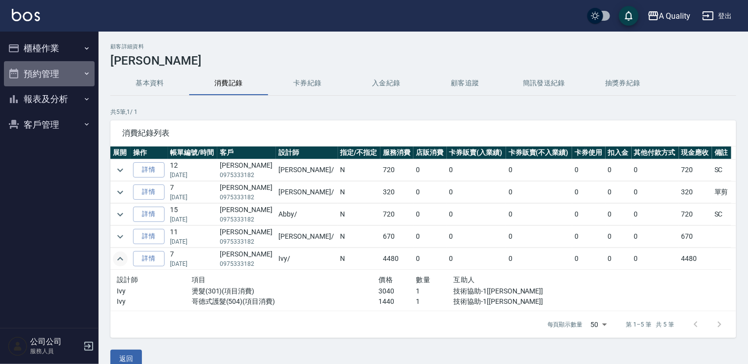
click at [45, 76] on button "預約管理" at bounding box center [49, 74] width 91 height 26
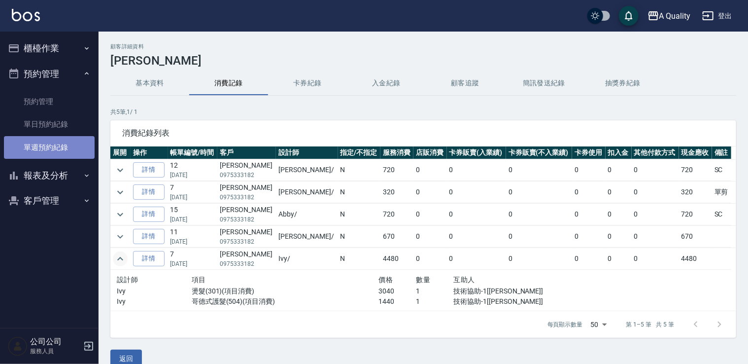
click at [58, 139] on link "單週預約紀錄" at bounding box center [49, 147] width 91 height 23
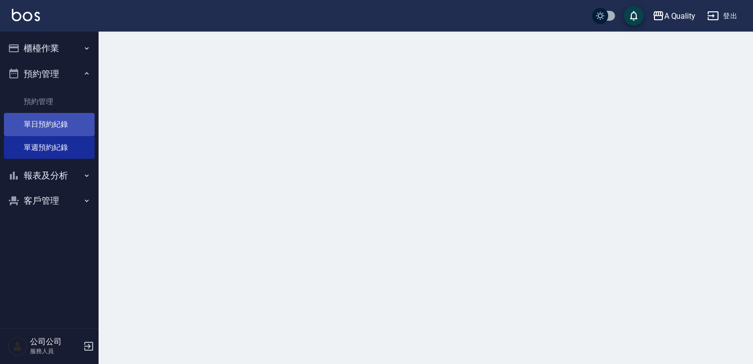
click at [60, 123] on link "單日預約紀錄" at bounding box center [49, 124] width 91 height 23
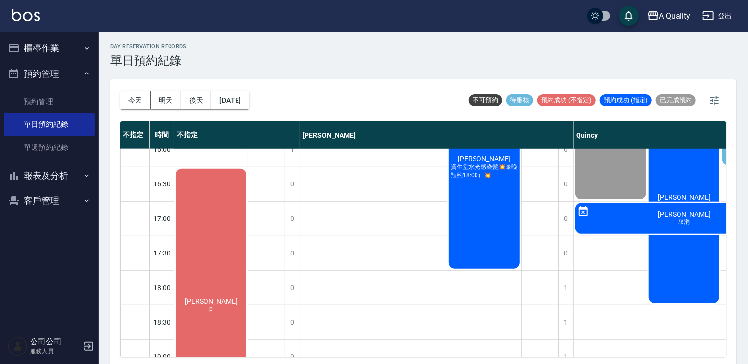
scroll to position [345, 0]
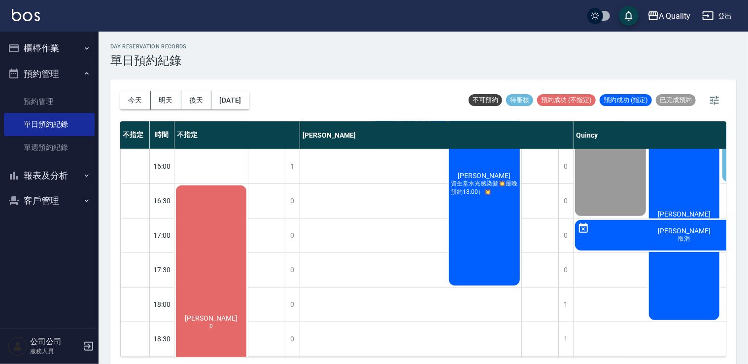
click at [50, 46] on button "櫃檯作業" at bounding box center [49, 48] width 91 height 26
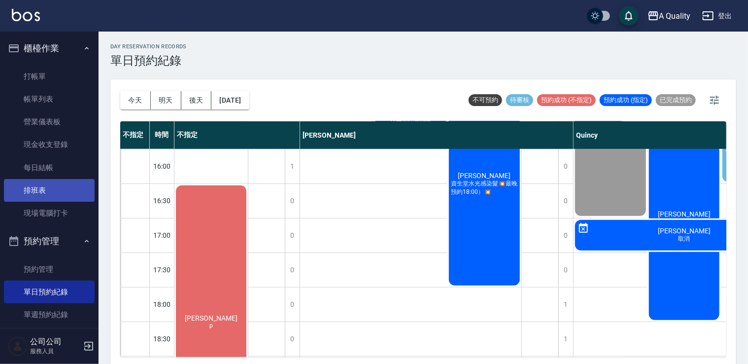
click at [51, 195] on link "排班表" at bounding box center [49, 190] width 91 height 23
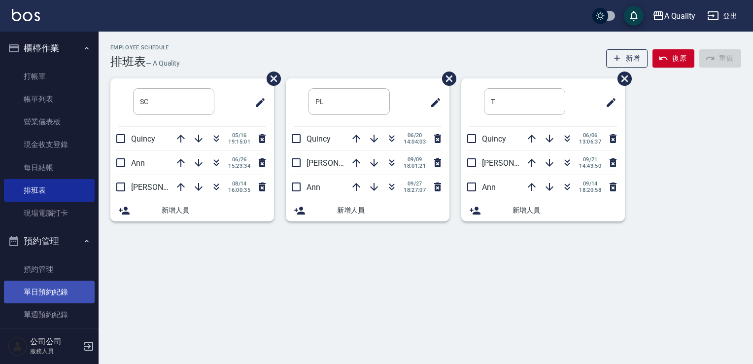
click at [47, 293] on link "單日預約紀錄" at bounding box center [49, 291] width 91 height 23
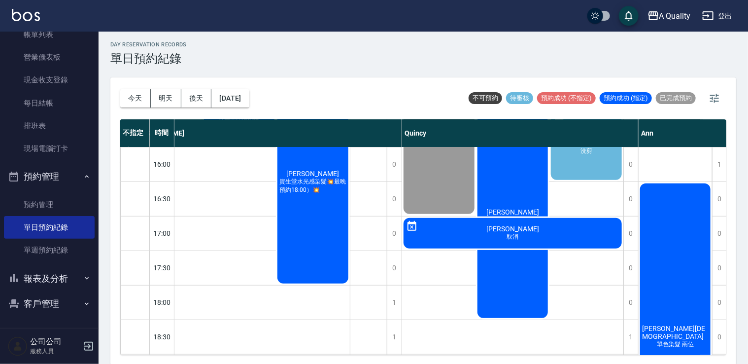
scroll to position [2, 0]
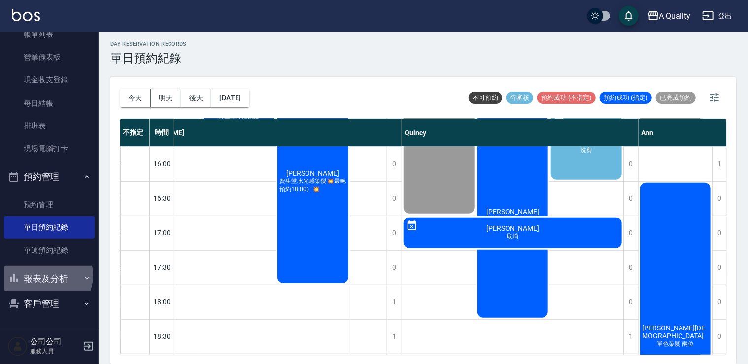
drag, startPoint x: 47, startPoint y: 275, endPoint x: 53, endPoint y: 276, distance: 6.4
click at [47, 275] on button "報表及分析" at bounding box center [49, 279] width 91 height 26
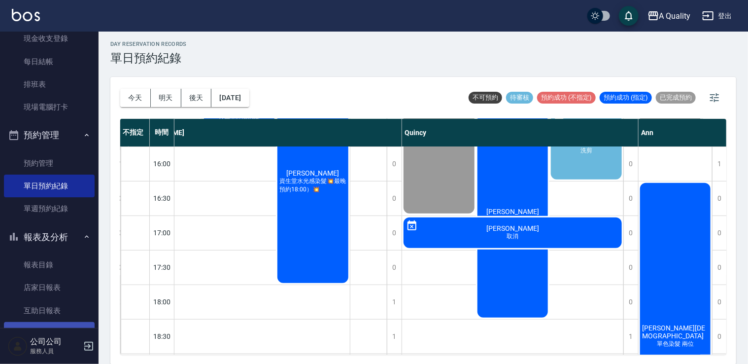
scroll to position [163, 0]
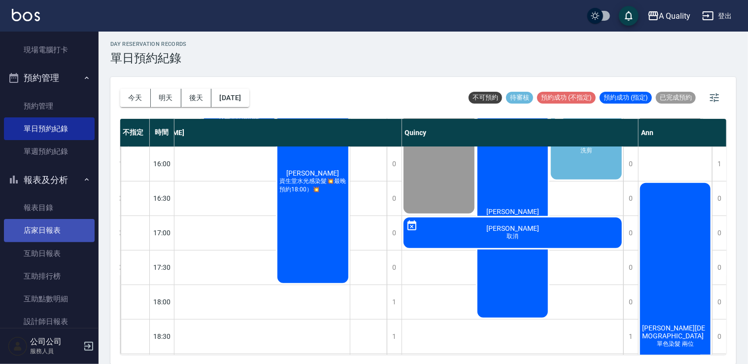
click at [41, 226] on link "店家日報表" at bounding box center [49, 230] width 91 height 23
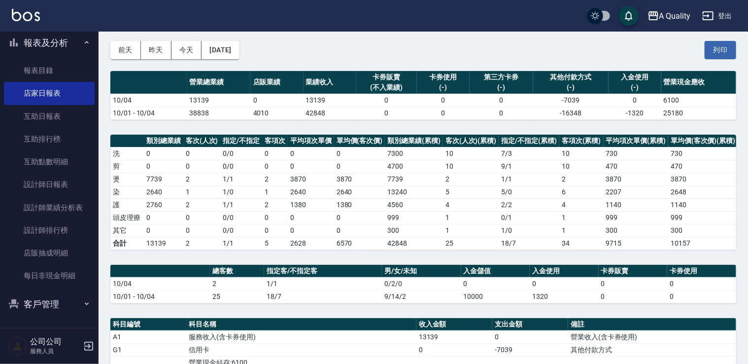
scroll to position [34, 0]
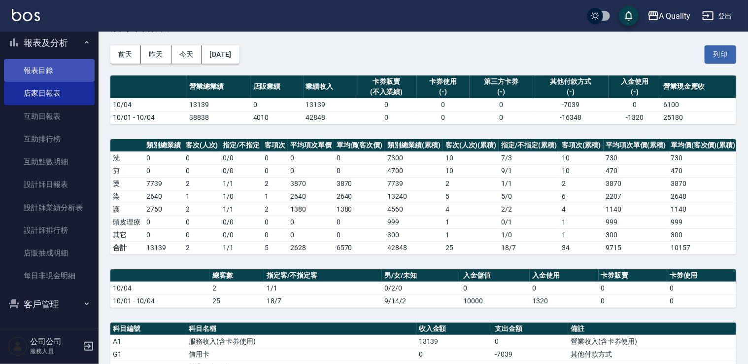
click at [50, 78] on link "報表目錄" at bounding box center [49, 70] width 91 height 23
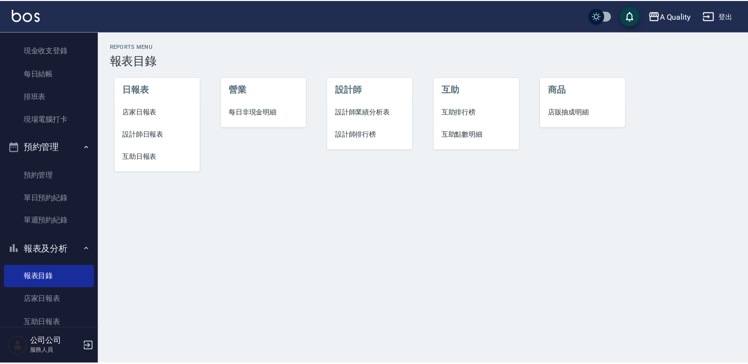
scroll to position [4, 0]
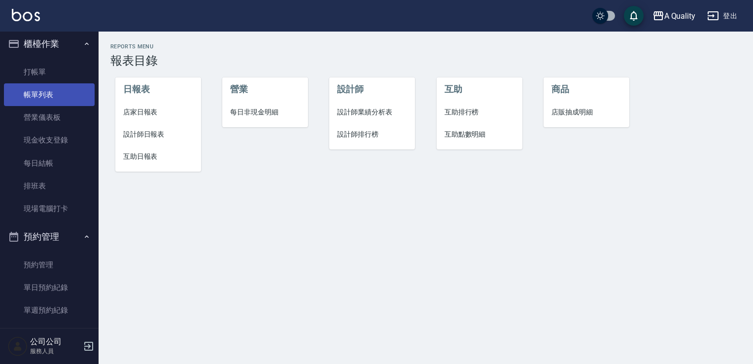
click at [51, 98] on link "帳單列表" at bounding box center [49, 94] width 91 height 23
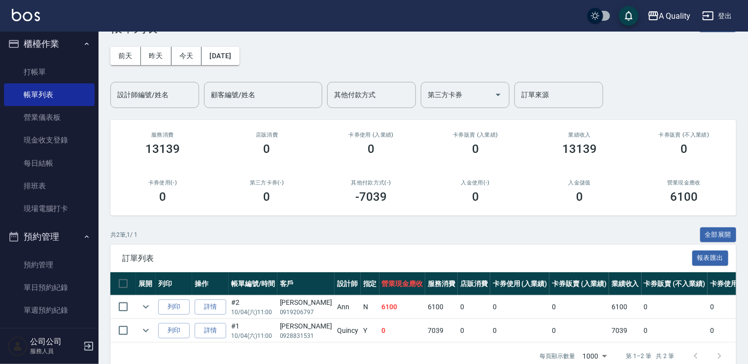
scroll to position [57, 0]
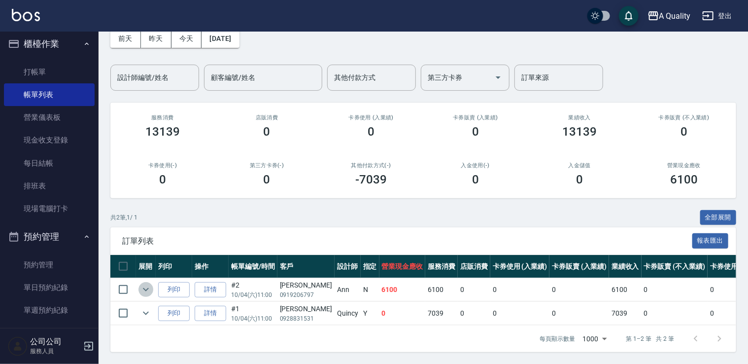
click at [148, 286] on icon "expand row" at bounding box center [146, 289] width 12 height 12
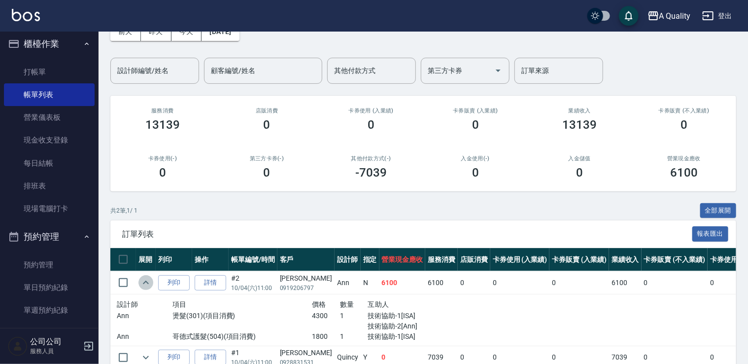
click at [148, 286] on icon "expand row" at bounding box center [146, 283] width 12 height 12
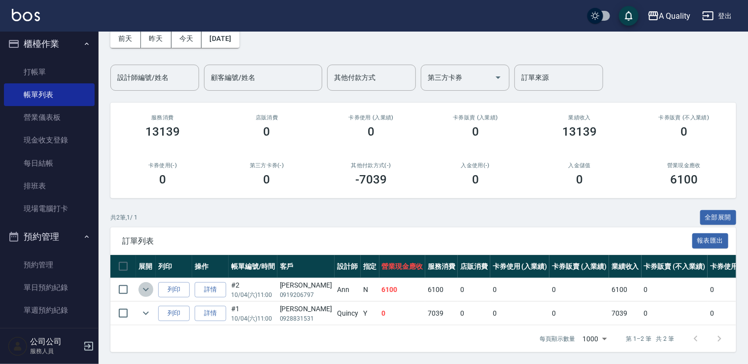
click at [148, 286] on icon "expand row" at bounding box center [146, 289] width 12 height 12
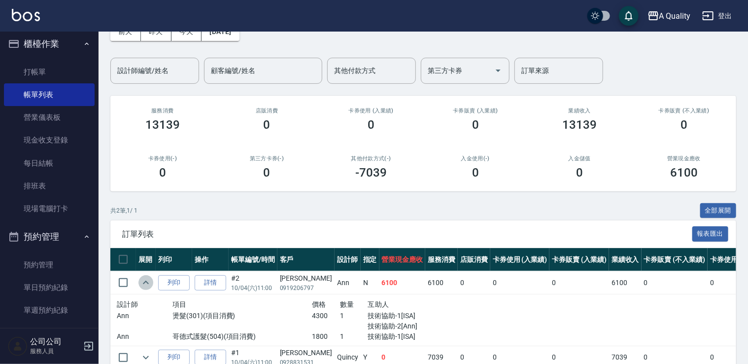
click at [148, 286] on icon "expand row" at bounding box center [146, 283] width 12 height 12
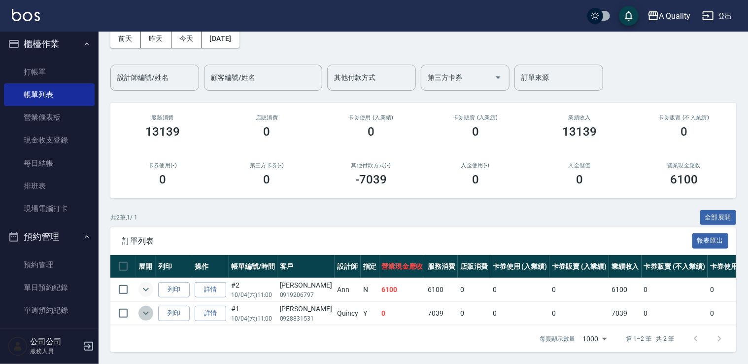
click at [149, 307] on icon "expand row" at bounding box center [146, 313] width 12 height 12
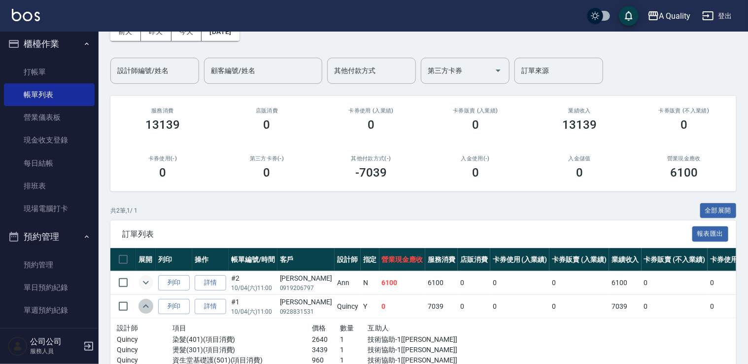
click at [149, 306] on icon "expand row" at bounding box center [146, 306] width 12 height 12
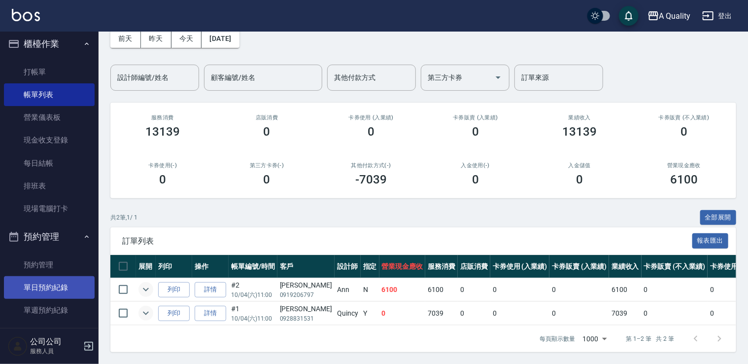
click at [62, 283] on link "單日預約紀錄" at bounding box center [49, 287] width 91 height 23
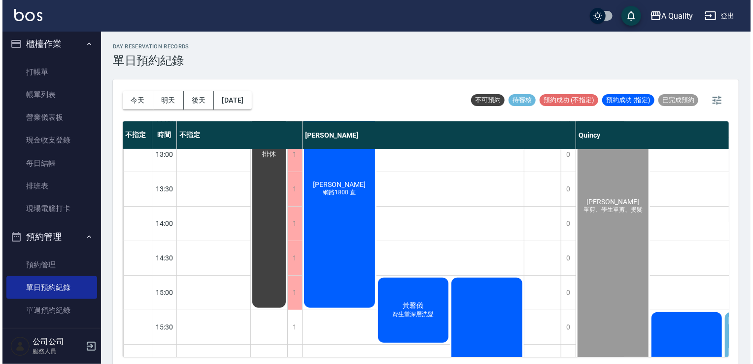
scroll to position [49, 0]
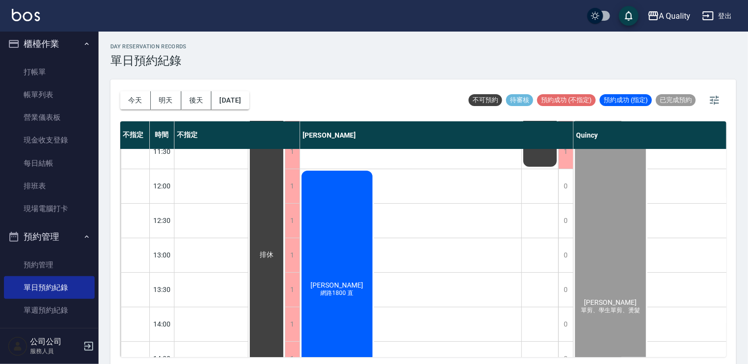
click at [336, 237] on div "林鎂茹 網路1800 直" at bounding box center [337, 289] width 74 height 241
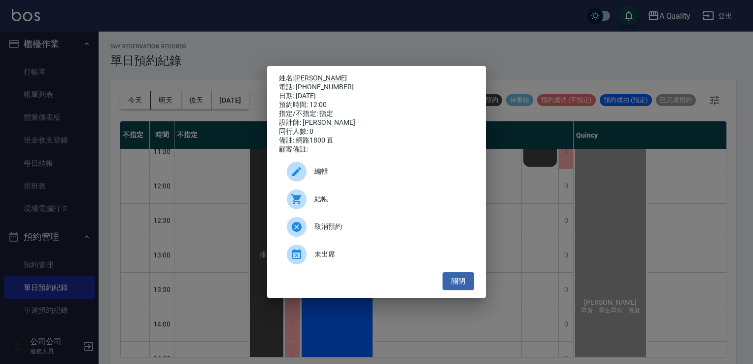
click at [334, 192] on div "結帳" at bounding box center [376, 199] width 195 height 28
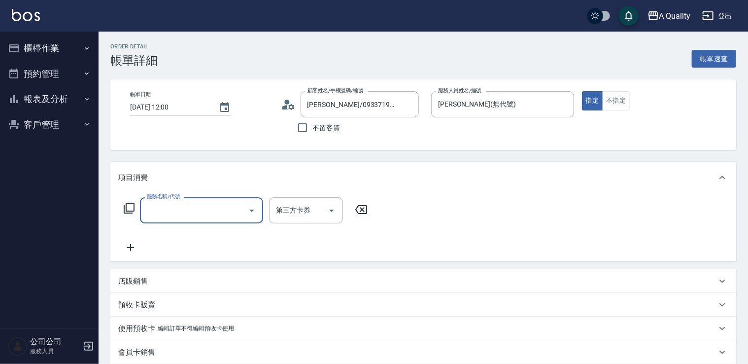
drag, startPoint x: 0, startPoint y: 0, endPoint x: 152, endPoint y: 203, distance: 253.2
click at [154, 213] on input "服務名稱/代號" at bounding box center [194, 210] width 100 height 17
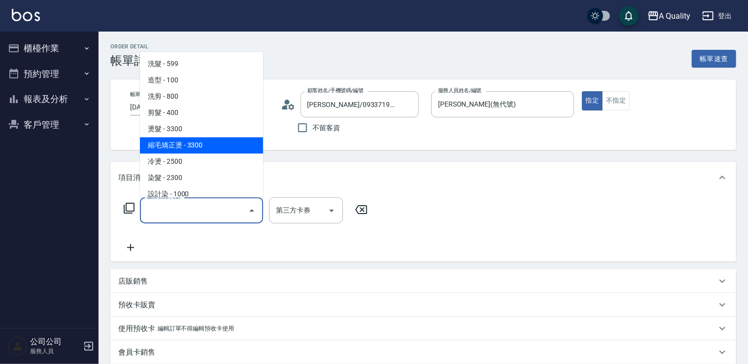
drag, startPoint x: 173, startPoint y: 145, endPoint x: 231, endPoint y: 149, distance: 57.8
click at [174, 145] on span "縮毛矯正燙 - 3300" at bounding box center [201, 145] width 123 height 16
type input "縮毛矯正燙(302)"
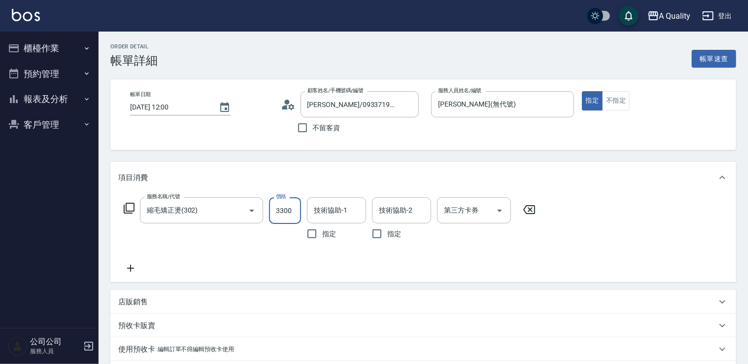
drag, startPoint x: 285, startPoint y: 209, endPoint x: 290, endPoint y: 209, distance: 5.0
click at [286, 209] on input "3300" at bounding box center [285, 210] width 32 height 27
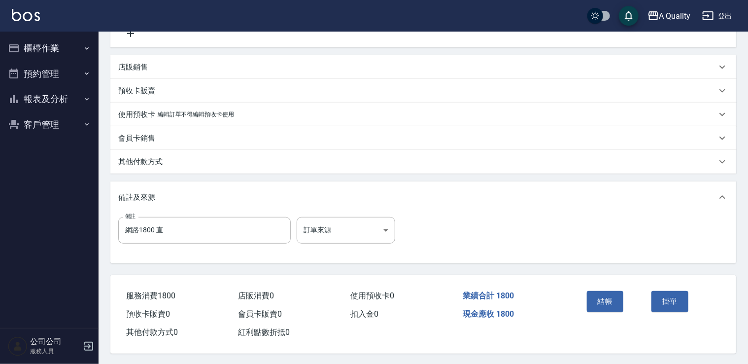
scroll to position [239, 0]
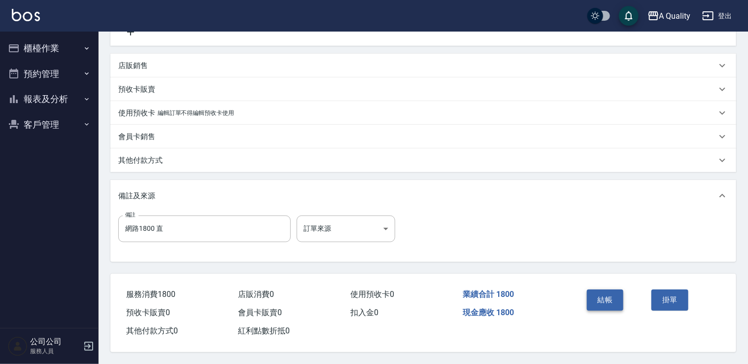
type input "1800"
drag, startPoint x: 614, startPoint y: 303, endPoint x: 608, endPoint y: 303, distance: 5.9
click at [614, 303] on button "結帳" at bounding box center [605, 299] width 37 height 21
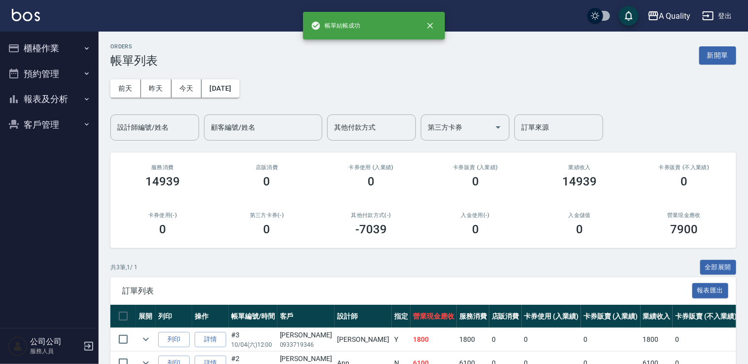
click at [67, 75] on button "預約管理" at bounding box center [49, 74] width 91 height 26
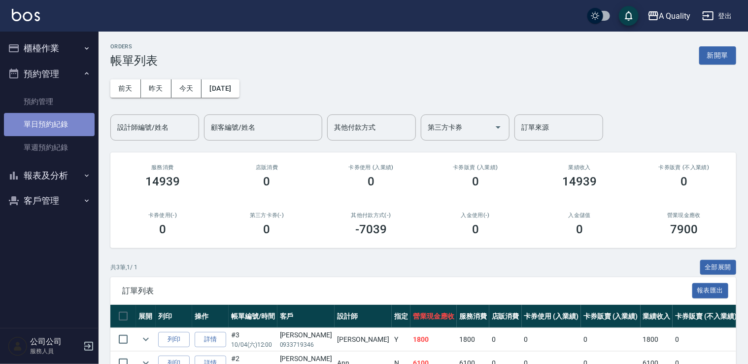
click at [59, 122] on link "單日預約紀錄" at bounding box center [49, 124] width 91 height 23
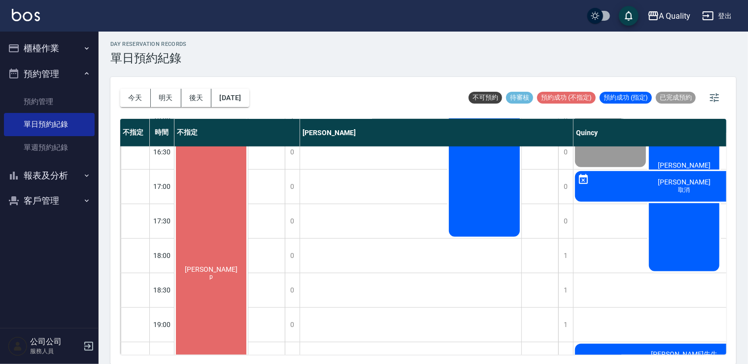
scroll to position [391, 0]
click at [205, 251] on div "[PERSON_NAME]s p" at bounding box center [211, 273] width 73 height 275
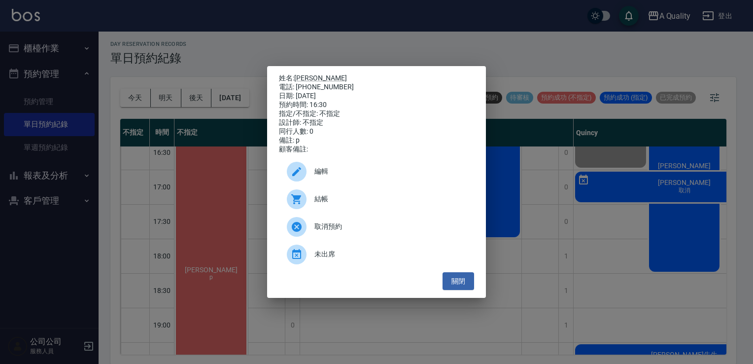
click at [319, 173] on span "編輯" at bounding box center [391, 171] width 152 height 10
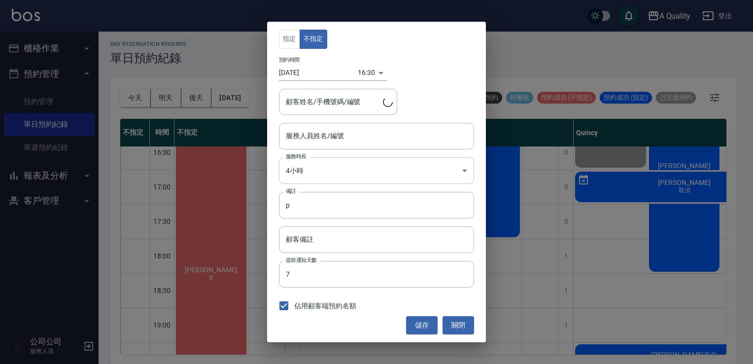
type input "不指定(無代號)"
type input "[PERSON_NAME]/0975333182/"
drag, startPoint x: 465, startPoint y: 326, endPoint x: 365, endPoint y: 308, distance: 101.6
click at [465, 326] on button "關閉" at bounding box center [459, 325] width 32 height 18
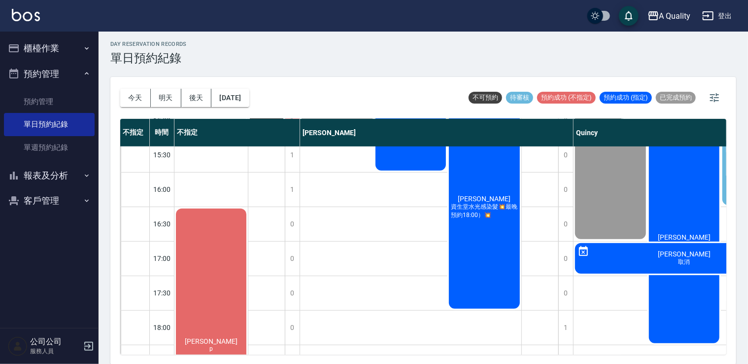
scroll to position [243, 0]
